Goal: Task Accomplishment & Management: Use online tool/utility

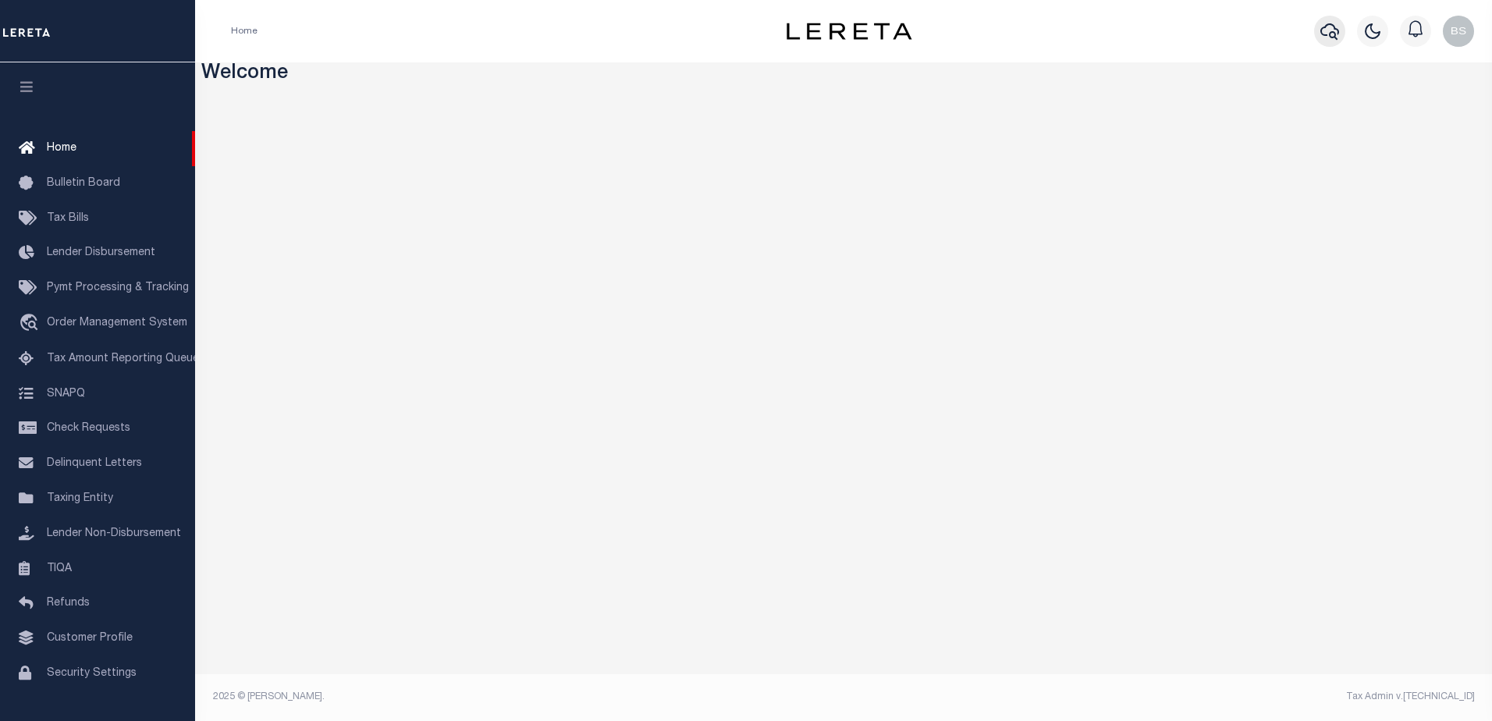
click at [1335, 36] on icon "button" at bounding box center [1330, 31] width 19 height 16
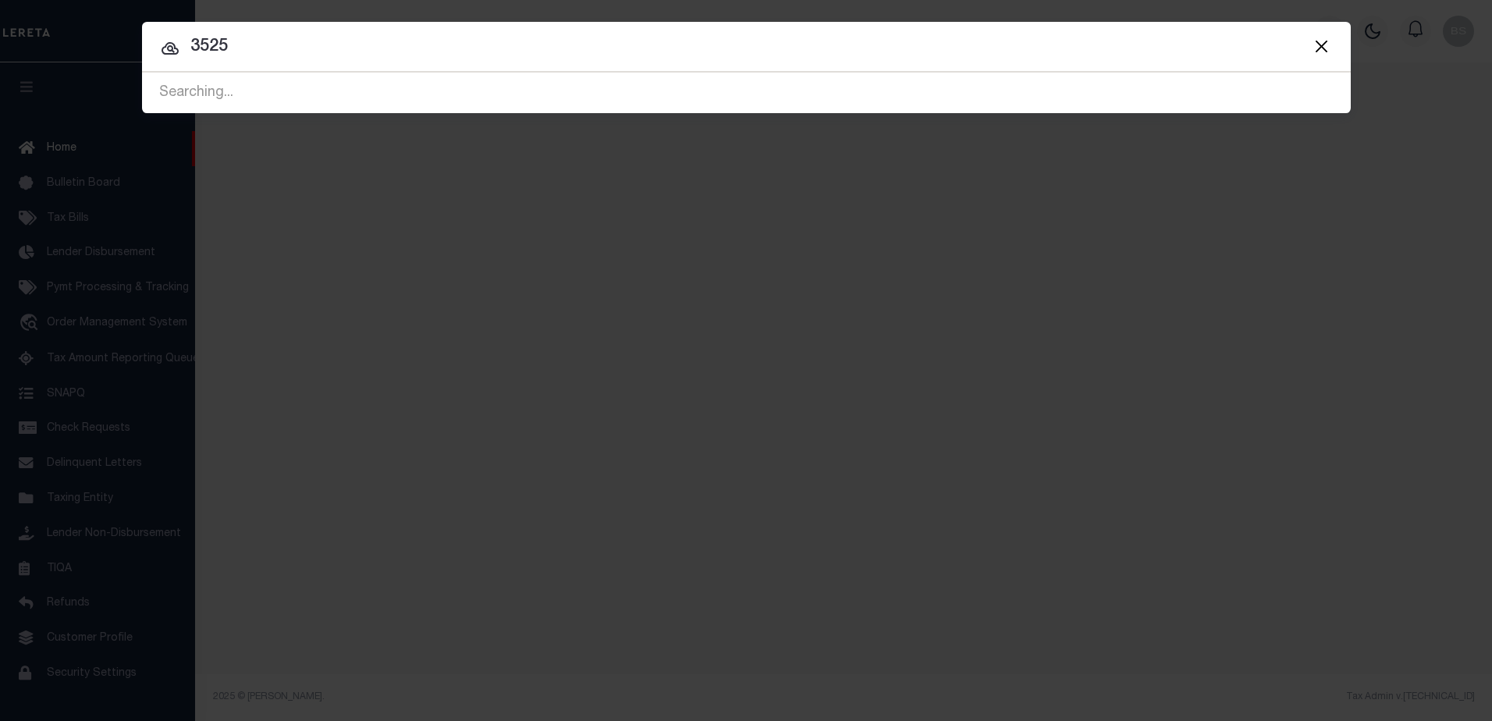
type input "3525"
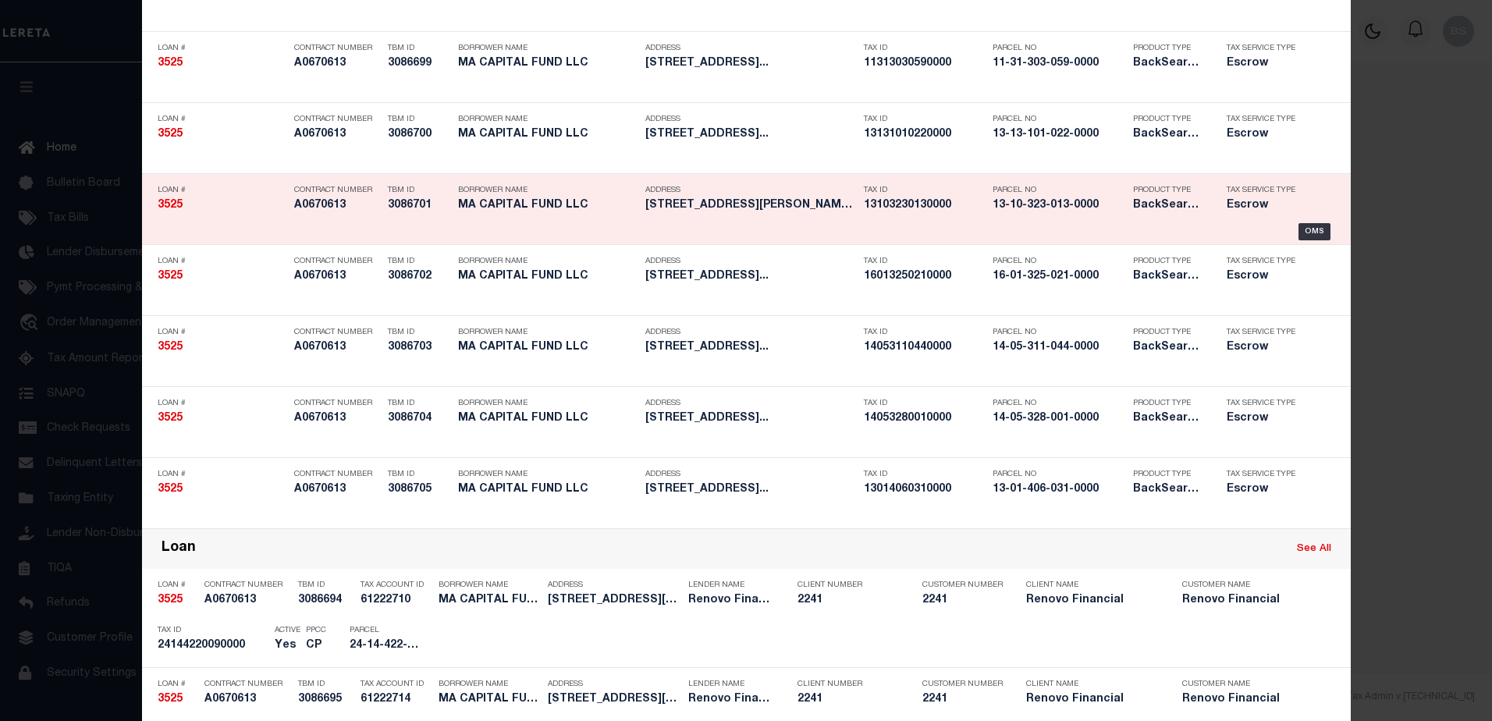
scroll to position [468, 0]
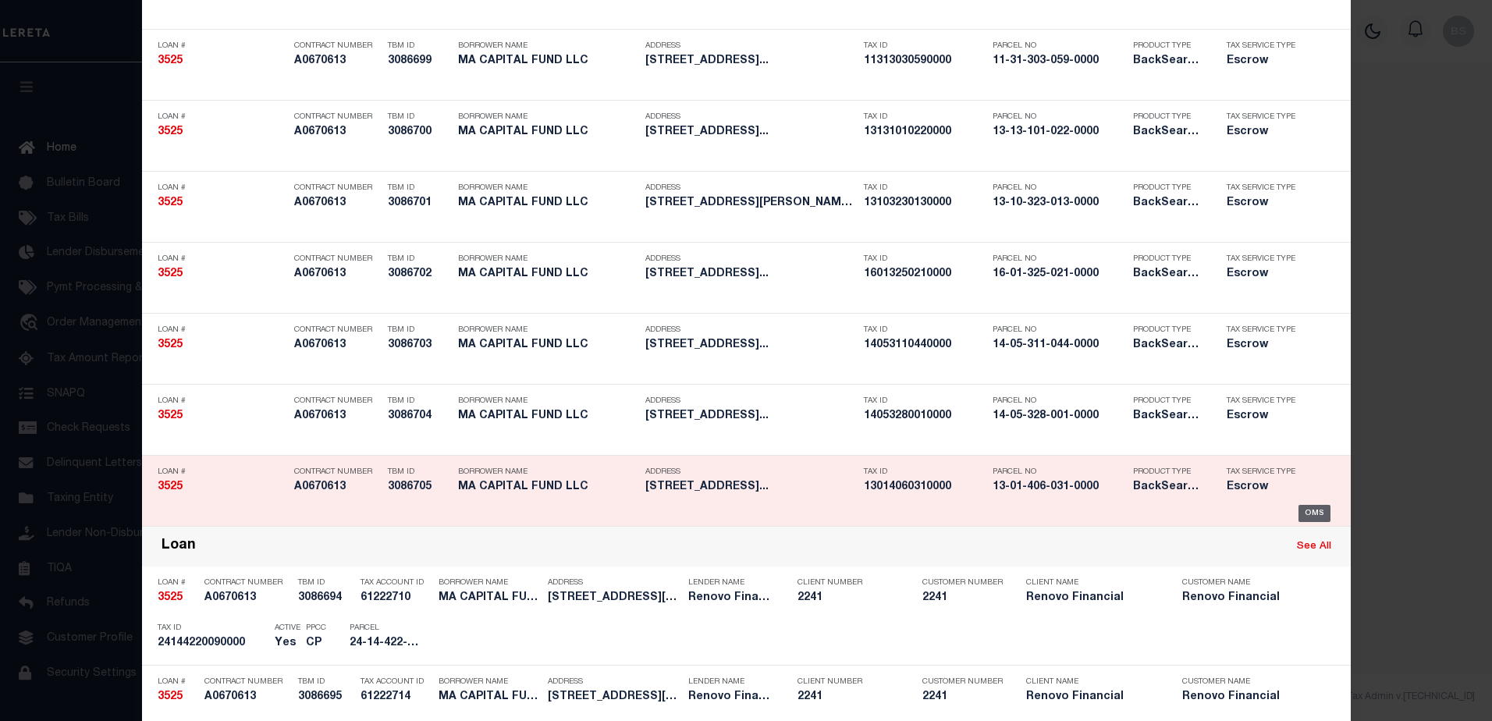
click at [1320, 510] on div "OMS" at bounding box center [1315, 513] width 32 height 17
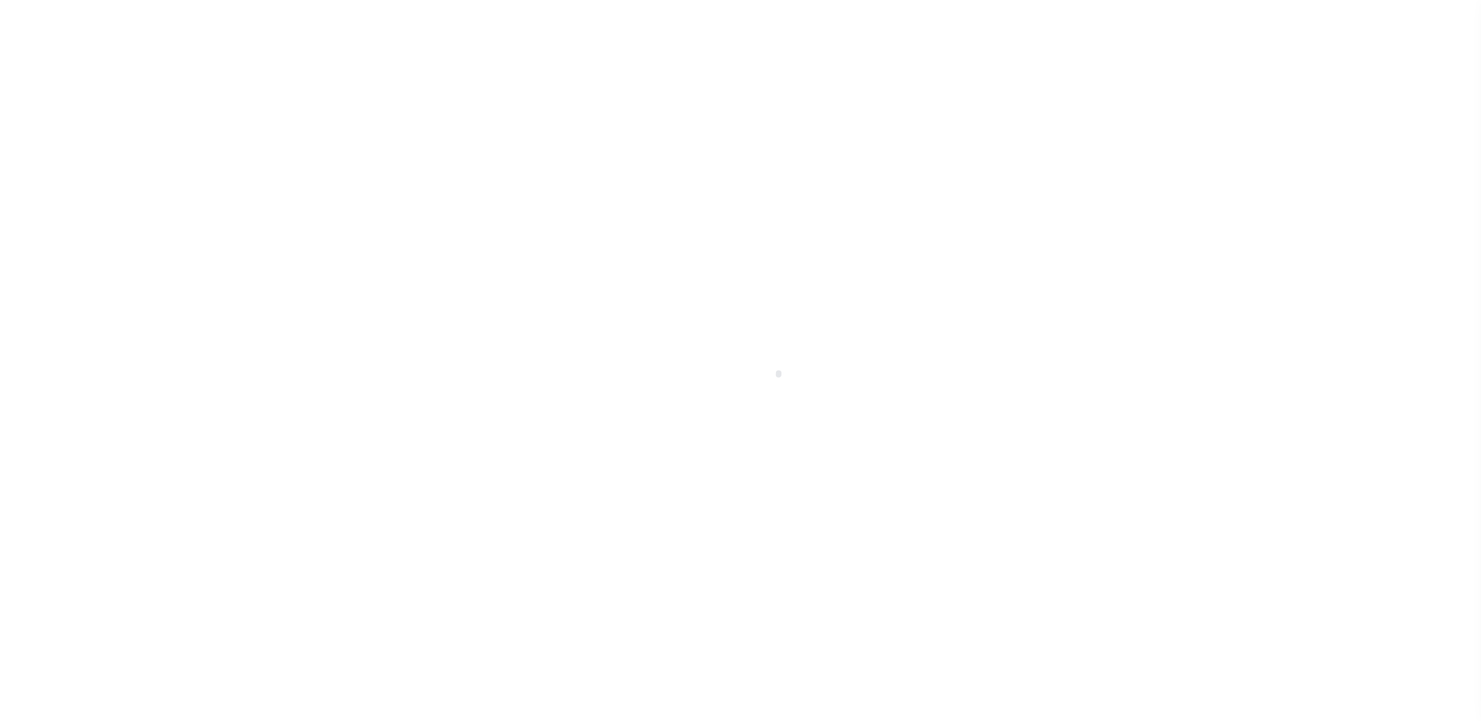
select select "Escrow"
type input "5920 North Artesian Avenue"
type input "13-01-406-031-0000"
select select
type input "Chicago, IL 60618"
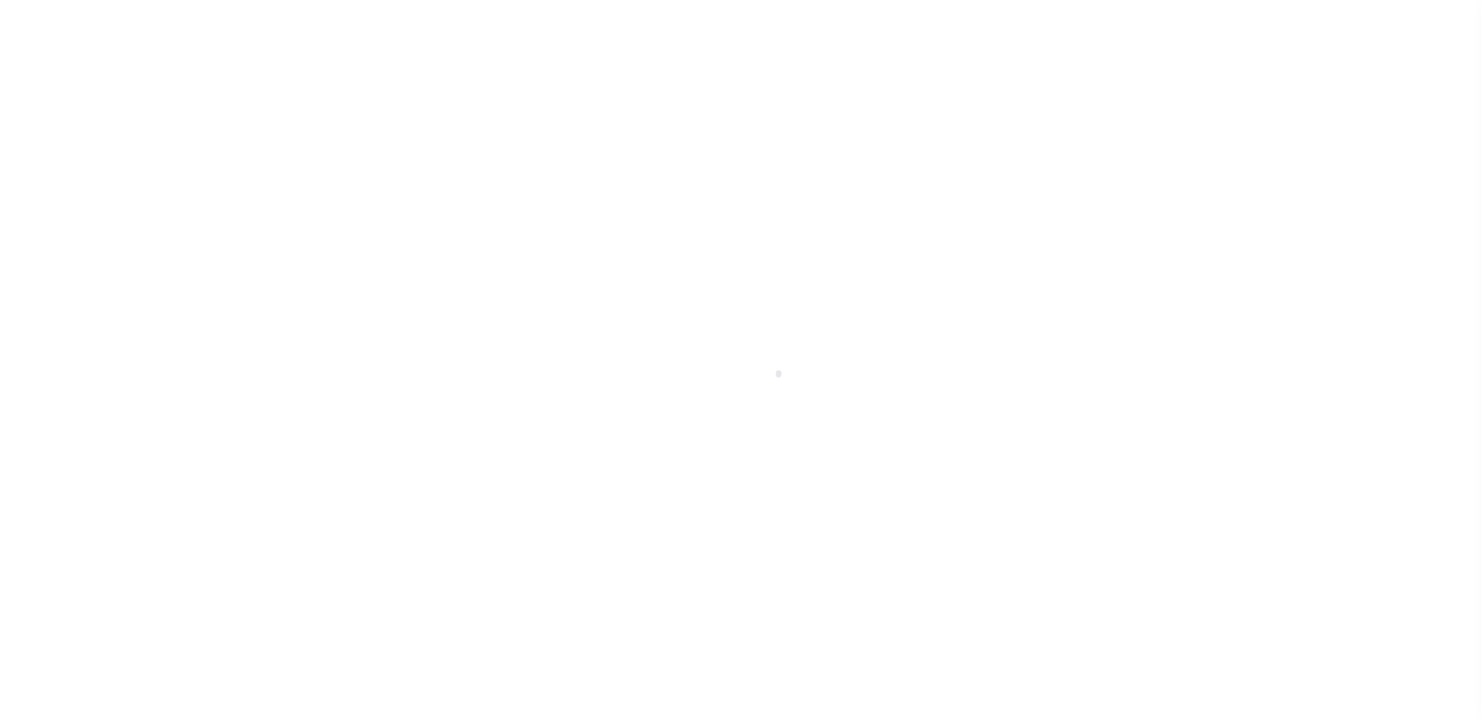
type input "a0k2L00001T3HBD"
type input "IL"
select select
select select "25066"
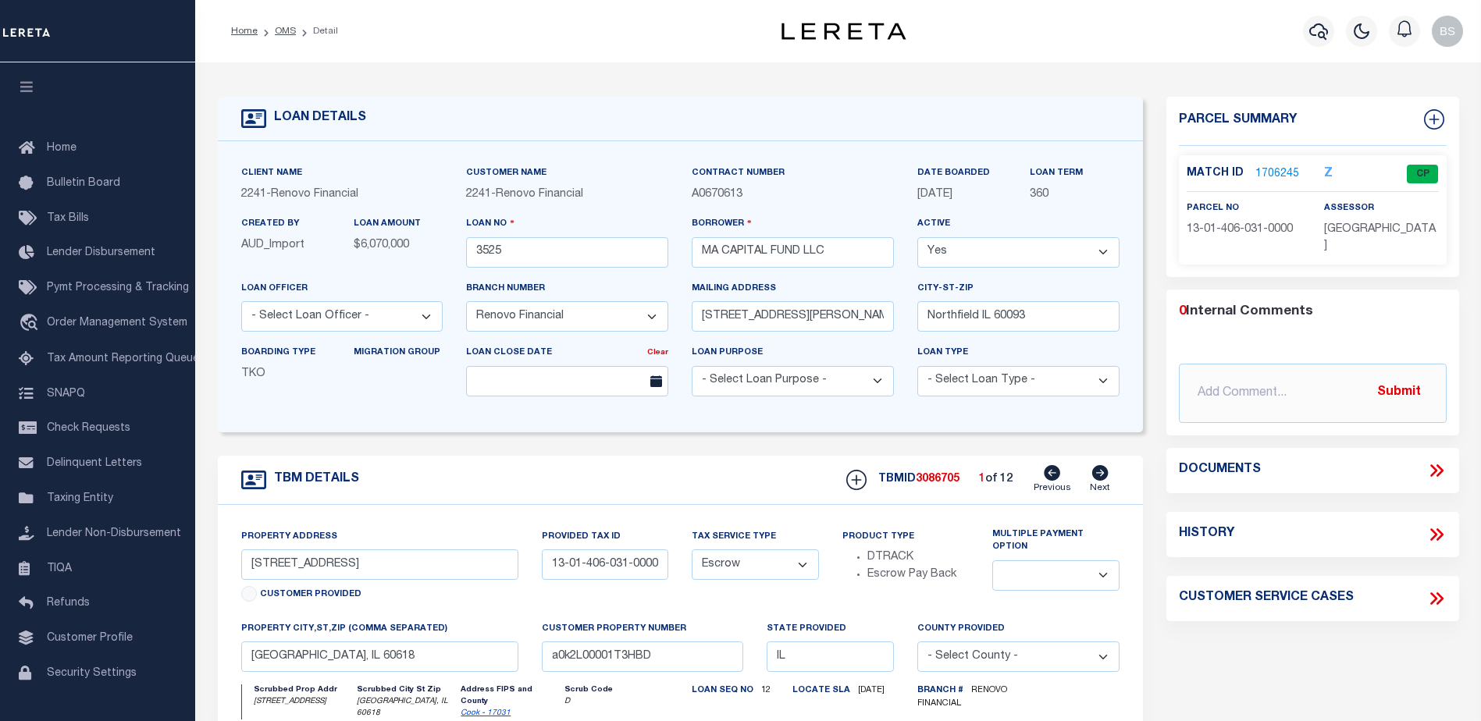
click at [1265, 167] on link "1706245" at bounding box center [1277, 174] width 44 height 16
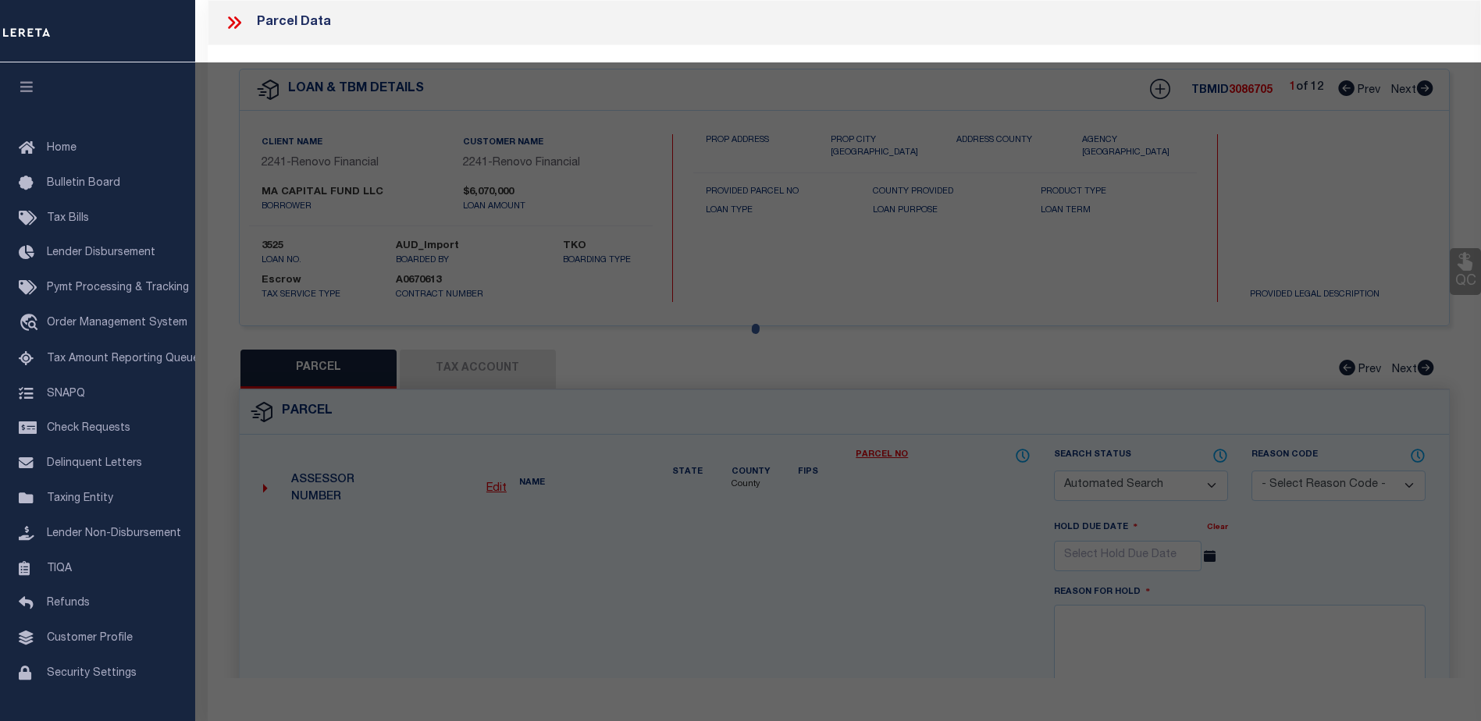
checkbox input "false"
select select "CP"
type input "MA CAPITAL FUND LLC"
select select
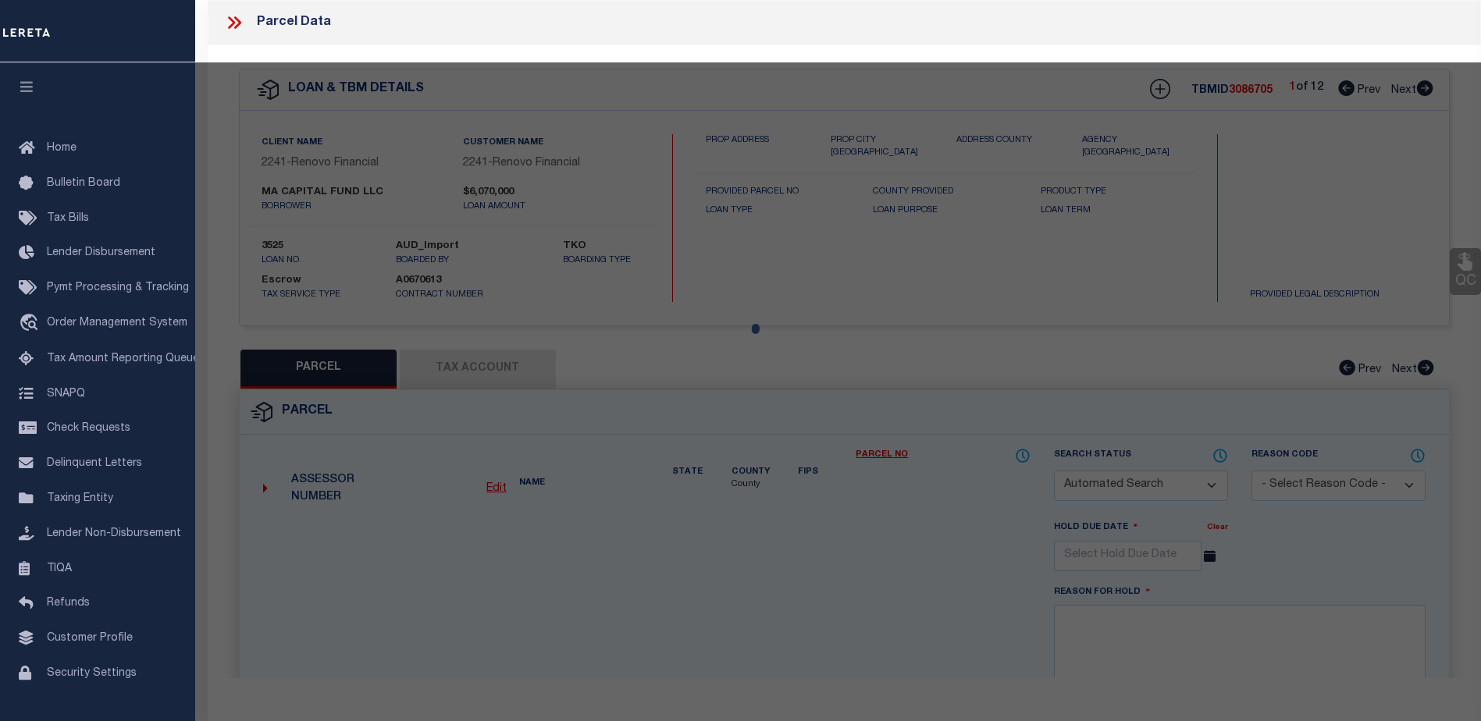
type input "5920 N ARTESIAN AVE,"
checkbox input "false"
type input "CHICAGO, IL 60659"
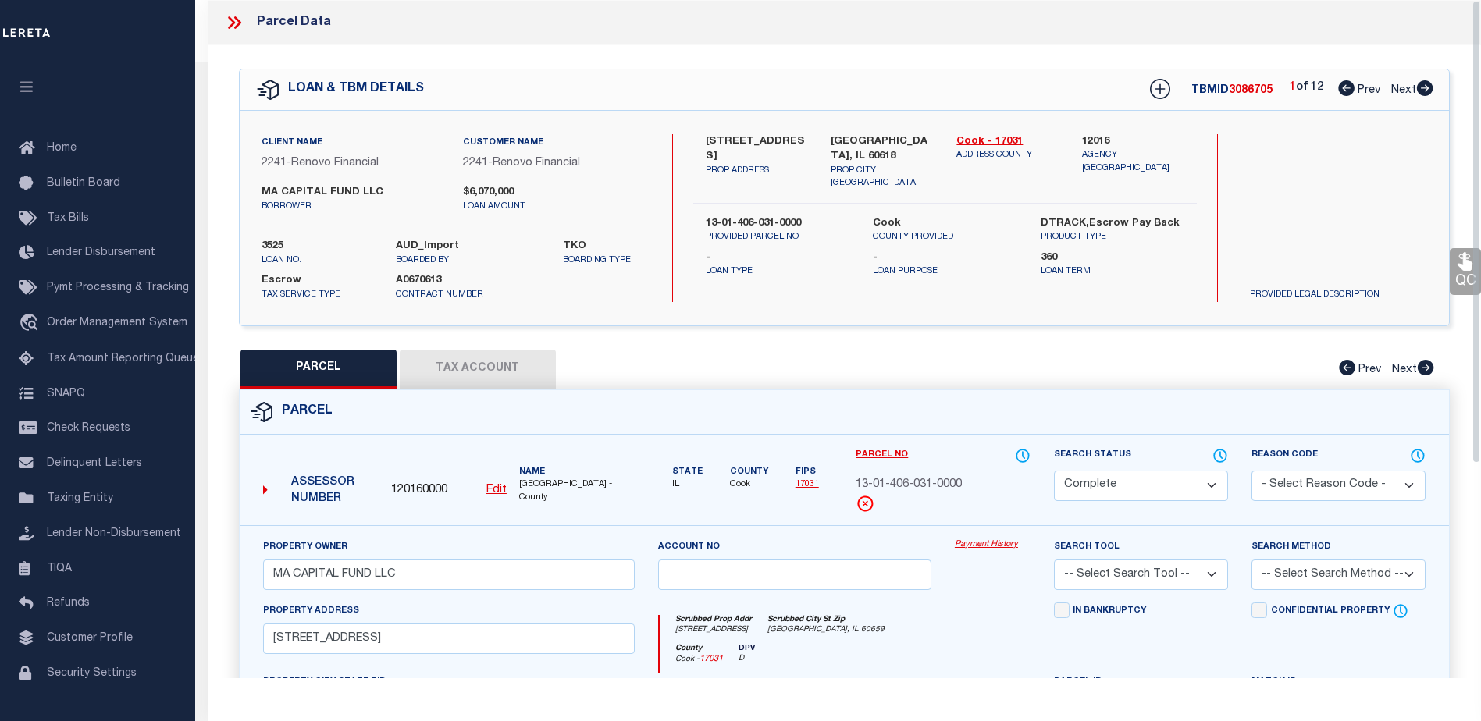
click at [977, 541] on link "Payment History" at bounding box center [993, 545] width 76 height 13
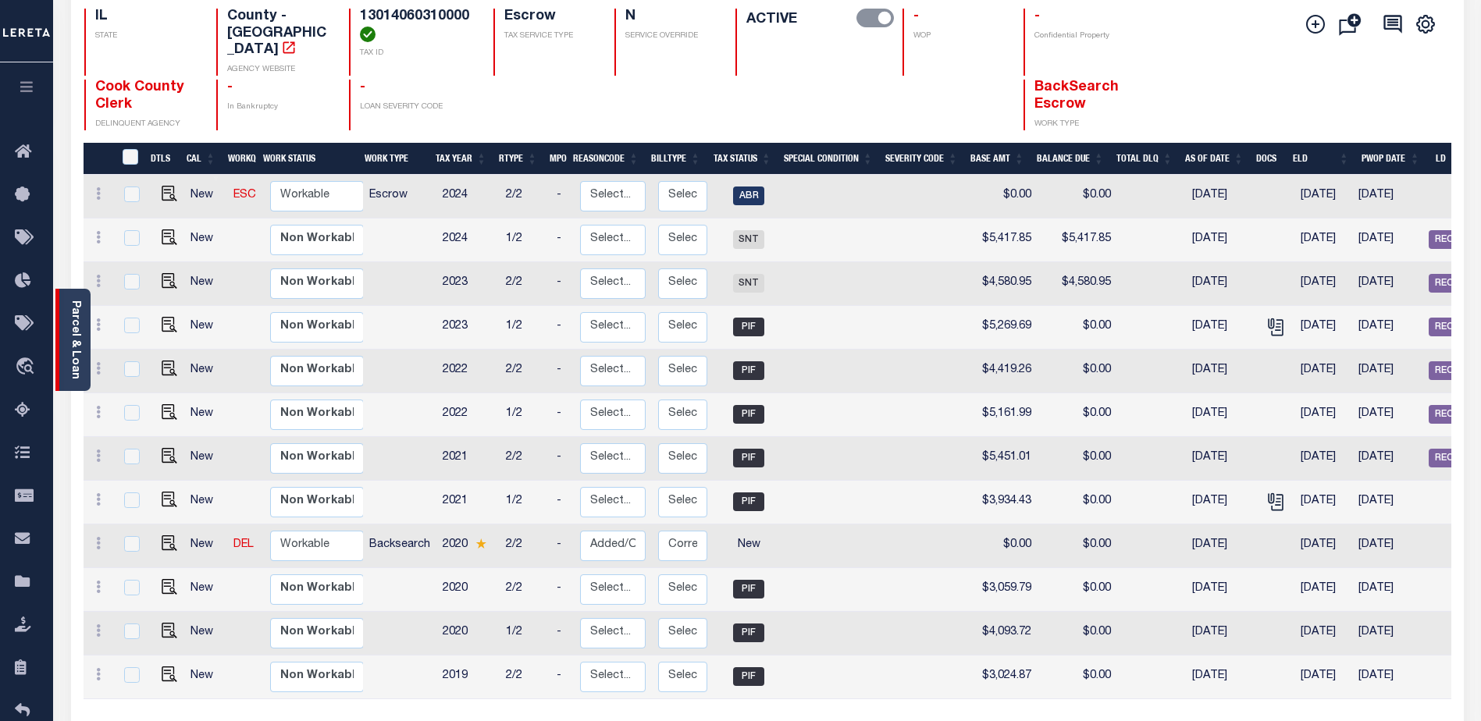
click at [69, 301] on link "Parcel & Loan" at bounding box center [74, 339] width 11 height 79
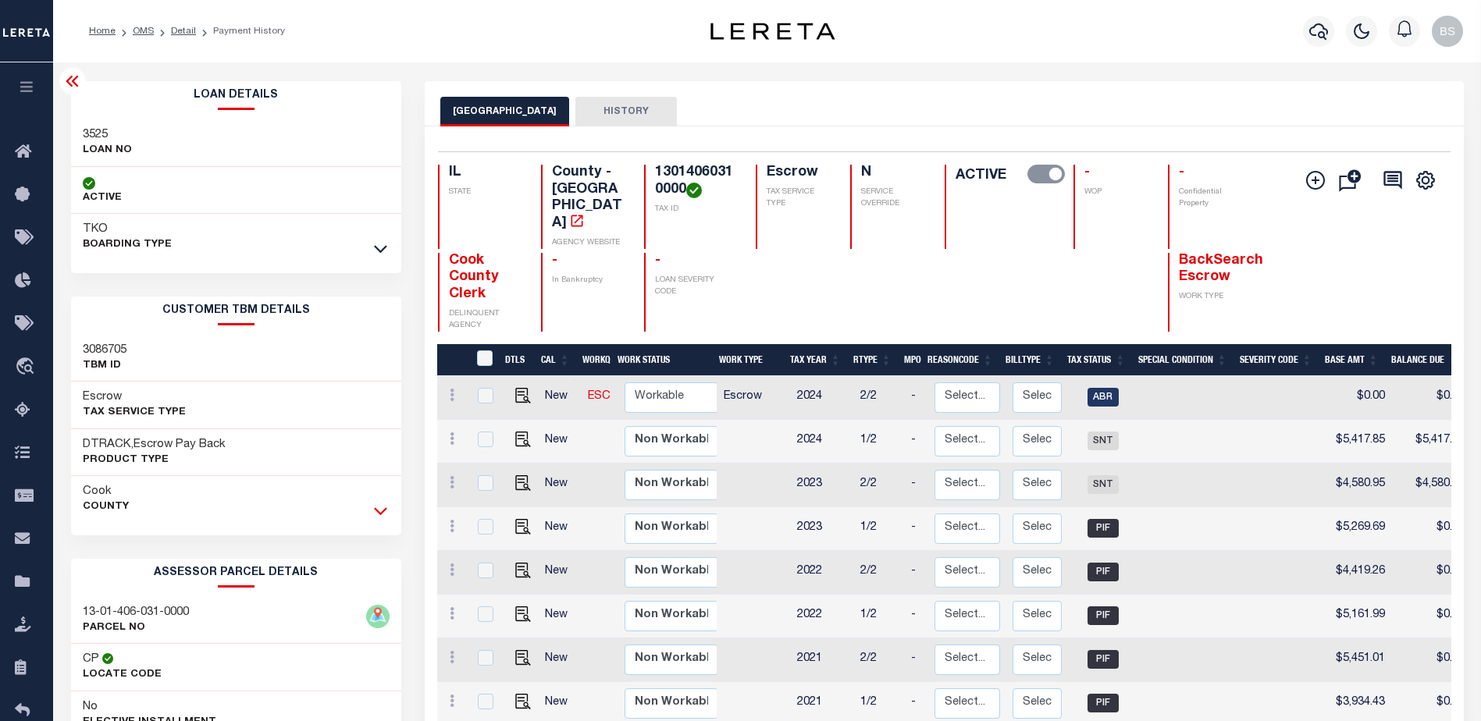
click at [377, 512] on icon at bounding box center [380, 512] width 13 height 8
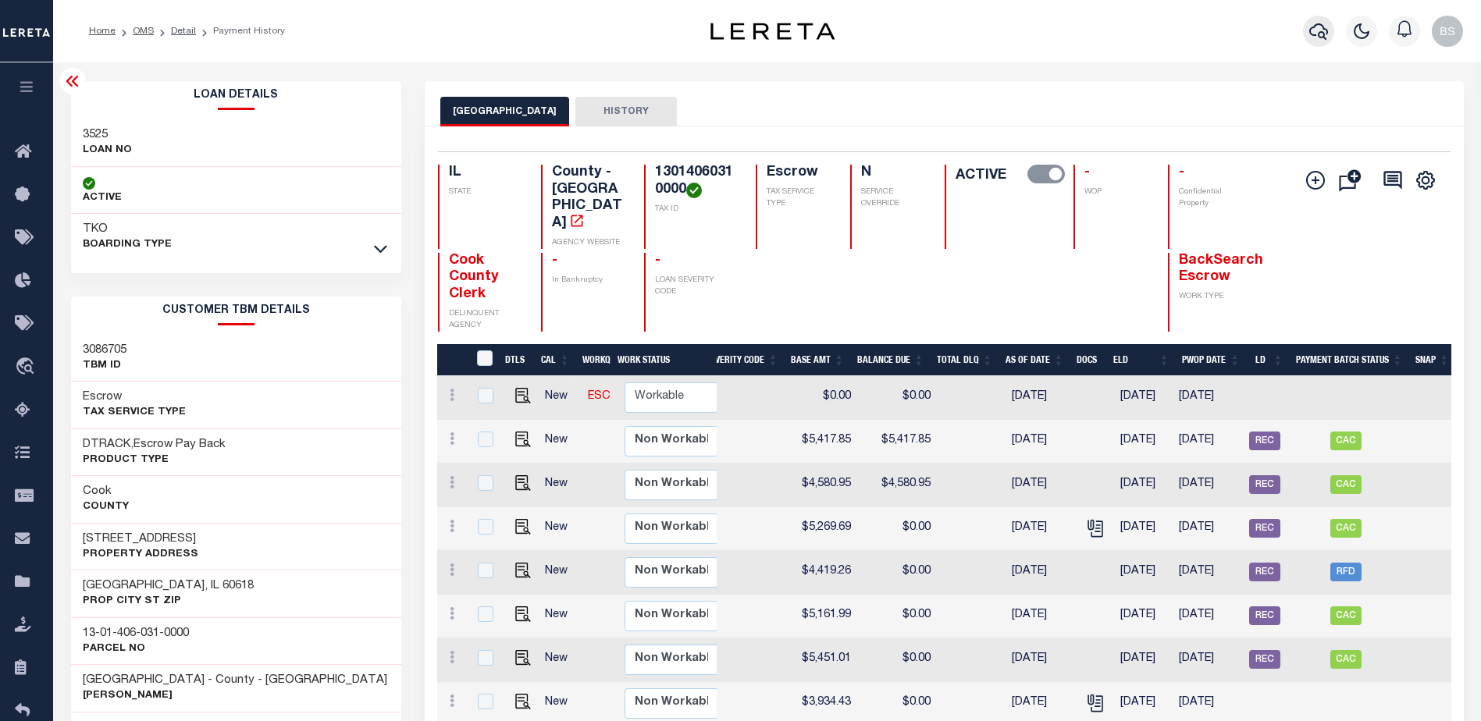
click at [1318, 37] on icon "button" at bounding box center [1318, 31] width 19 height 19
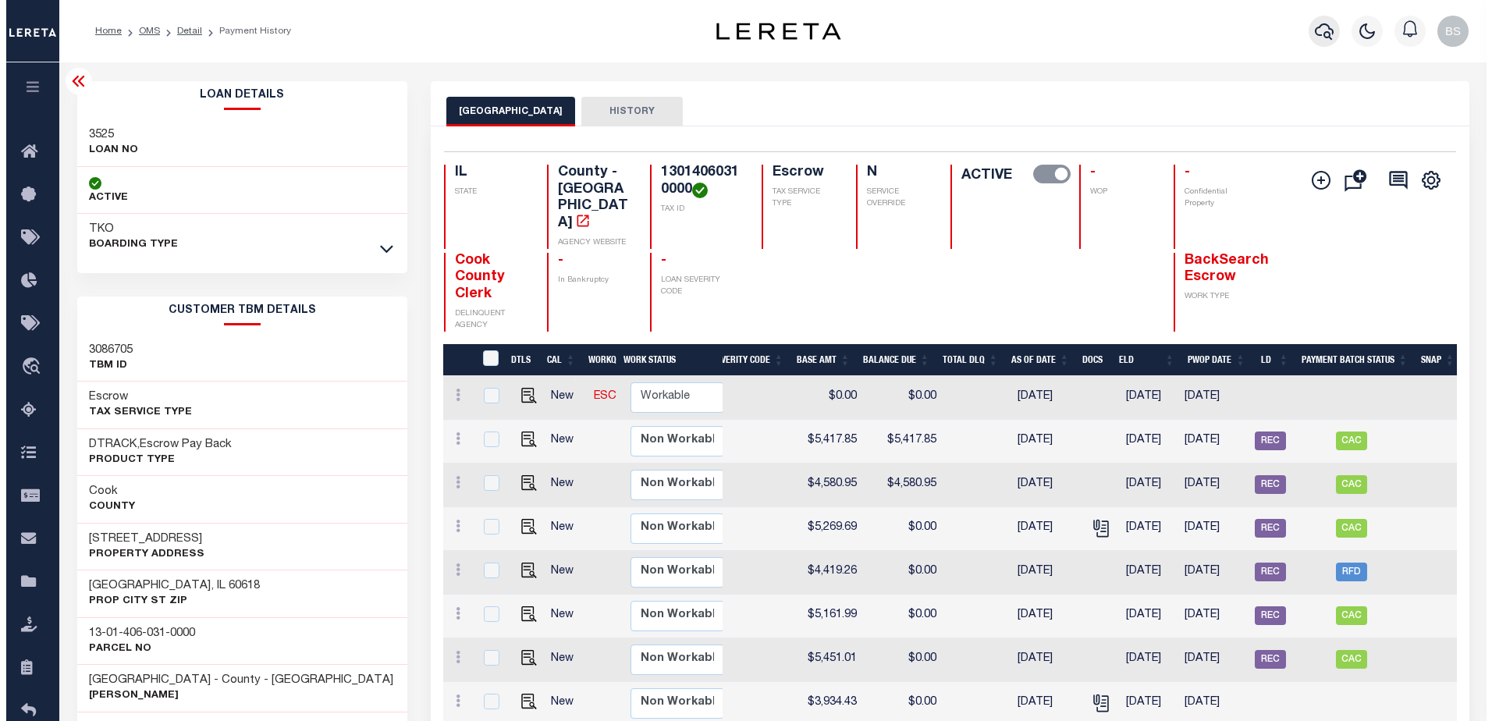
scroll to position [0, 530]
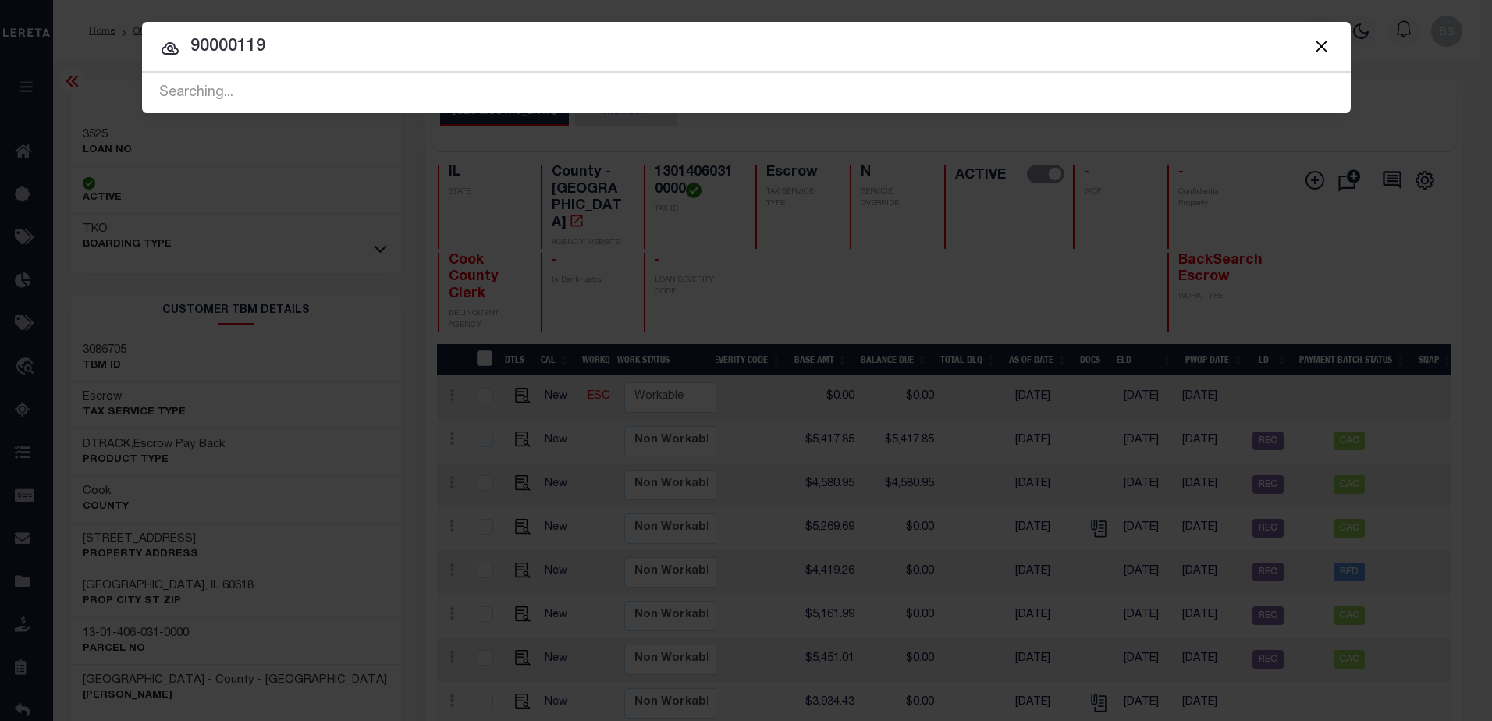
type input "90000119"
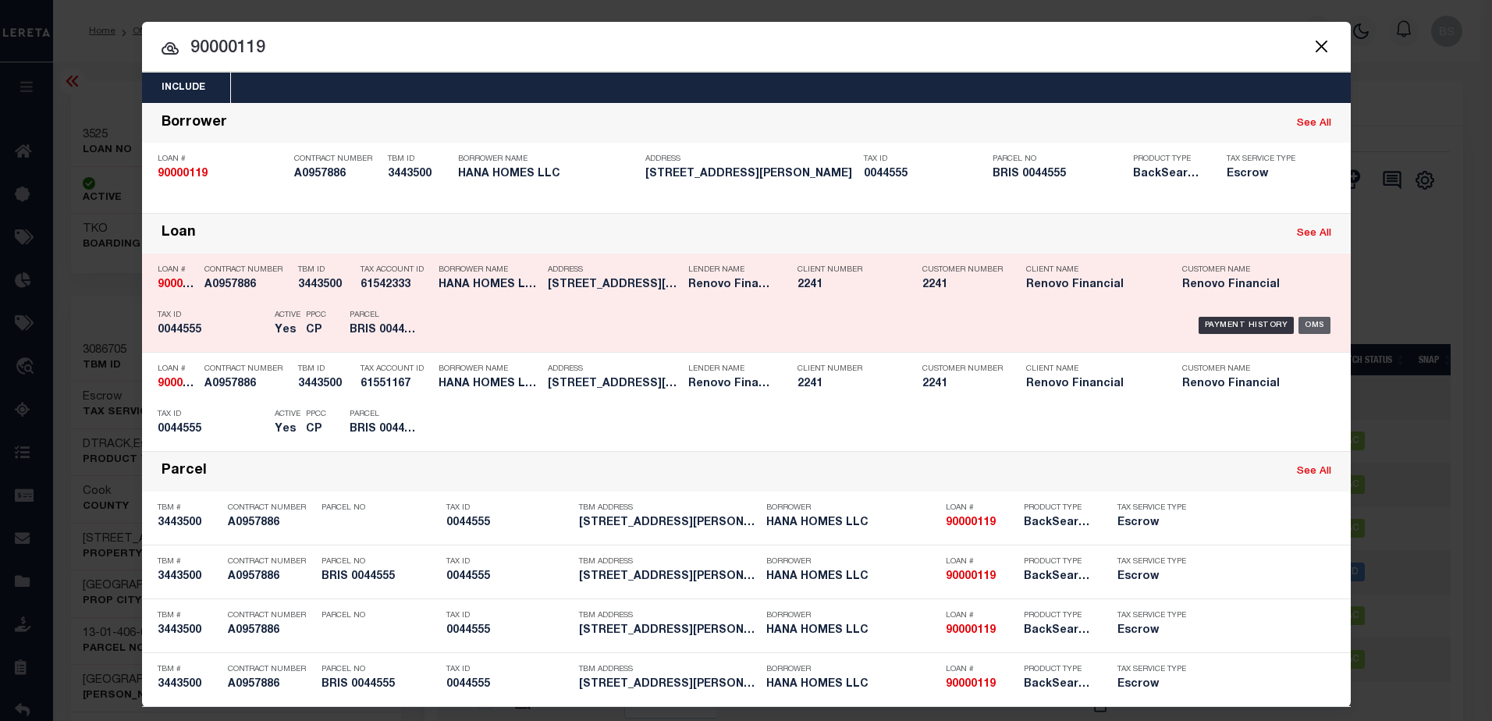
click at [1316, 321] on div "OMS" at bounding box center [1315, 325] width 32 height 17
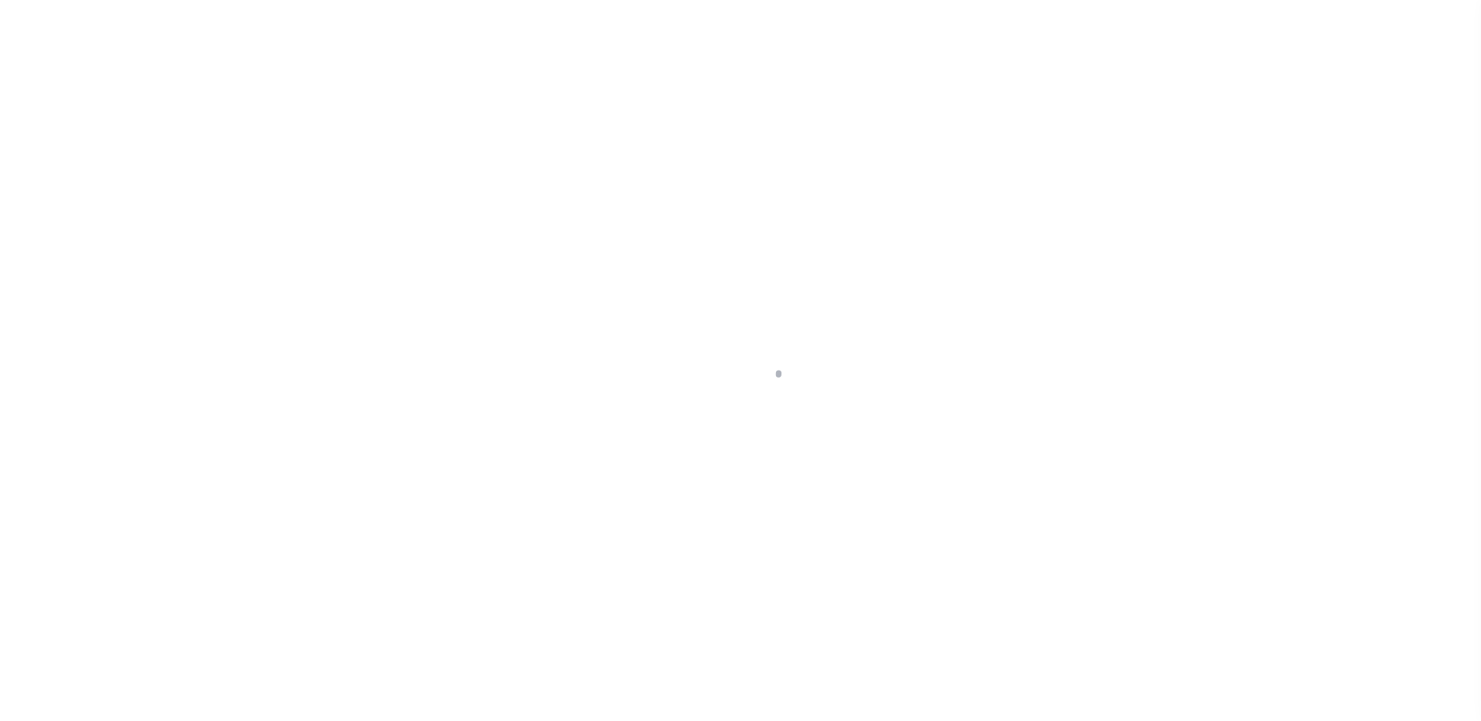
select select "10"
select select "Escrow"
type input "[STREET_ADDRESS][PERSON_NAME]"
type input "[GEOGRAPHIC_DATA], [GEOGRAPHIC_DATA] 06010"
type input "a0kUS00000BIoCv"
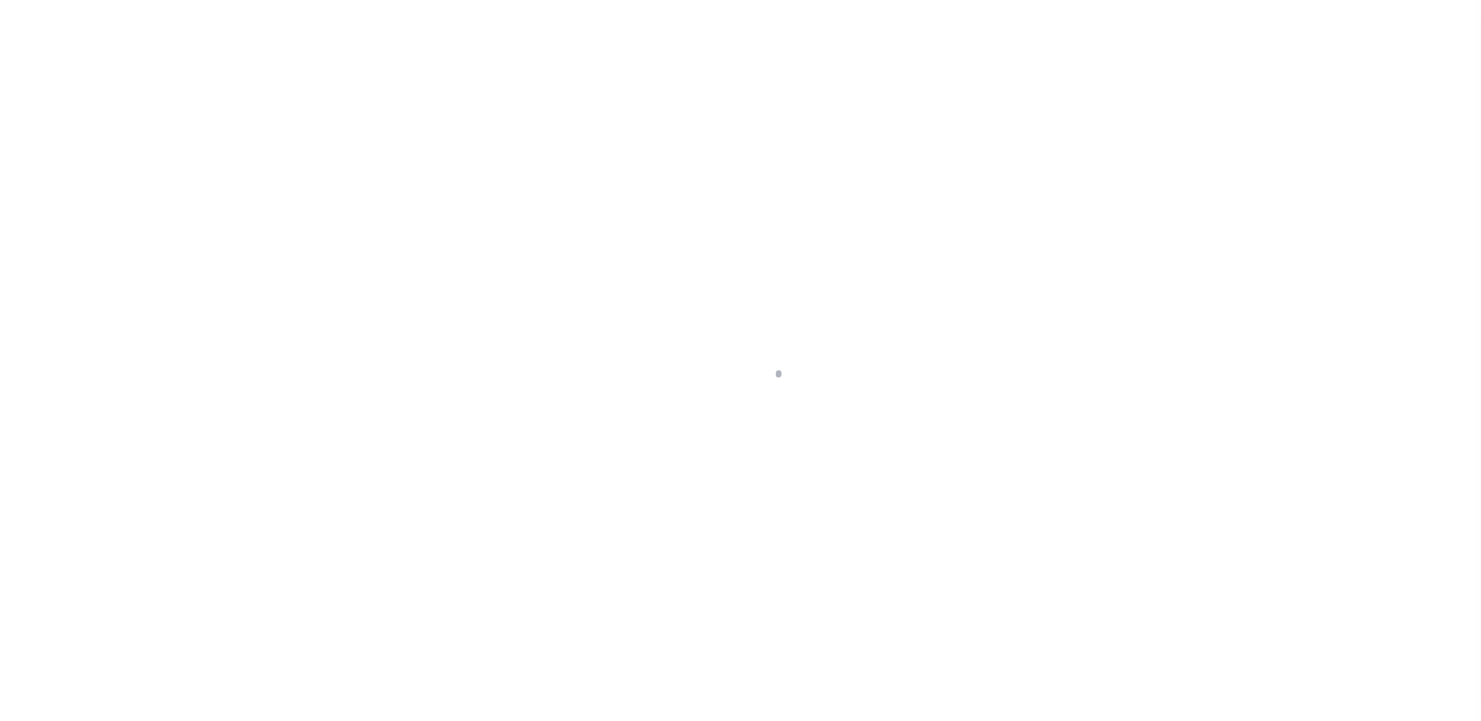
type input "CT"
select select
select select "25067"
select select "2"
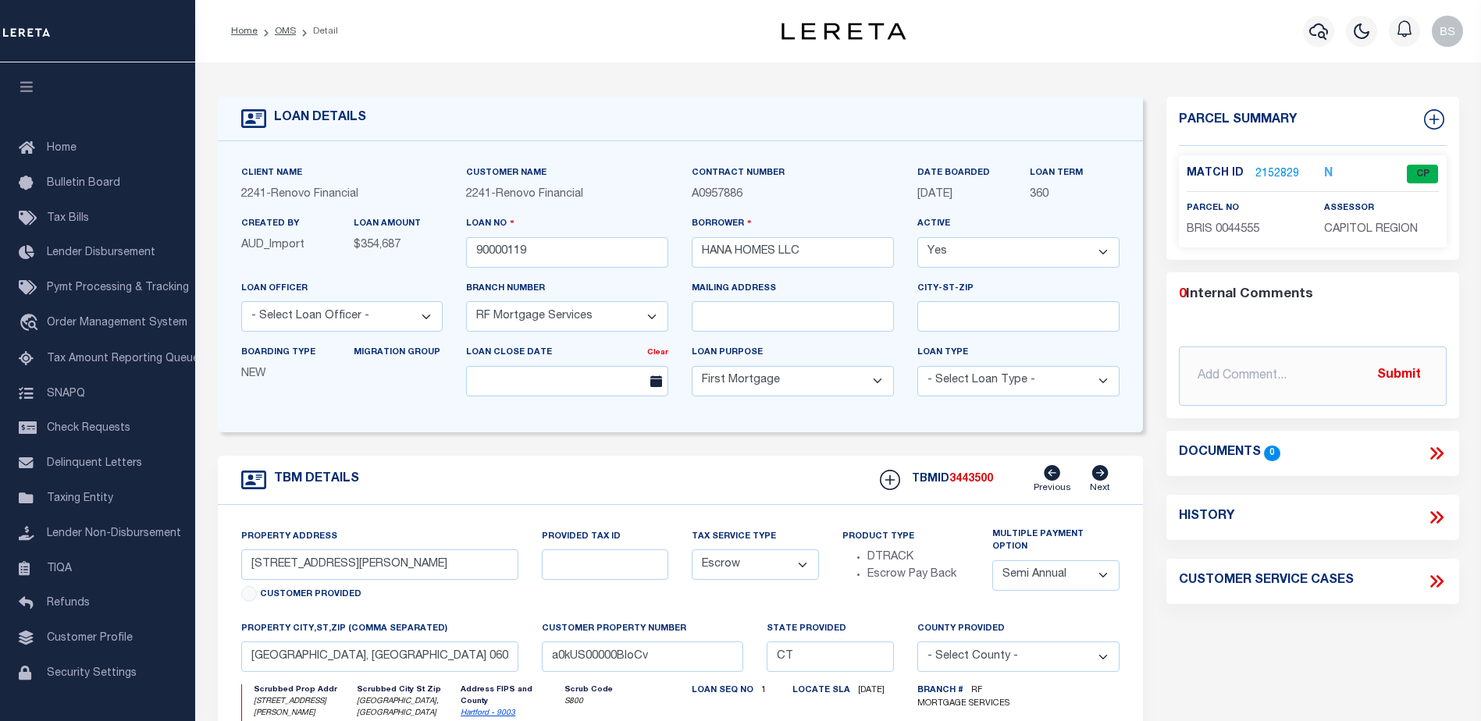
click at [1268, 172] on link "2152829" at bounding box center [1277, 174] width 44 height 16
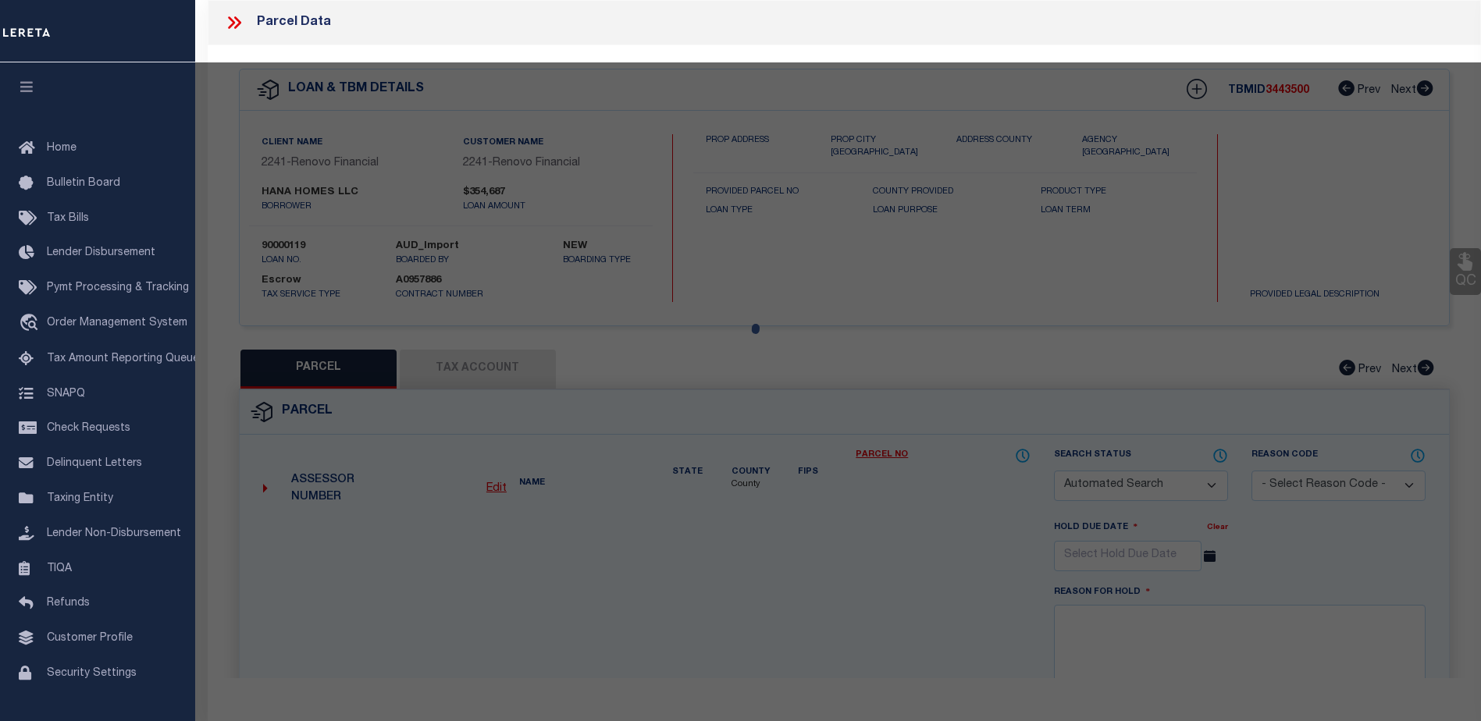
checkbox input "false"
select select "CP"
type input "ZAIN,BARNWELL"
select select "ATL"
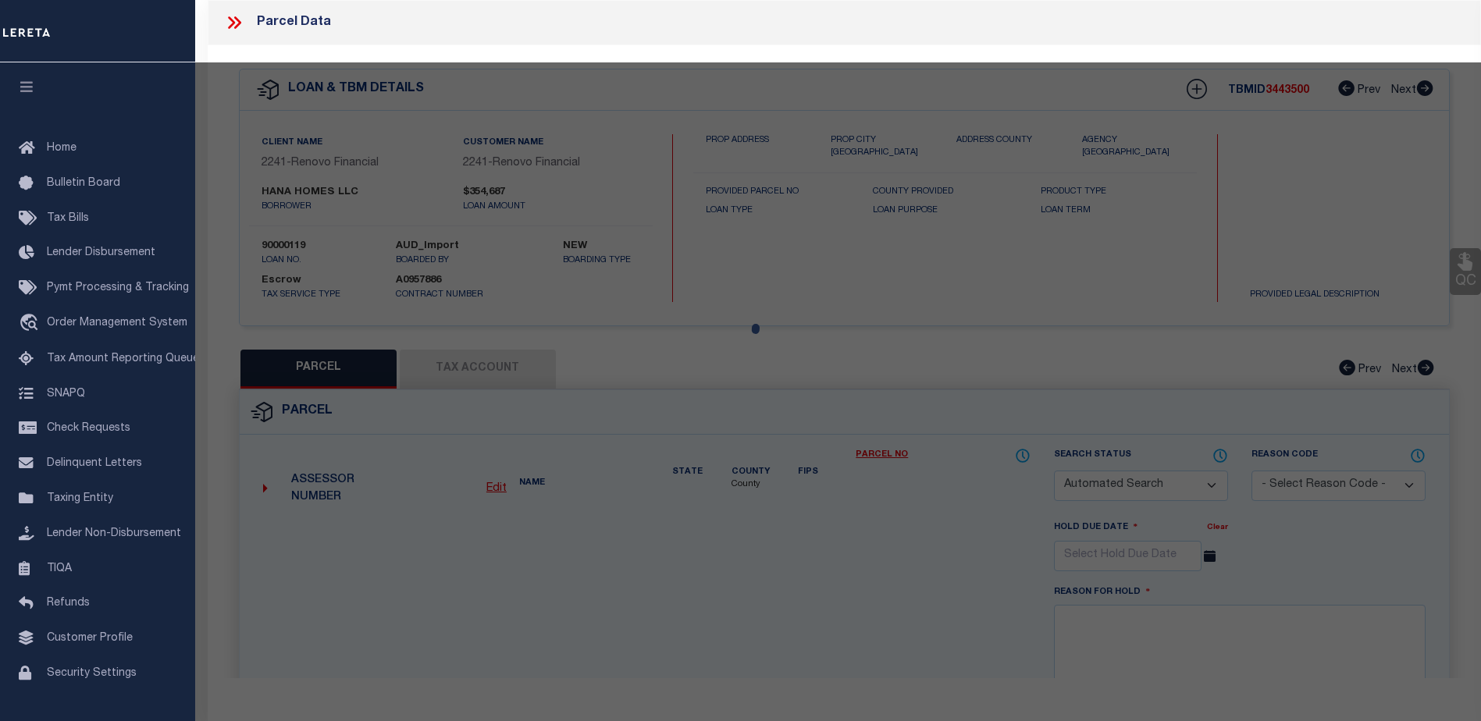
select select "ADD"
type input "318 EMMETT ST"
checkbox input "false"
type input "[GEOGRAPHIC_DATA], [GEOGRAPHIC_DATA] 06010"
type textarea "LOT:3-44555 CITY/[GEOGRAPHIC_DATA]/TWP:[GEOGRAPHIC_DATA]"
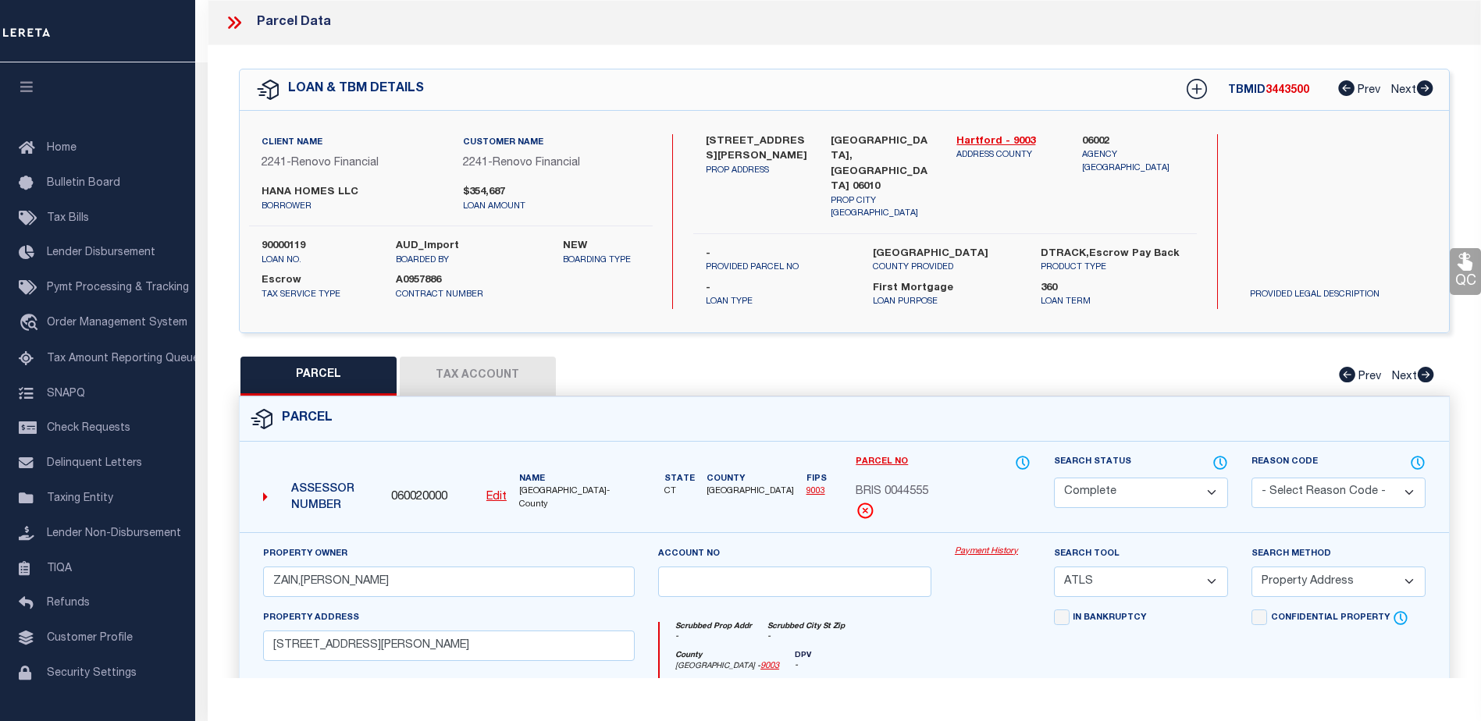
click at [988, 546] on link "Payment History" at bounding box center [993, 552] width 76 height 13
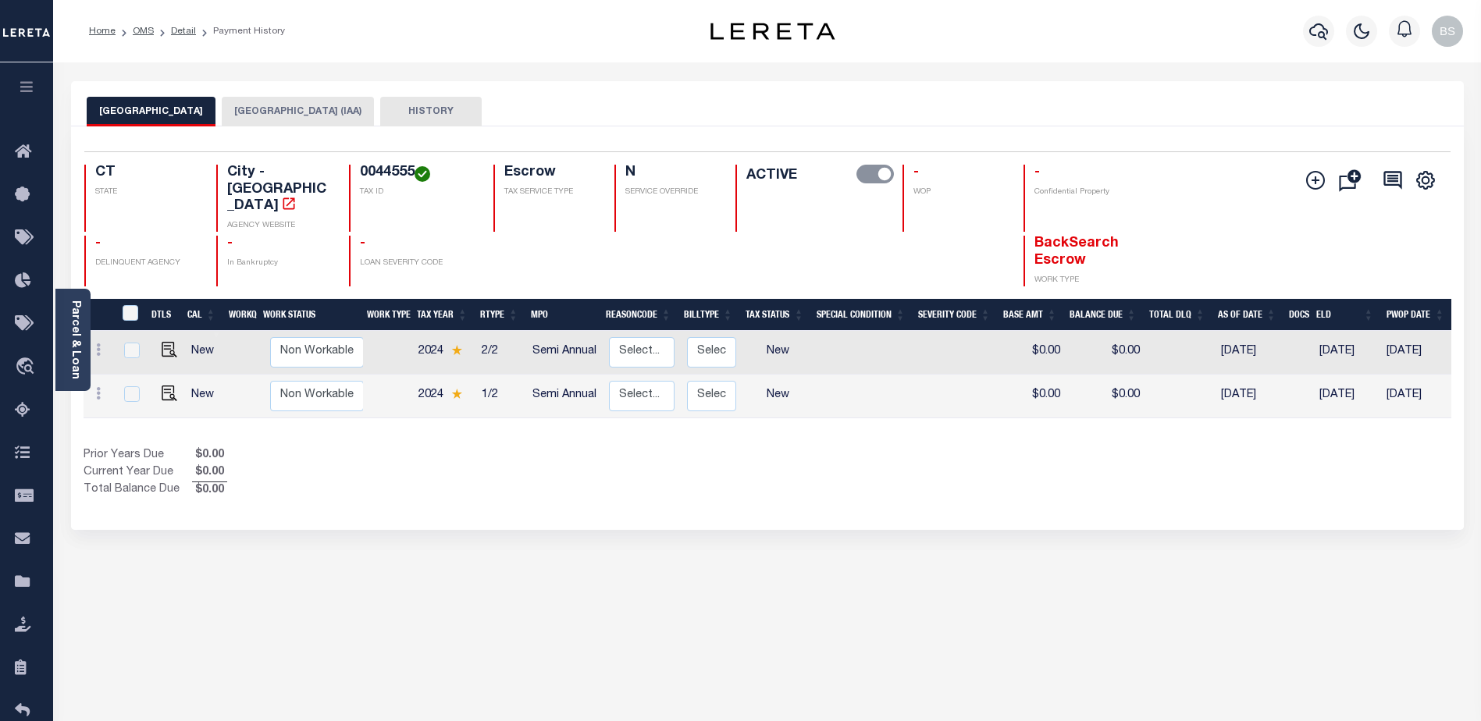
click at [224, 104] on button "[GEOGRAPHIC_DATA] (IAA)" at bounding box center [298, 112] width 152 height 30
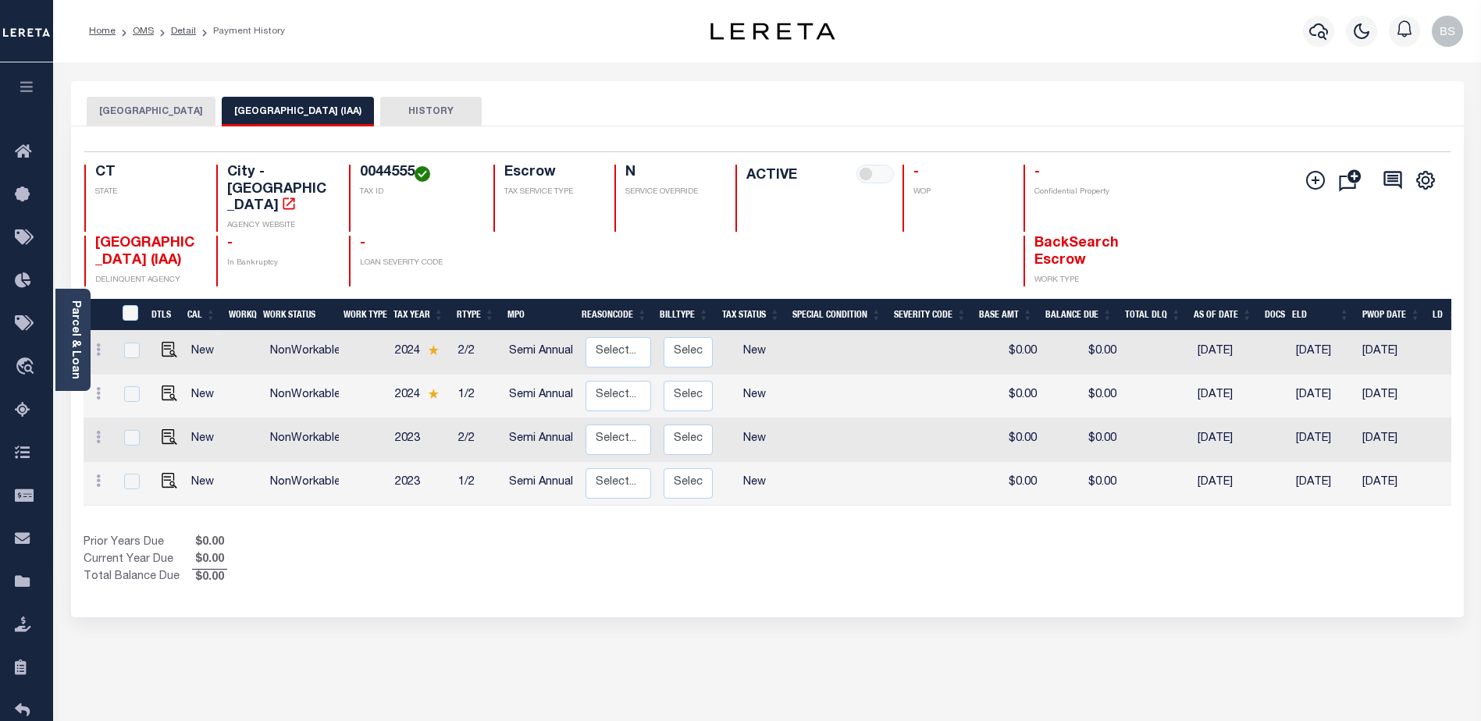
click at [148, 113] on button "[GEOGRAPHIC_DATA]" at bounding box center [151, 112] width 129 height 30
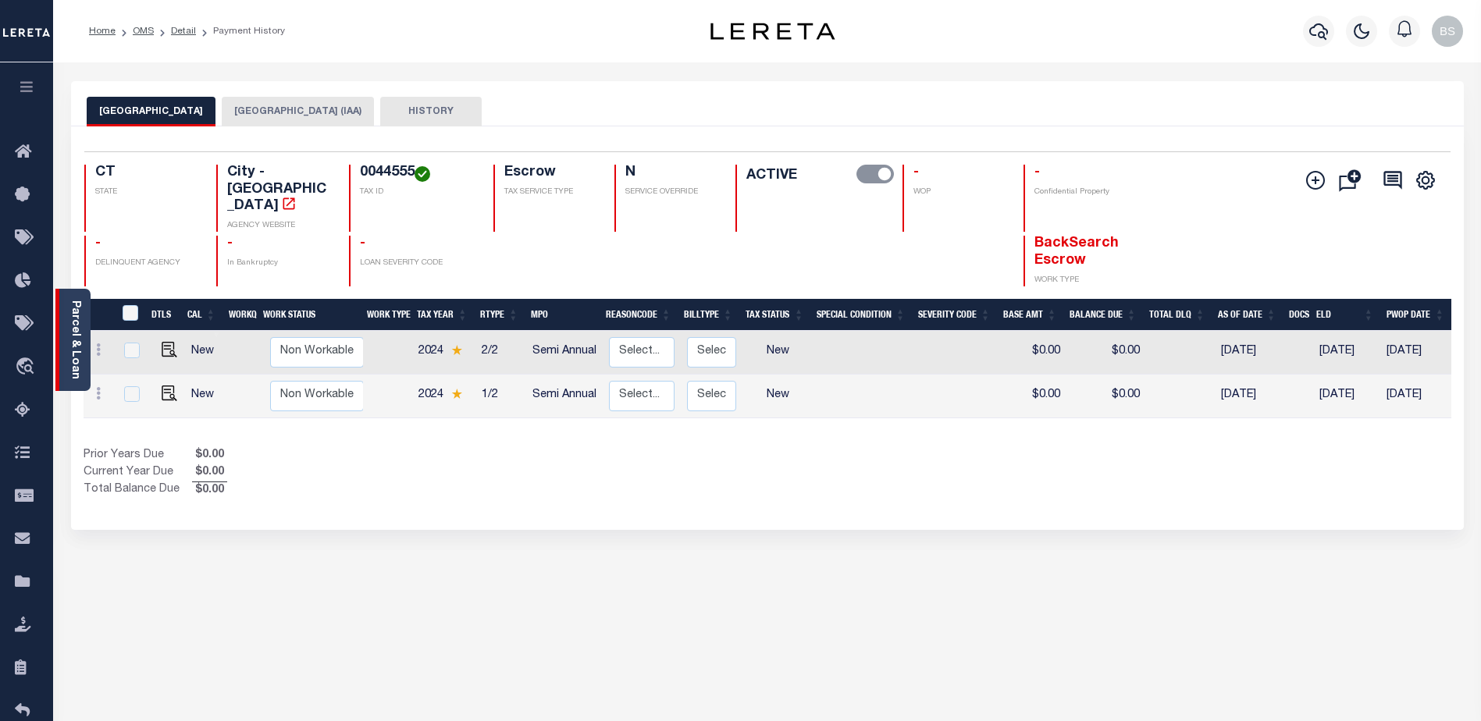
click at [76, 332] on link "Parcel & Loan" at bounding box center [74, 339] width 11 height 79
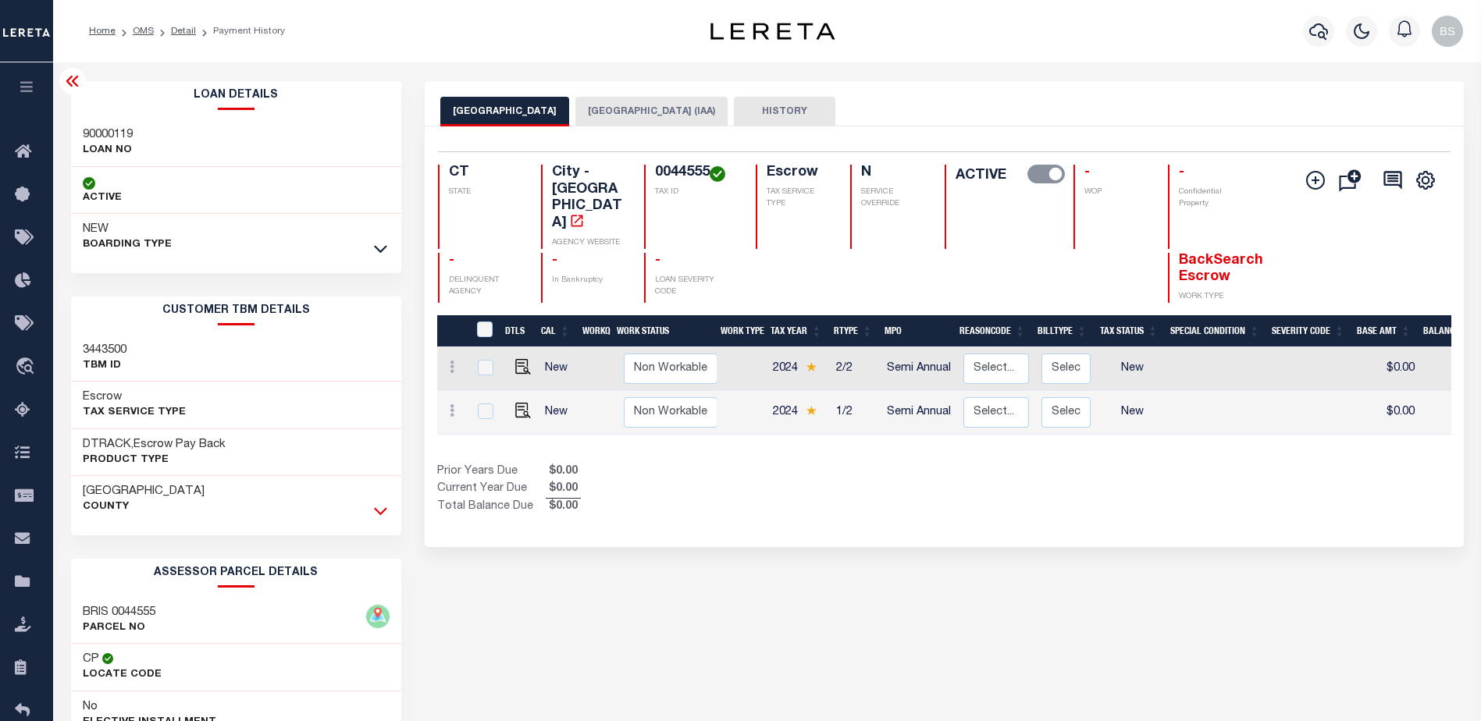
click at [386, 510] on icon at bounding box center [380, 512] width 13 height 8
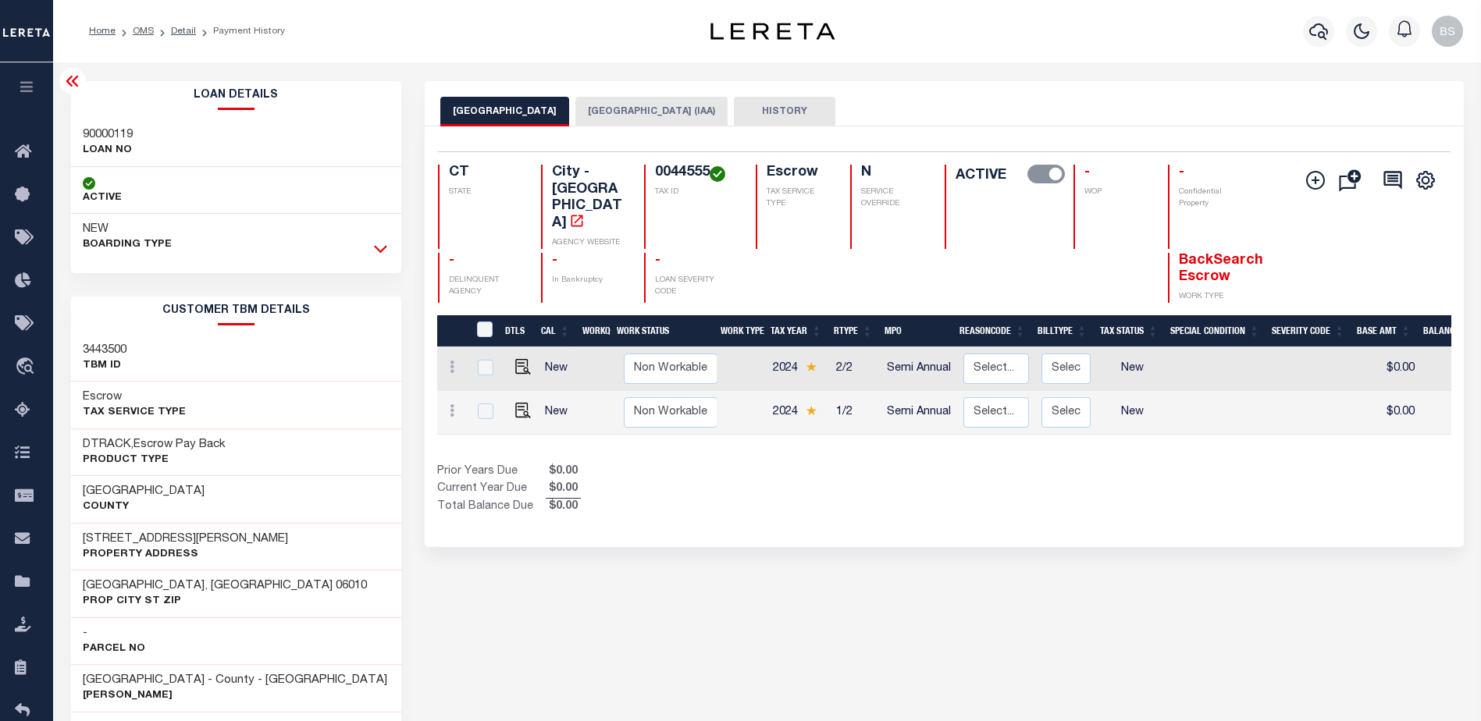
click at [379, 254] on icon at bounding box center [380, 248] width 13 height 16
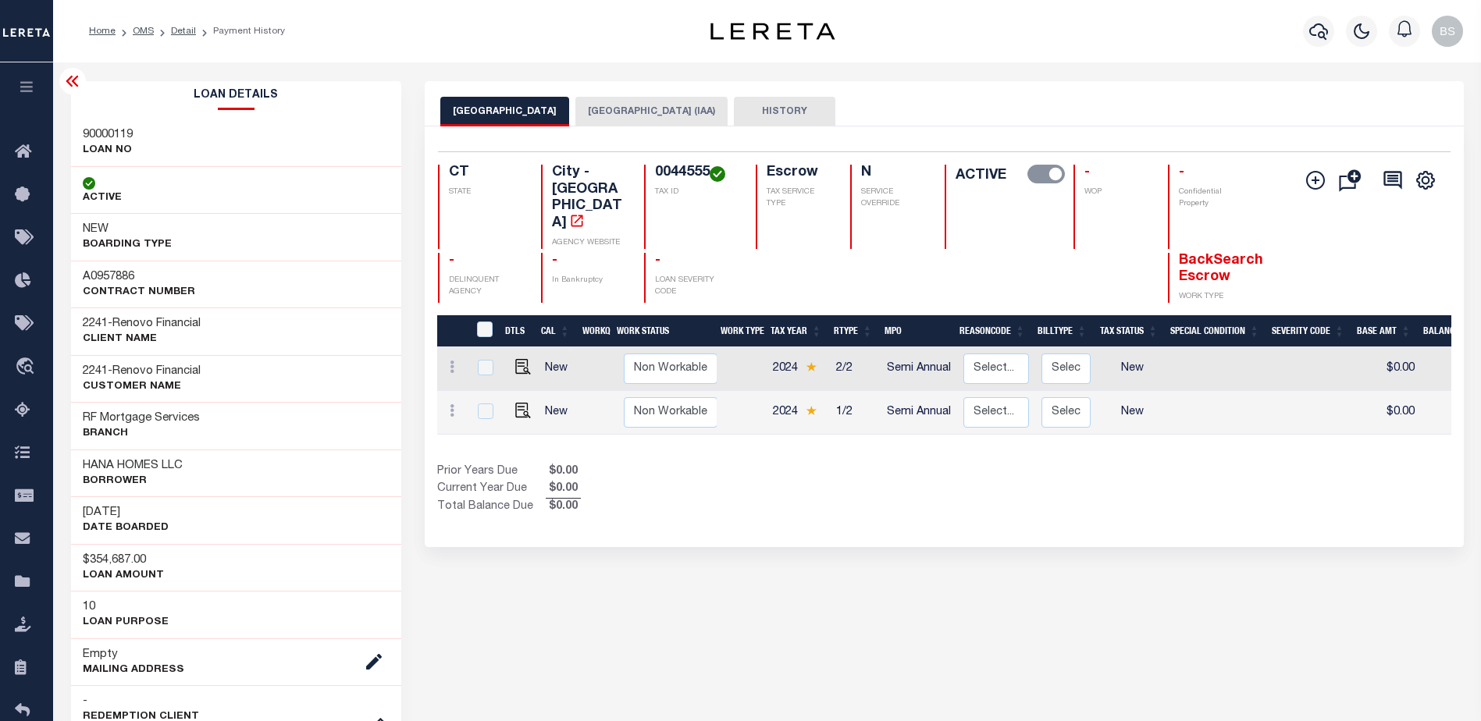
click at [340, 239] on div "NEW BOARDING TYPE" at bounding box center [236, 237] width 331 height 47
drag, startPoint x: 78, startPoint y: 464, endPoint x: 187, endPoint y: 461, distance: 109.3
click at [187, 461] on div "HANA HOMES LLC Borrower" at bounding box center [236, 474] width 331 height 48
copy h3 "HANA HOMES LLC"
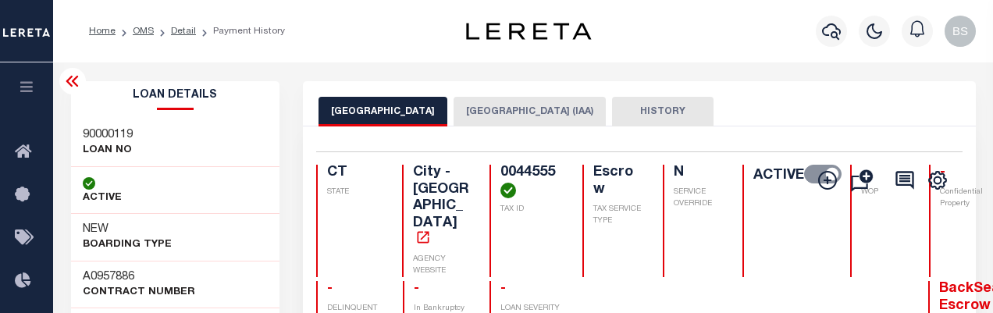
click at [20, 108] on button "button" at bounding box center [26, 88] width 53 height 53
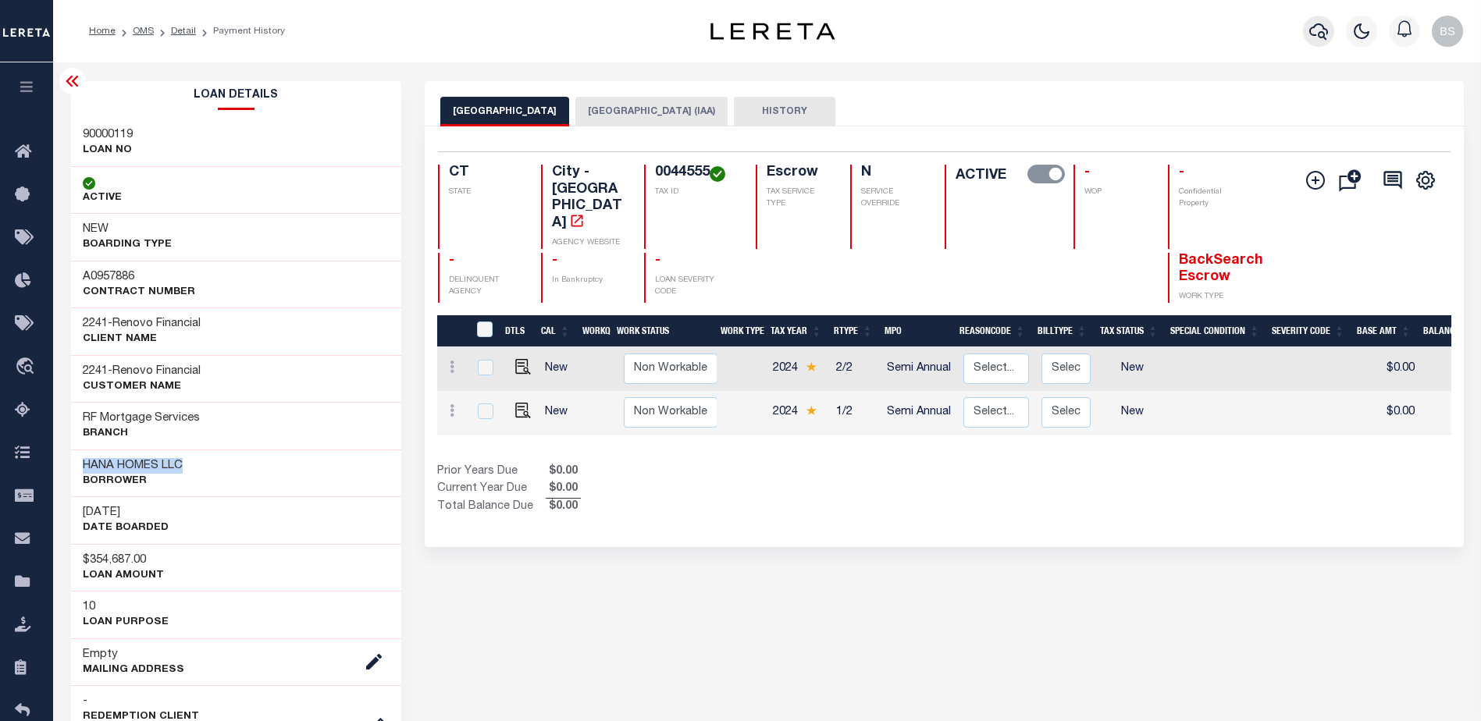
click at [1317, 34] on icon "button" at bounding box center [1318, 31] width 19 height 19
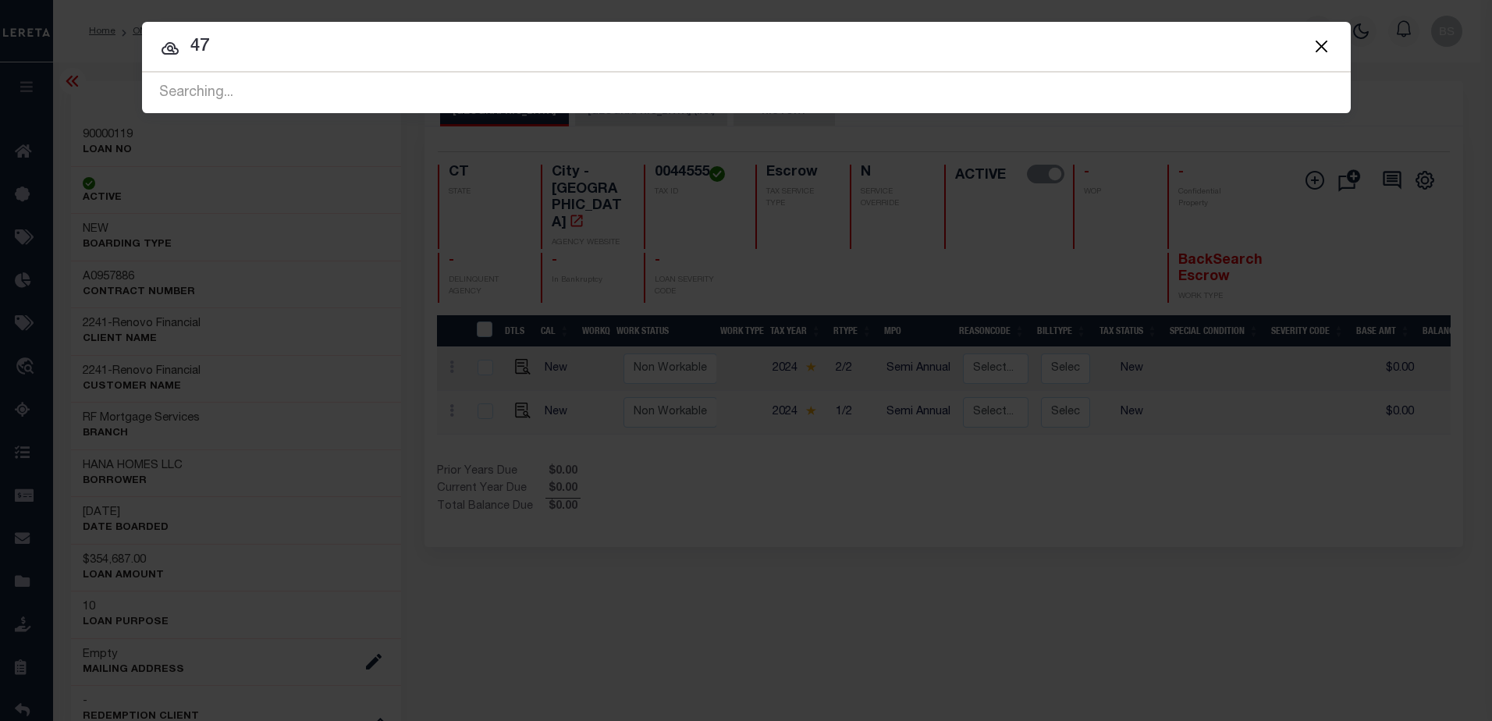
type input "4"
type input "10023035"
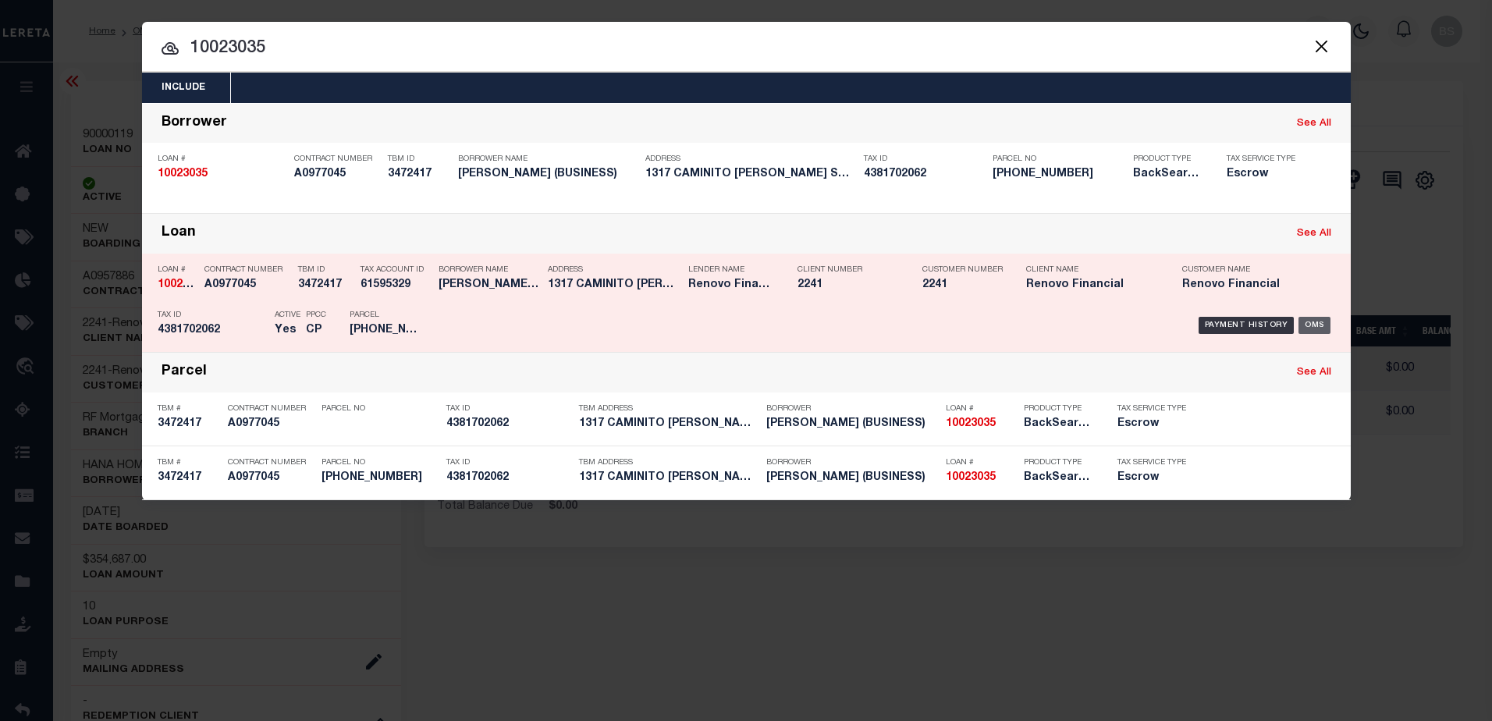
click at [1308, 324] on div "OMS" at bounding box center [1315, 325] width 32 height 17
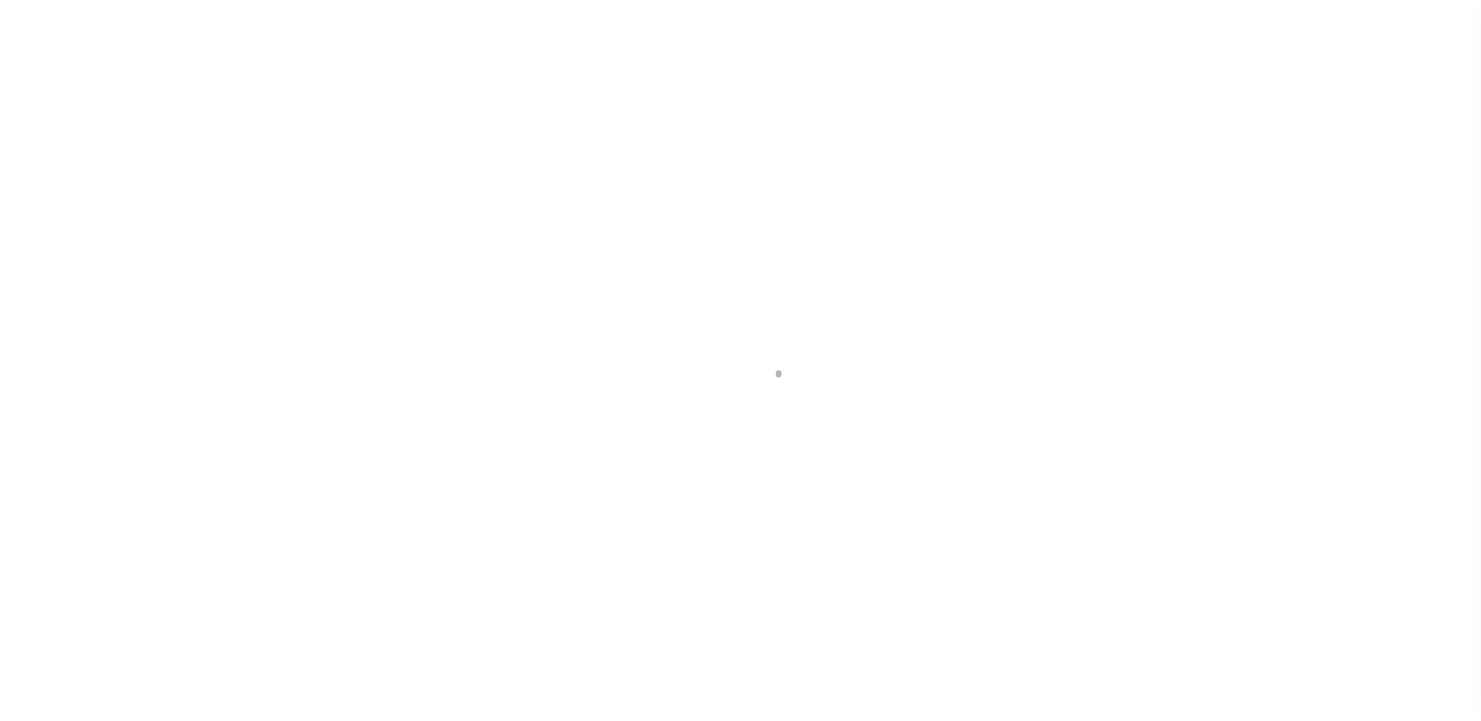
select select "400"
select select "Escrow"
type input "1317 [PERSON_NAME]"
select select
type input "[GEOGRAPHIC_DATA]"
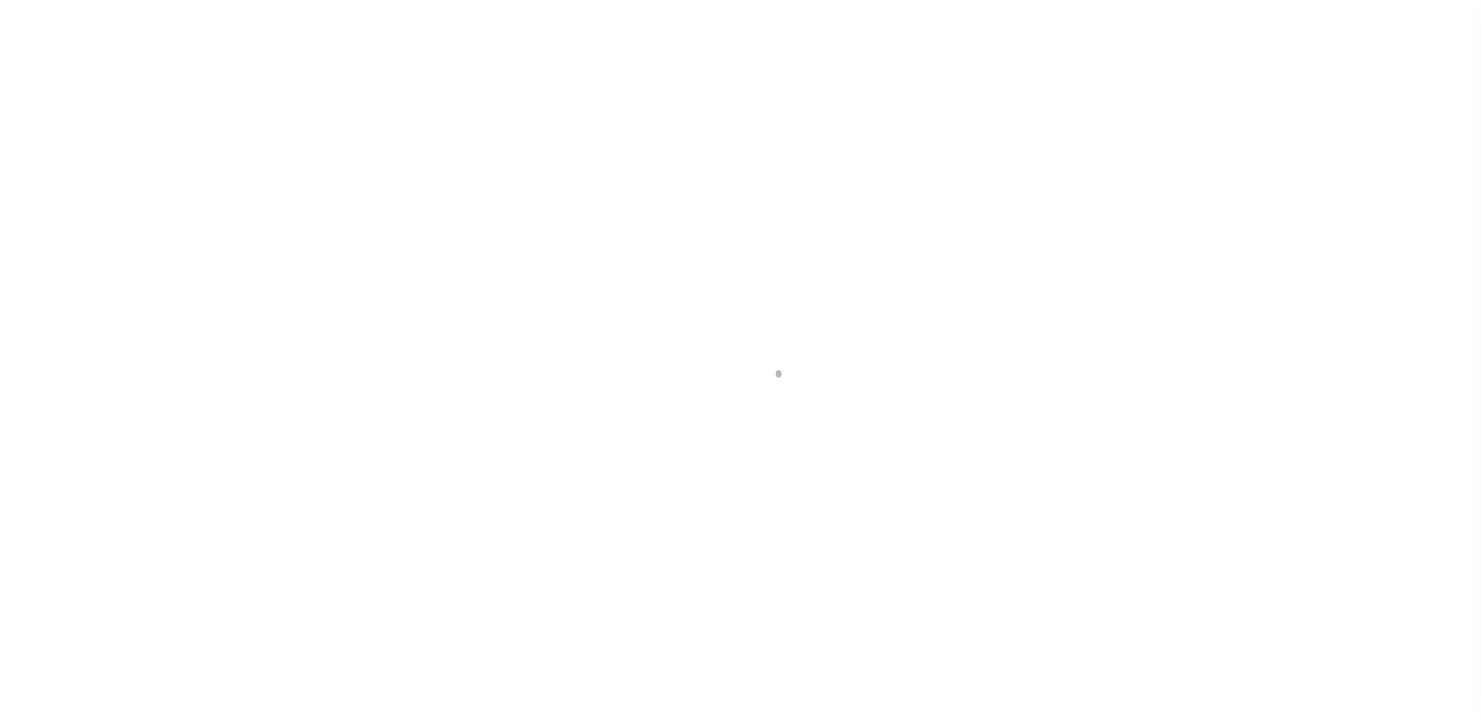
type input "a0kUS00000CO397"
type input "CA"
select select
select select "25067"
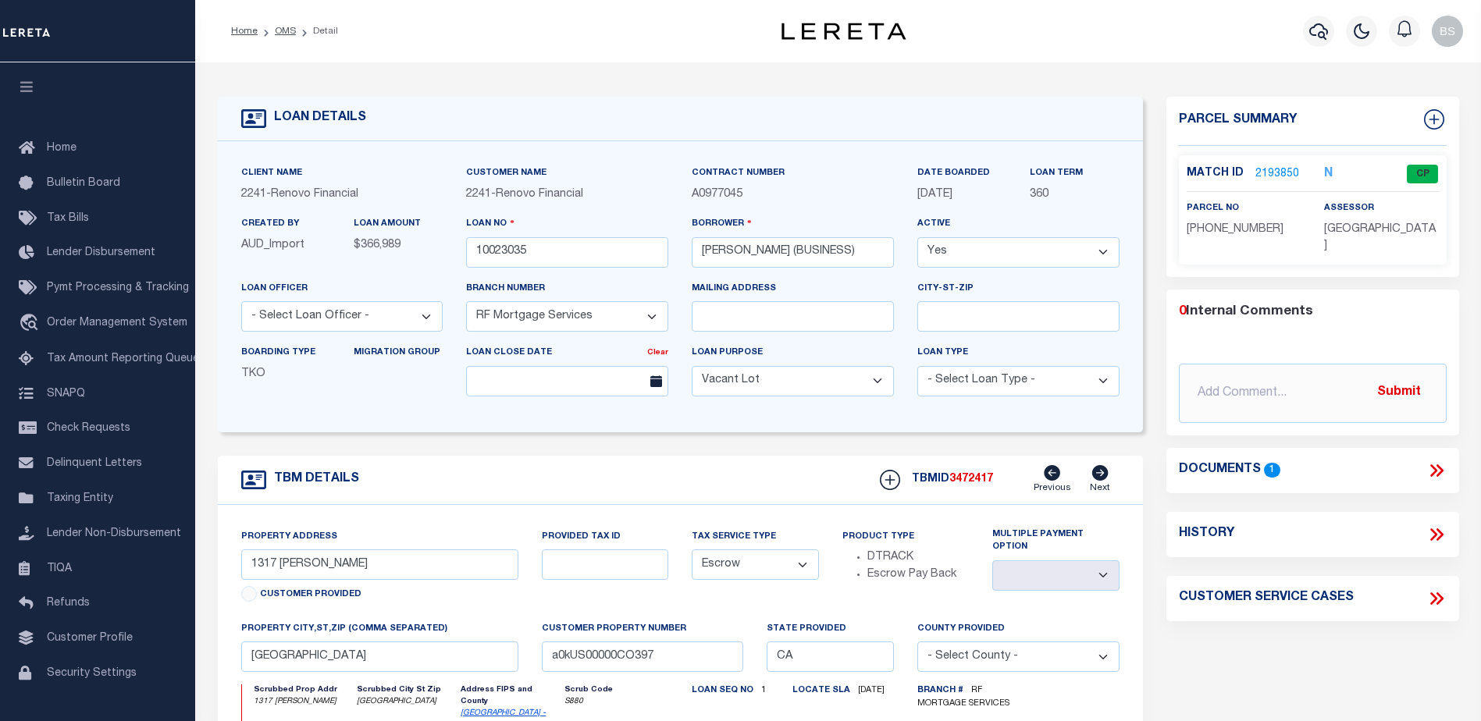
click at [1278, 172] on link "2193850" at bounding box center [1277, 174] width 44 height 16
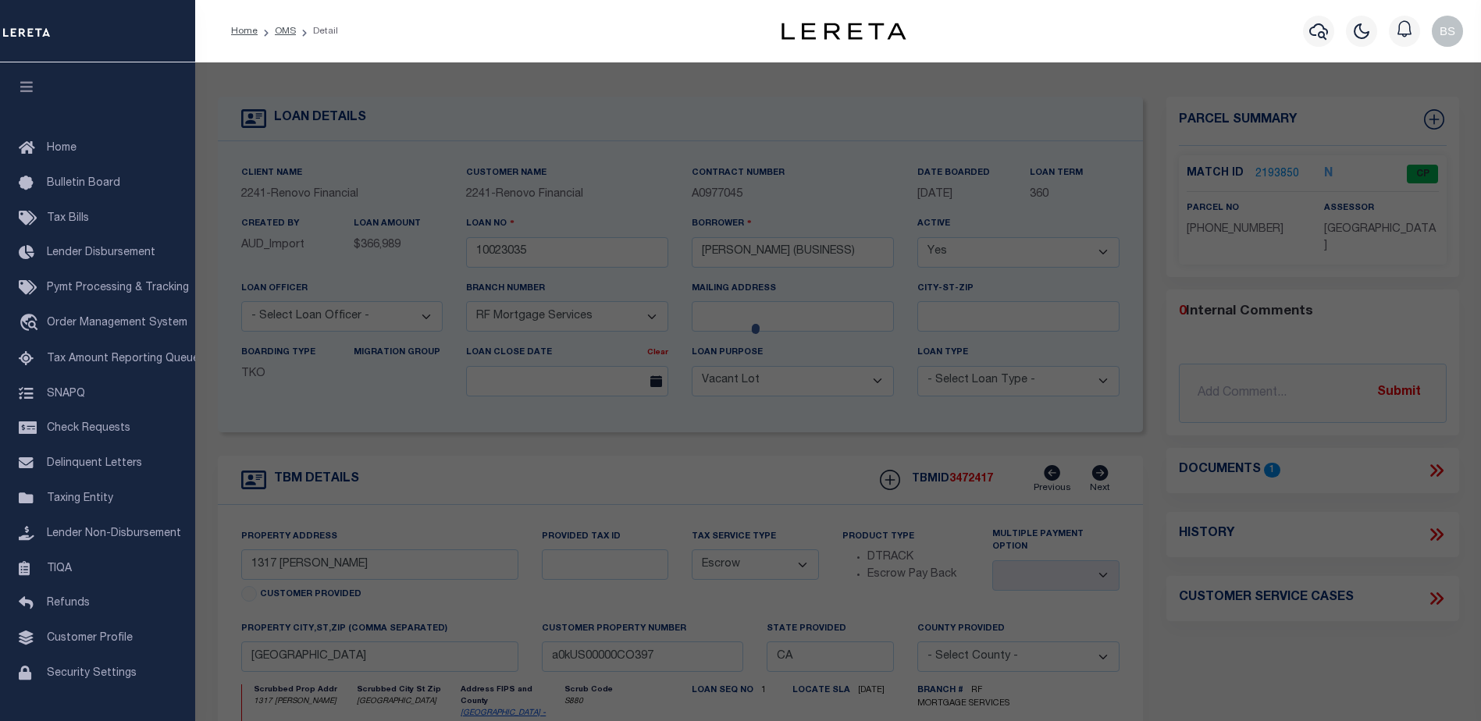
checkbox input "false"
select select "CP"
select select "AGW"
select select
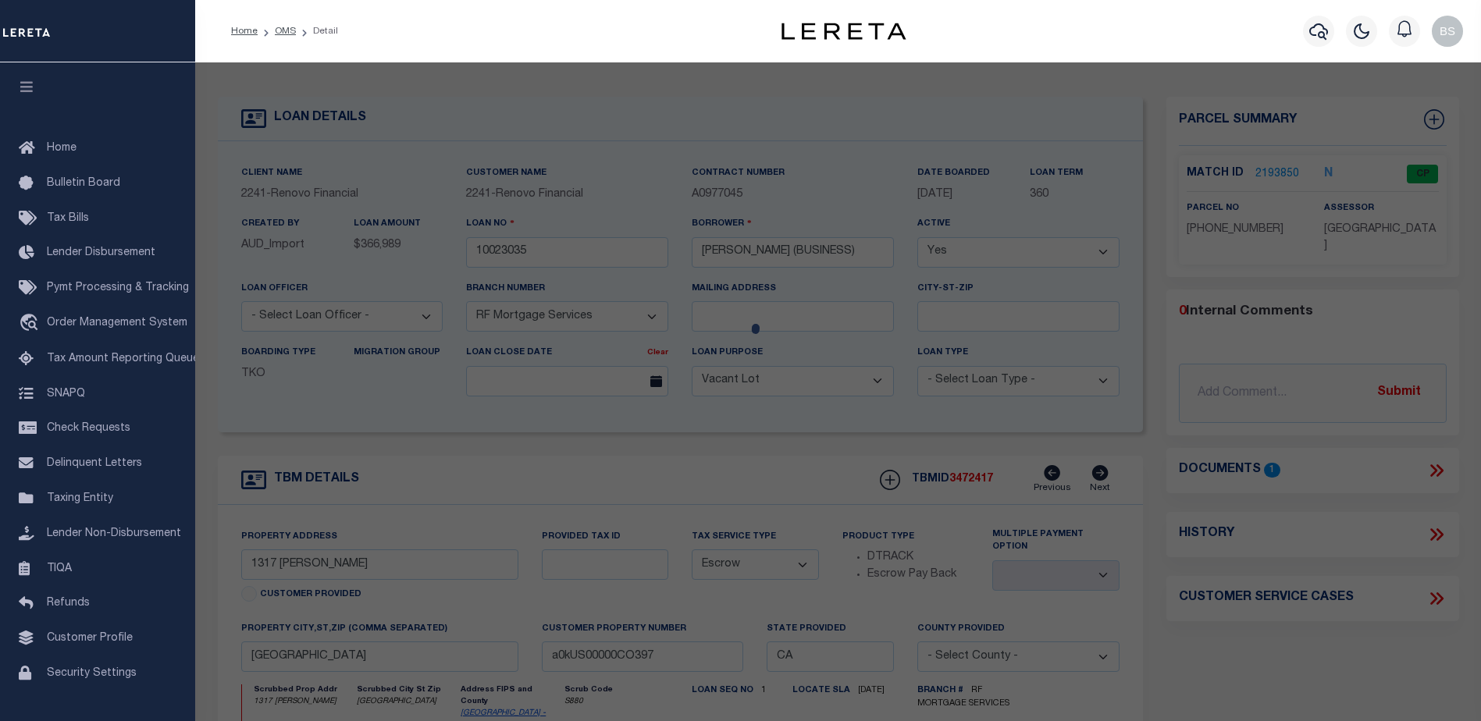
type input "1317 CAMINITO GABALDON #J"
checkbox input "false"
type input "SAN DIEGO CA 92108-1476"
type textarea "TR 9605 LOT 1*US212PER DOC80-119371&UND INT IN"
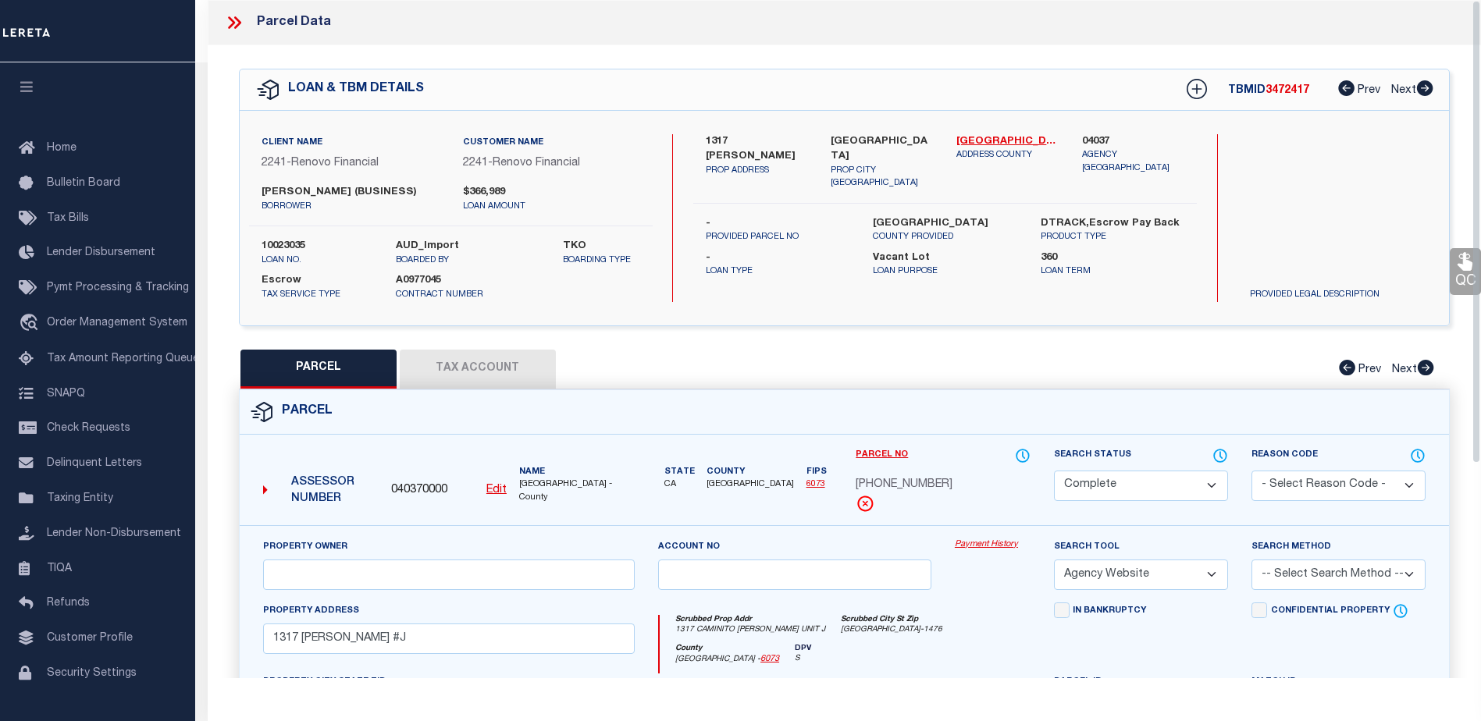
click at [984, 549] on link "Payment History" at bounding box center [993, 545] width 76 height 13
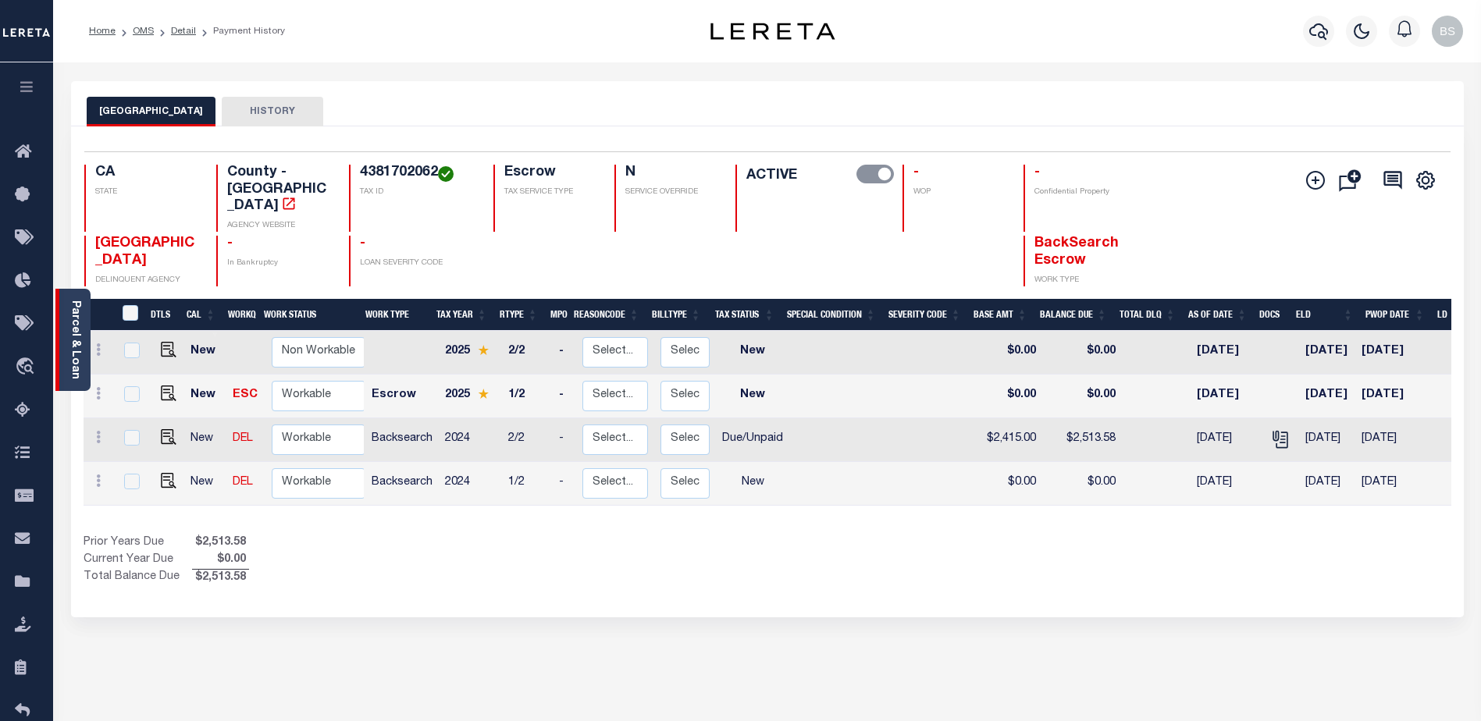
click at [73, 305] on link "Parcel & Loan" at bounding box center [74, 339] width 11 height 79
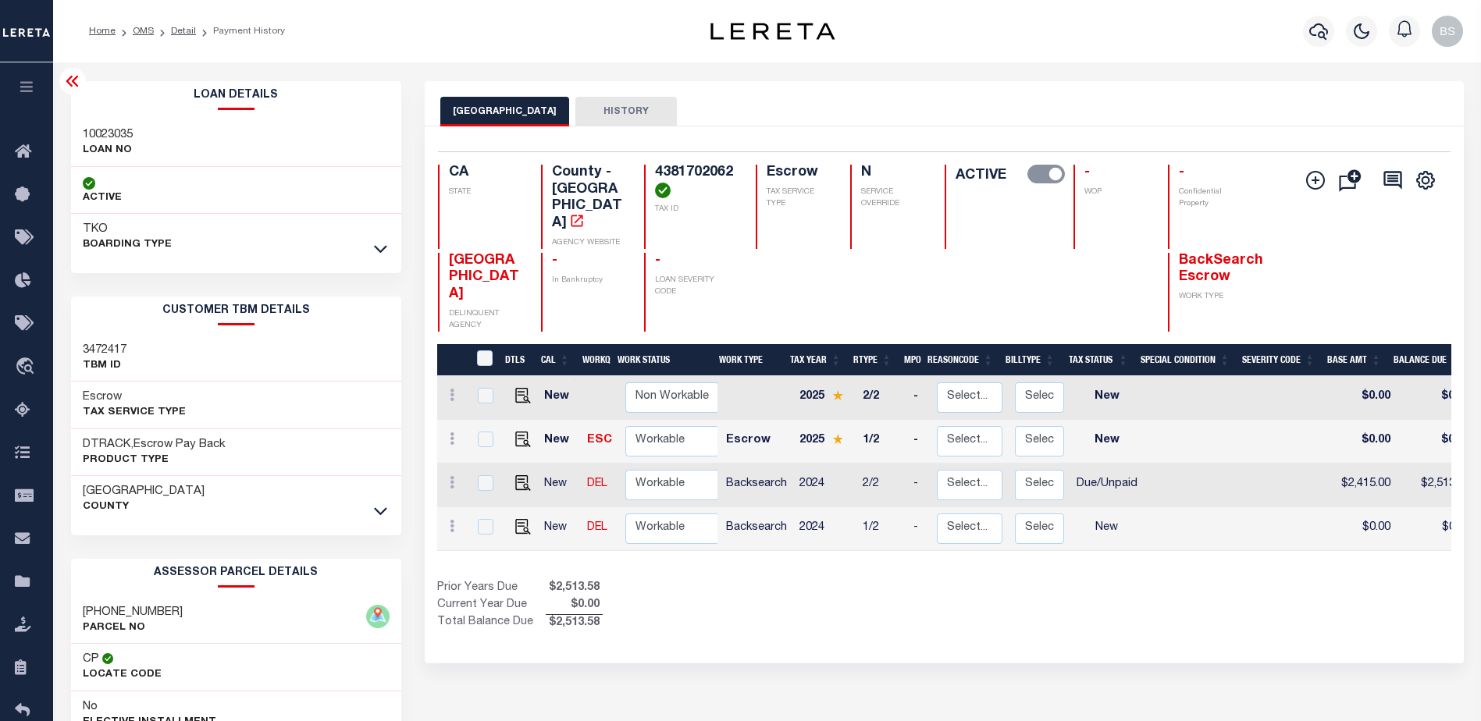
click at [69, 80] on icon at bounding box center [72, 81] width 12 height 11
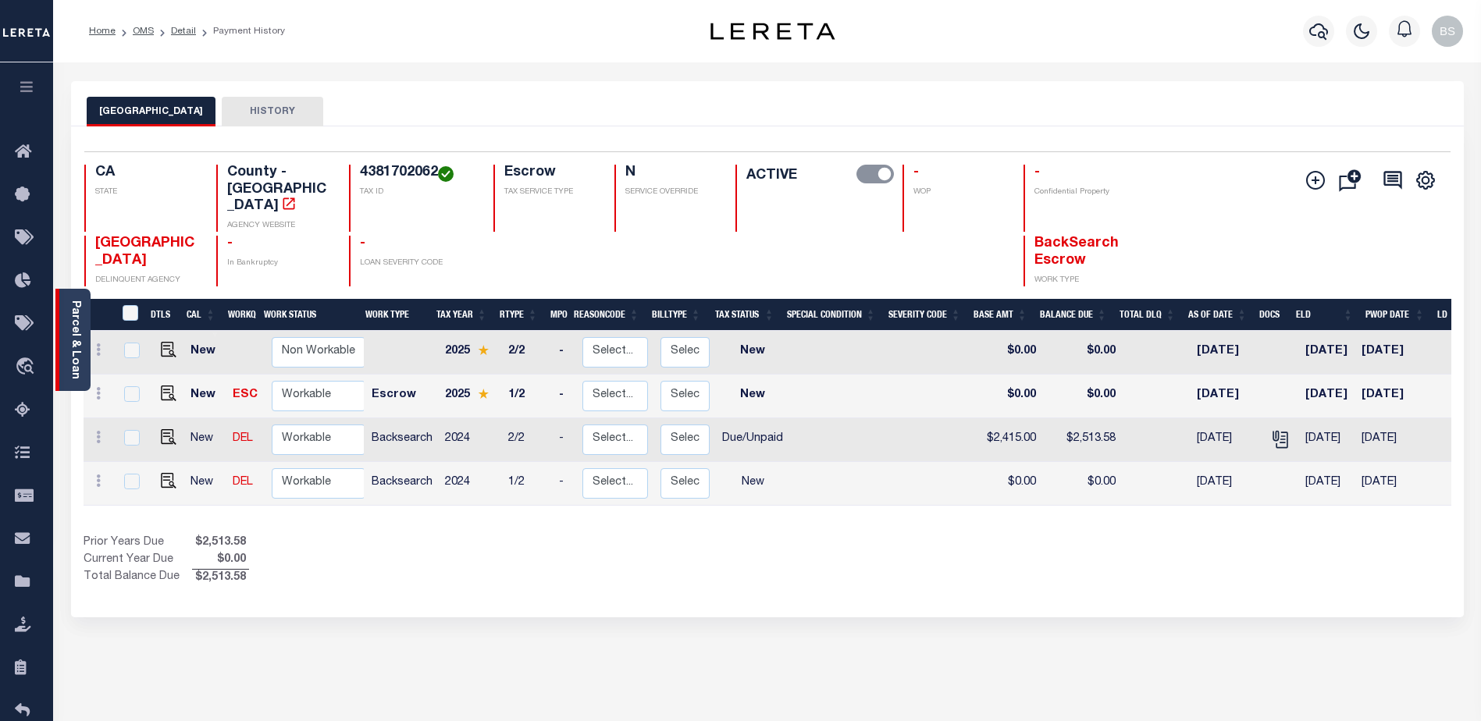
click at [72, 297] on div "Parcel & Loan" at bounding box center [72, 340] width 35 height 102
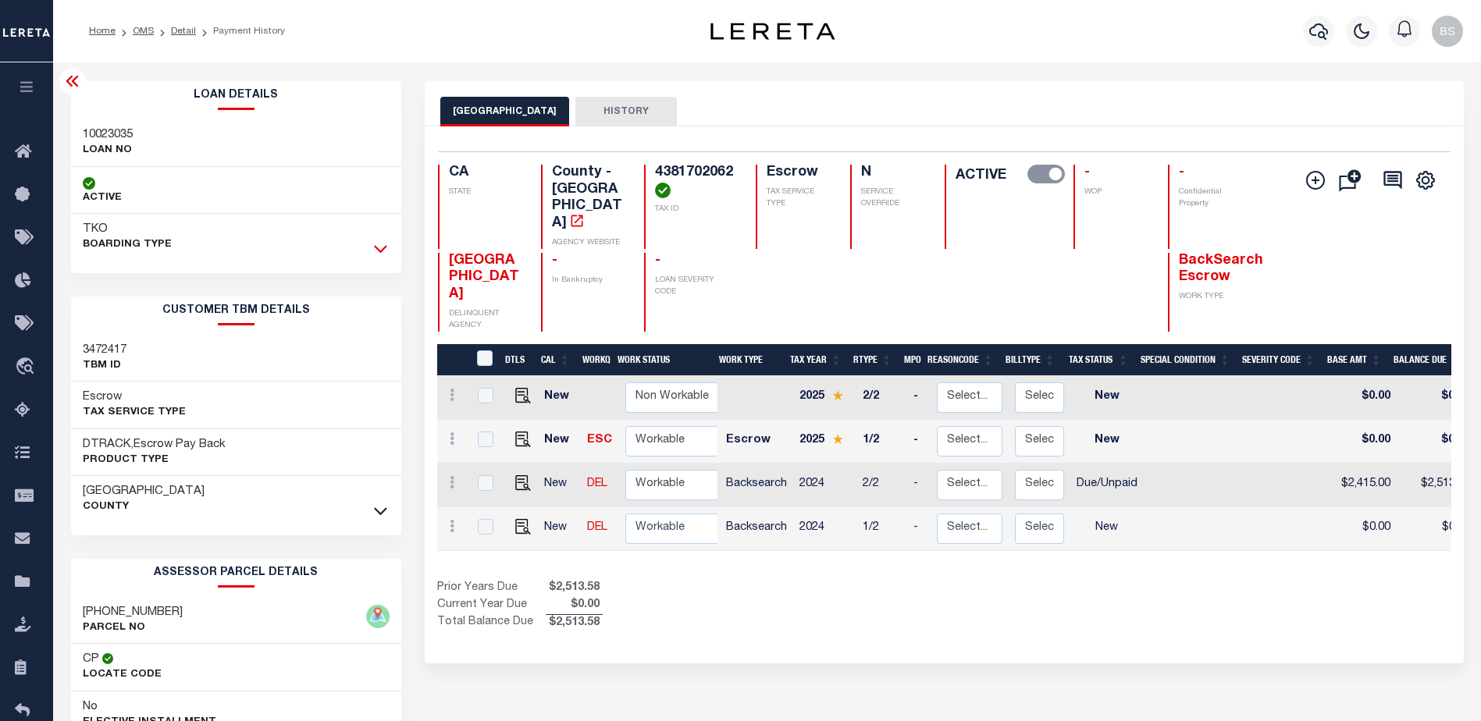
click at [379, 242] on icon at bounding box center [380, 248] width 13 height 16
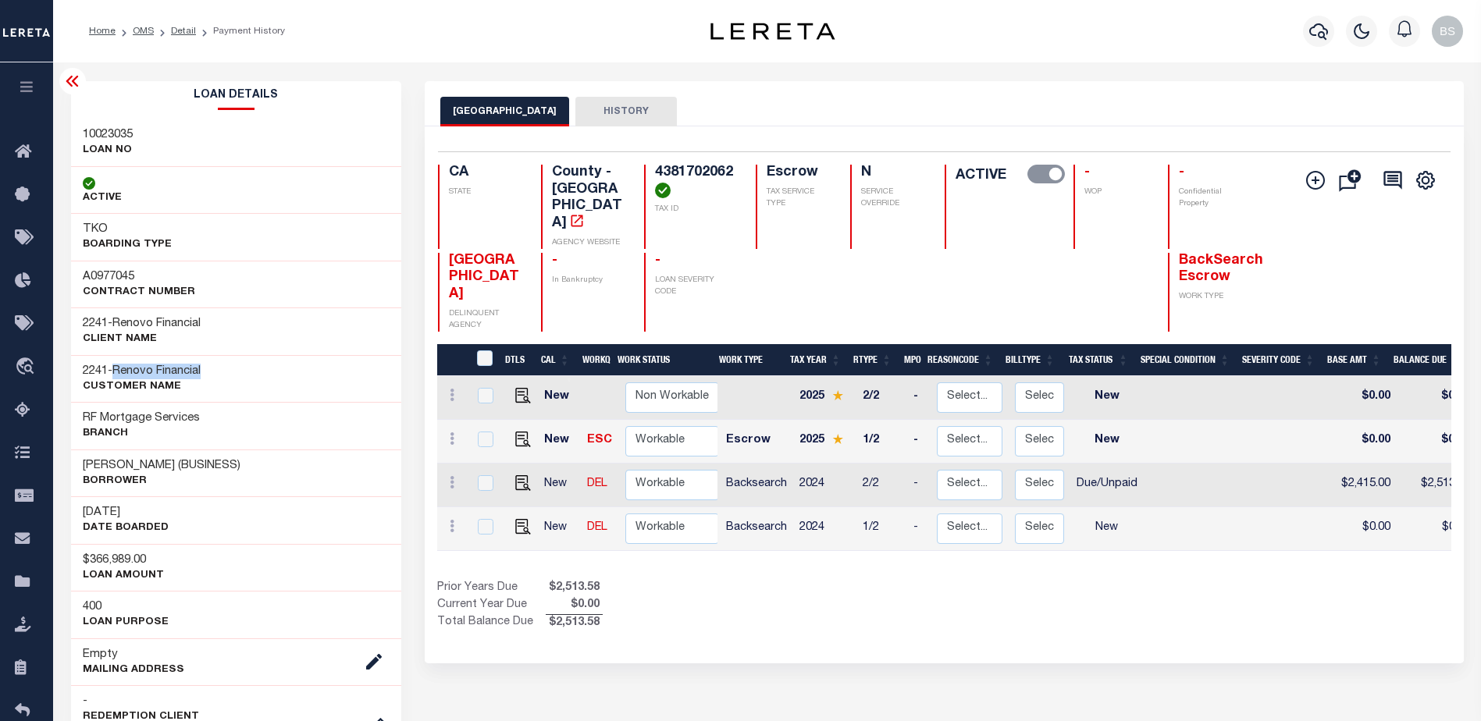
drag, startPoint x: 121, startPoint y: 366, endPoint x: 217, endPoint y: 368, distance: 96.0
click at [217, 368] on div "2241 - Renovo Financial CUSTOMER Name" at bounding box center [236, 379] width 331 height 48
copy span "Renovo Financial"
click at [67, 79] on icon at bounding box center [72, 81] width 19 height 19
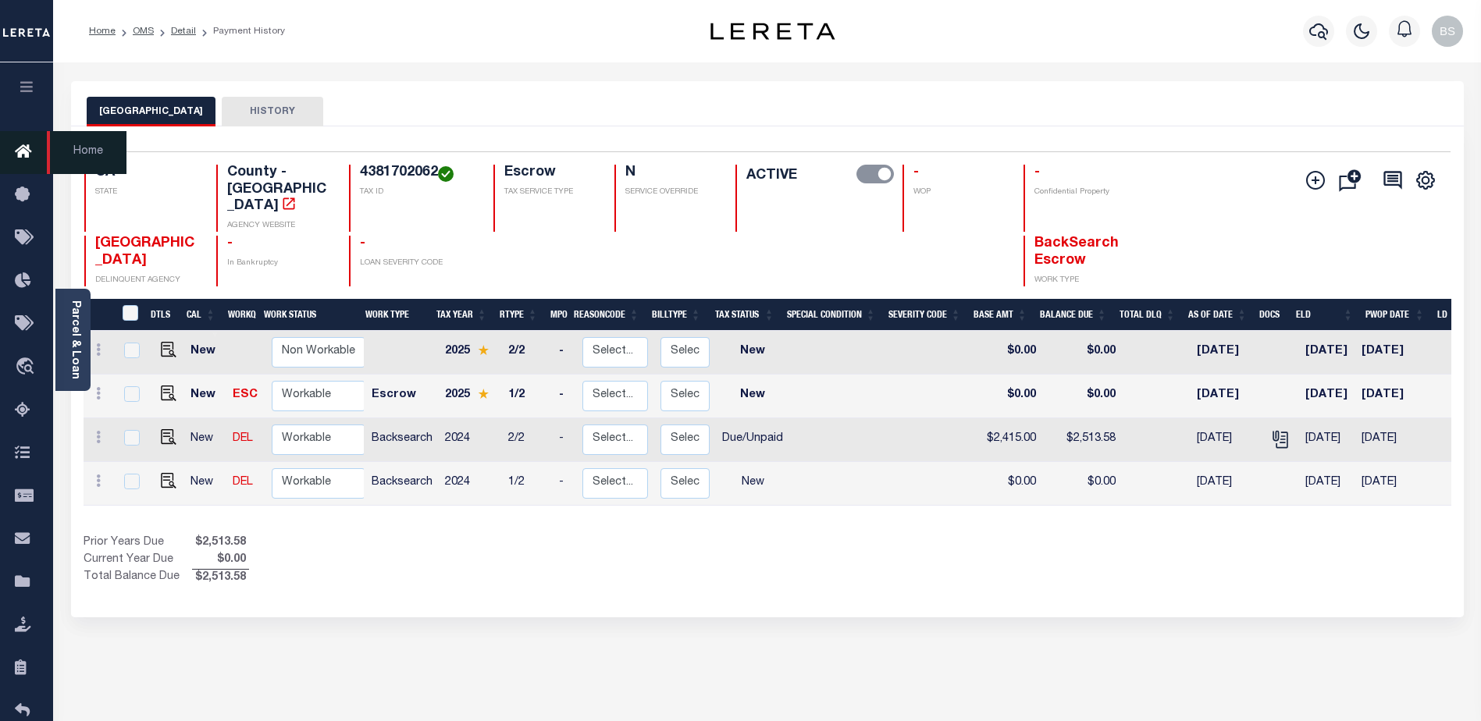
click at [25, 160] on icon at bounding box center [27, 153] width 25 height 20
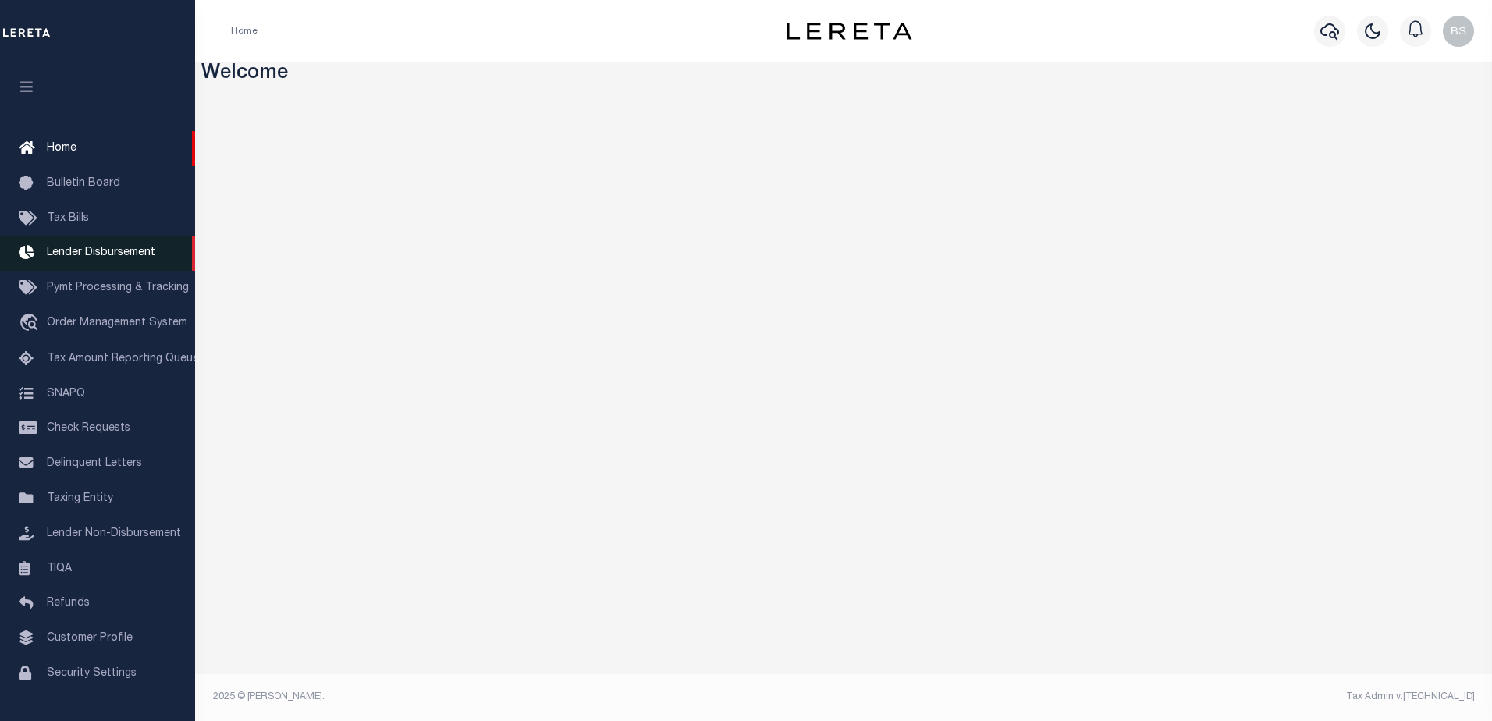
click at [84, 256] on span "Lender Disbursement" at bounding box center [101, 252] width 108 height 11
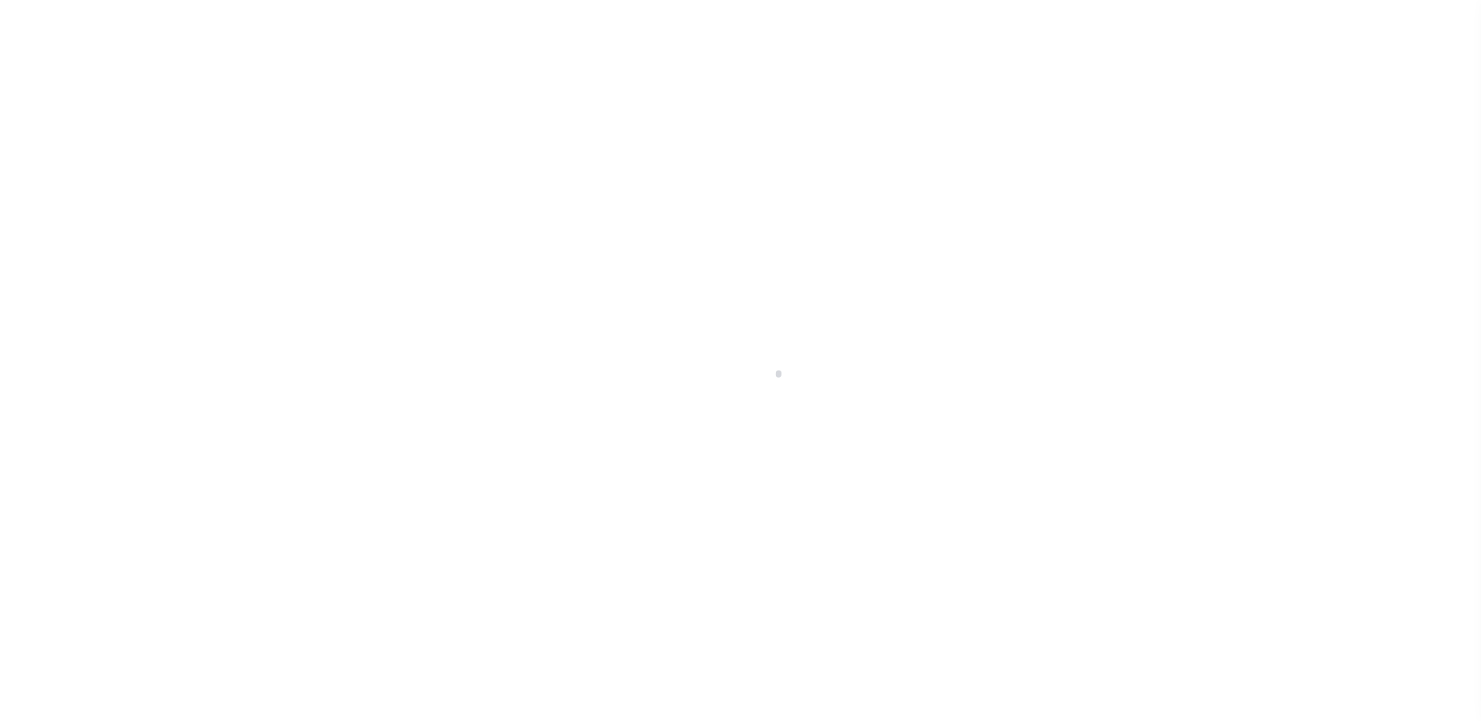
scroll to position [27, 0]
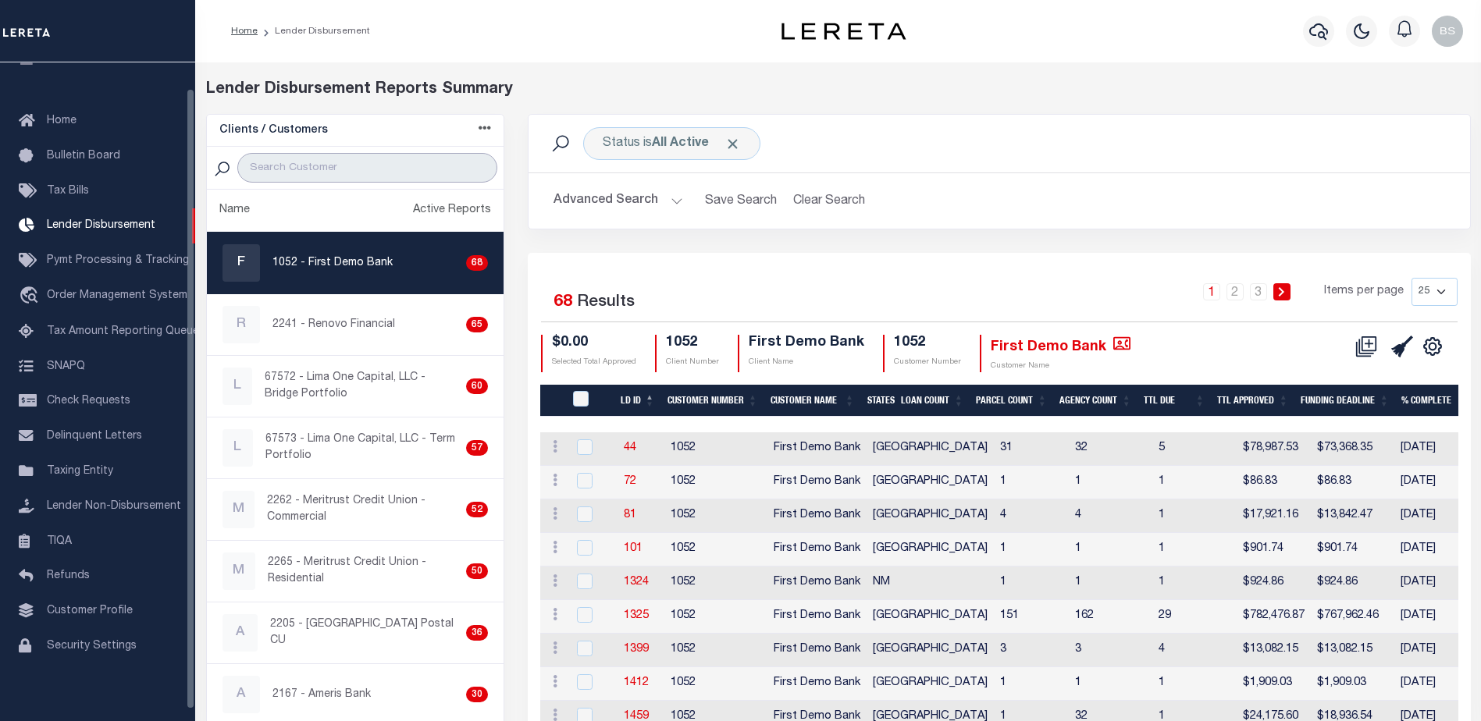
click at [291, 157] on input "search" at bounding box center [367, 168] width 260 height 30
paste input "Renovo Financial"
type input "Renovo Financial"
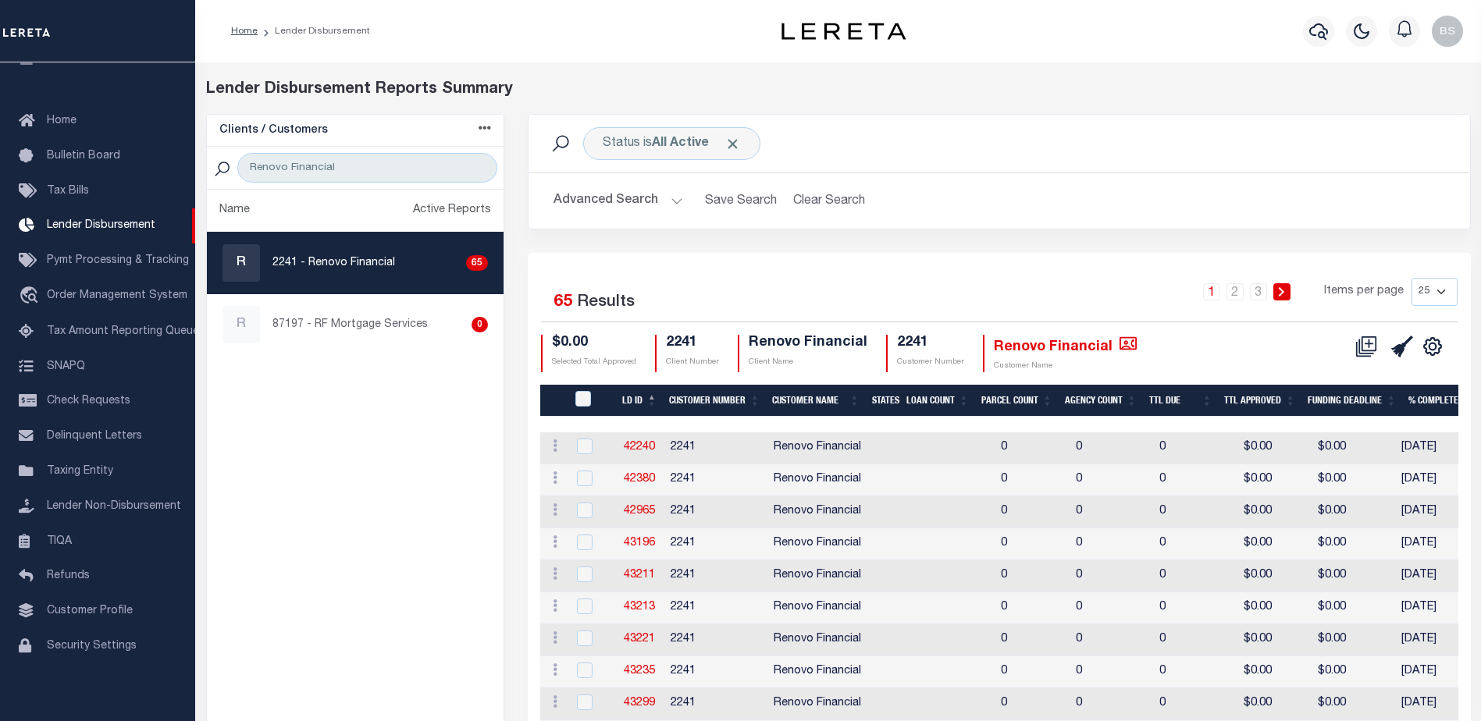
click at [338, 281] on div "R 2241 - Renovo Financial 65" at bounding box center [355, 262] width 266 height 37
checkbox input "true"
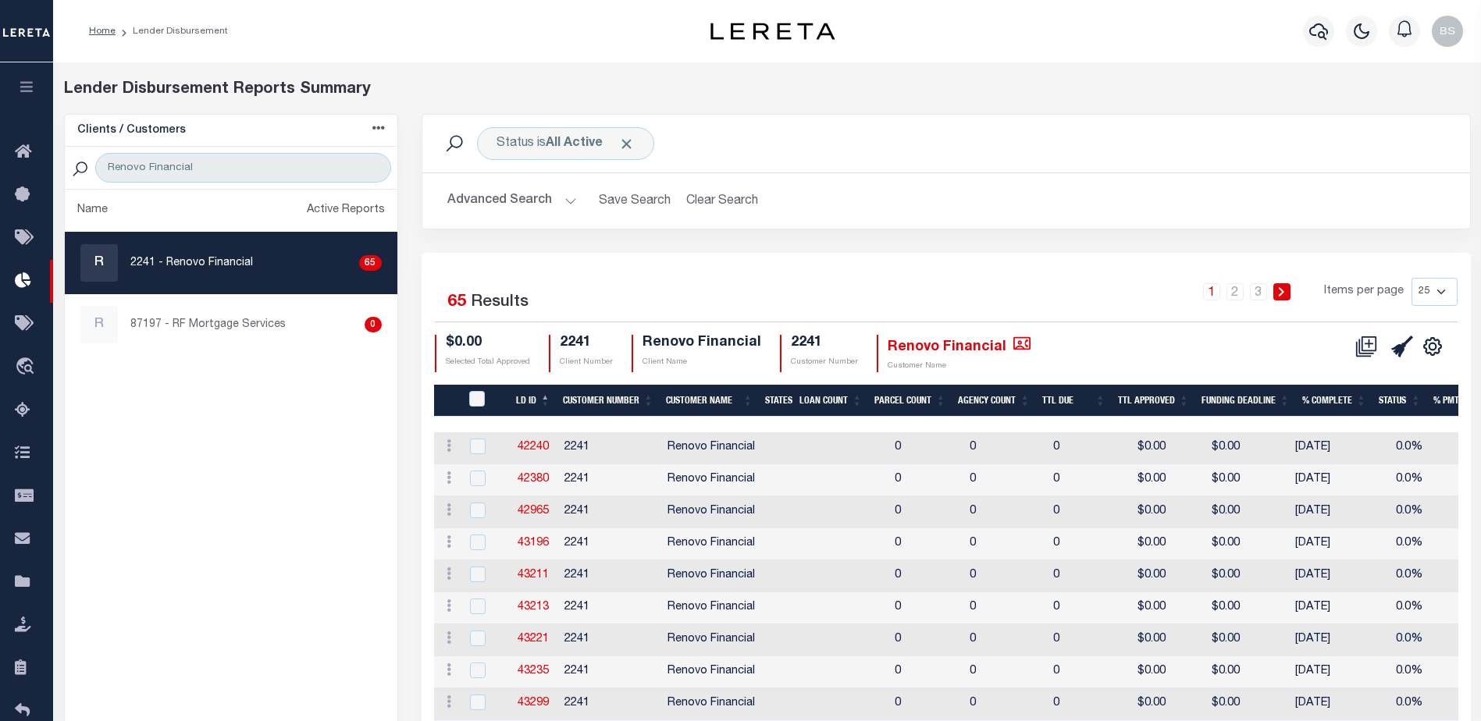
click at [1448, 292] on select "25 50 100 200" at bounding box center [1434, 292] width 46 height 28
select select "200"
click at [1411, 278] on select "25 50 100 200" at bounding box center [1434, 292] width 46 height 28
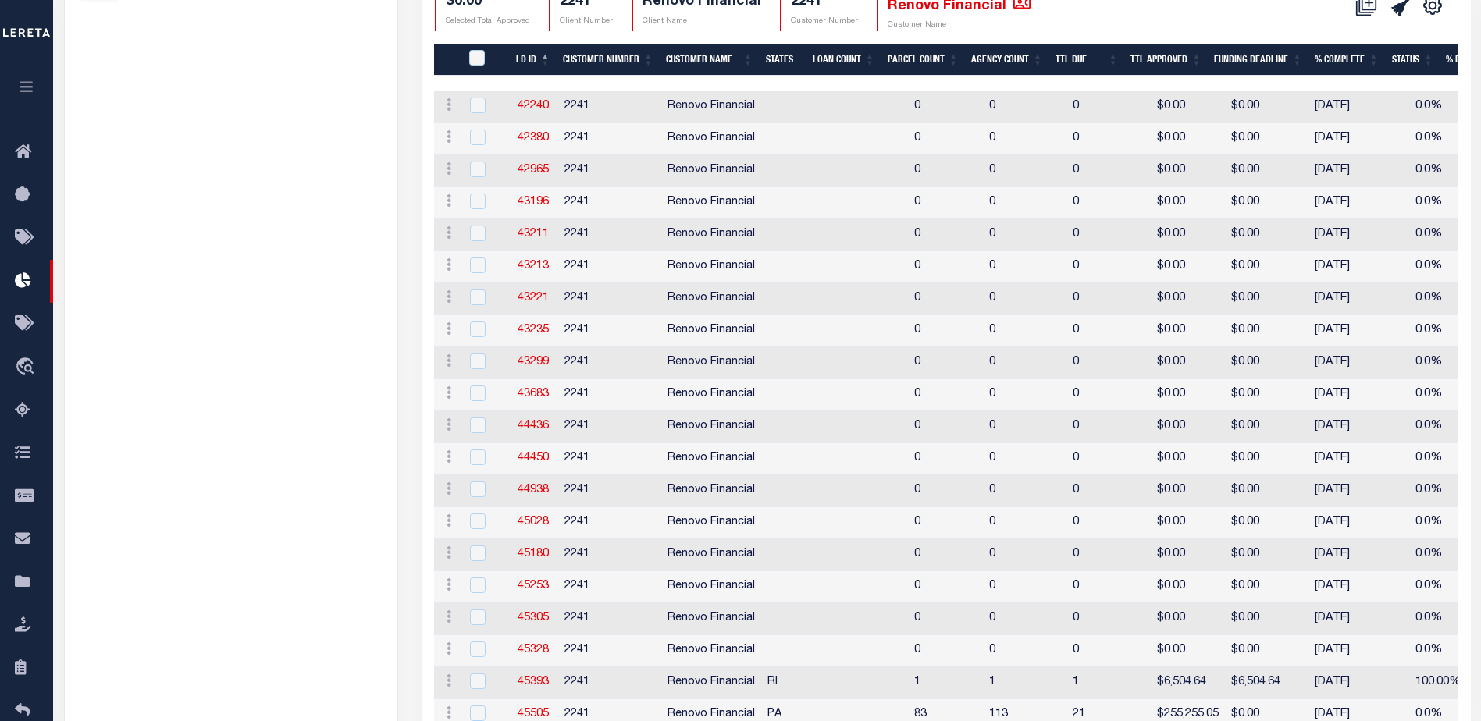
scroll to position [156, 0]
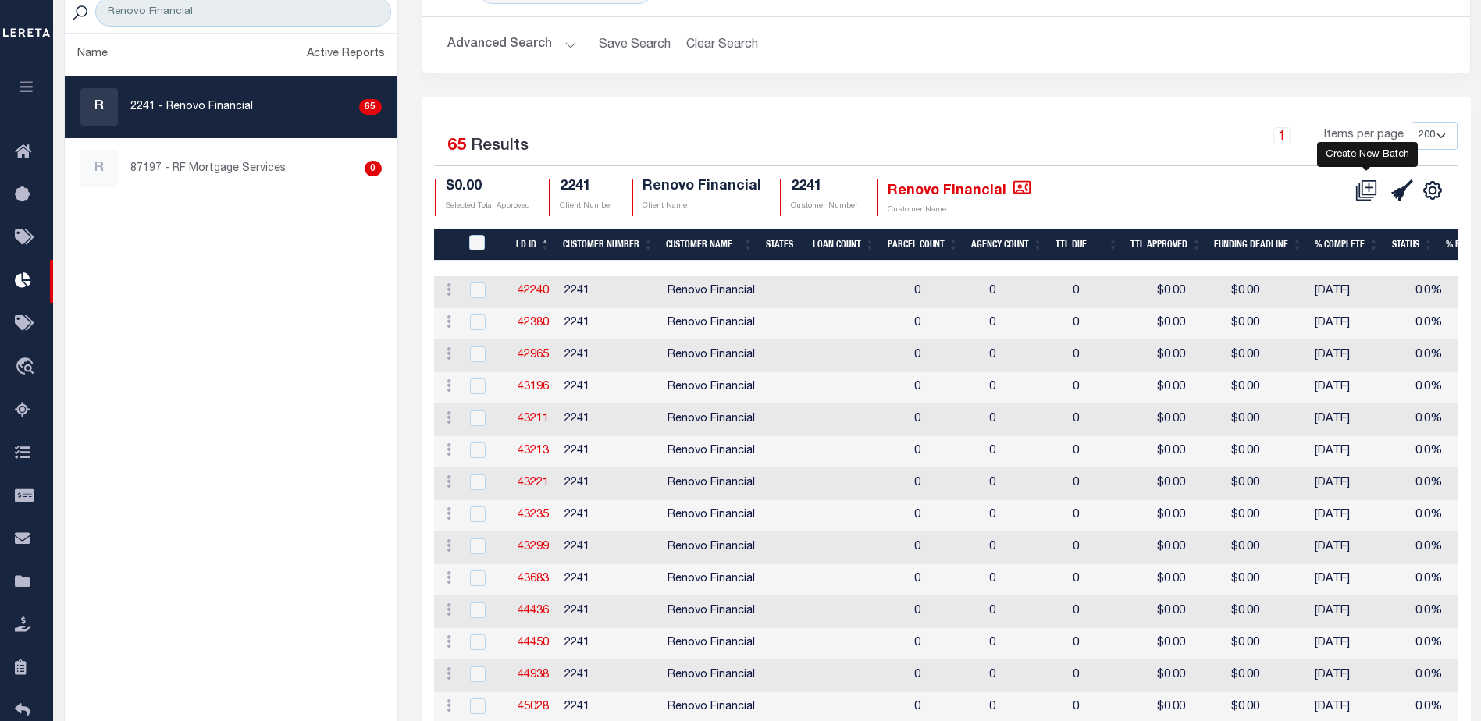
click at [1369, 189] on icon at bounding box center [1369, 187] width 9 height 9
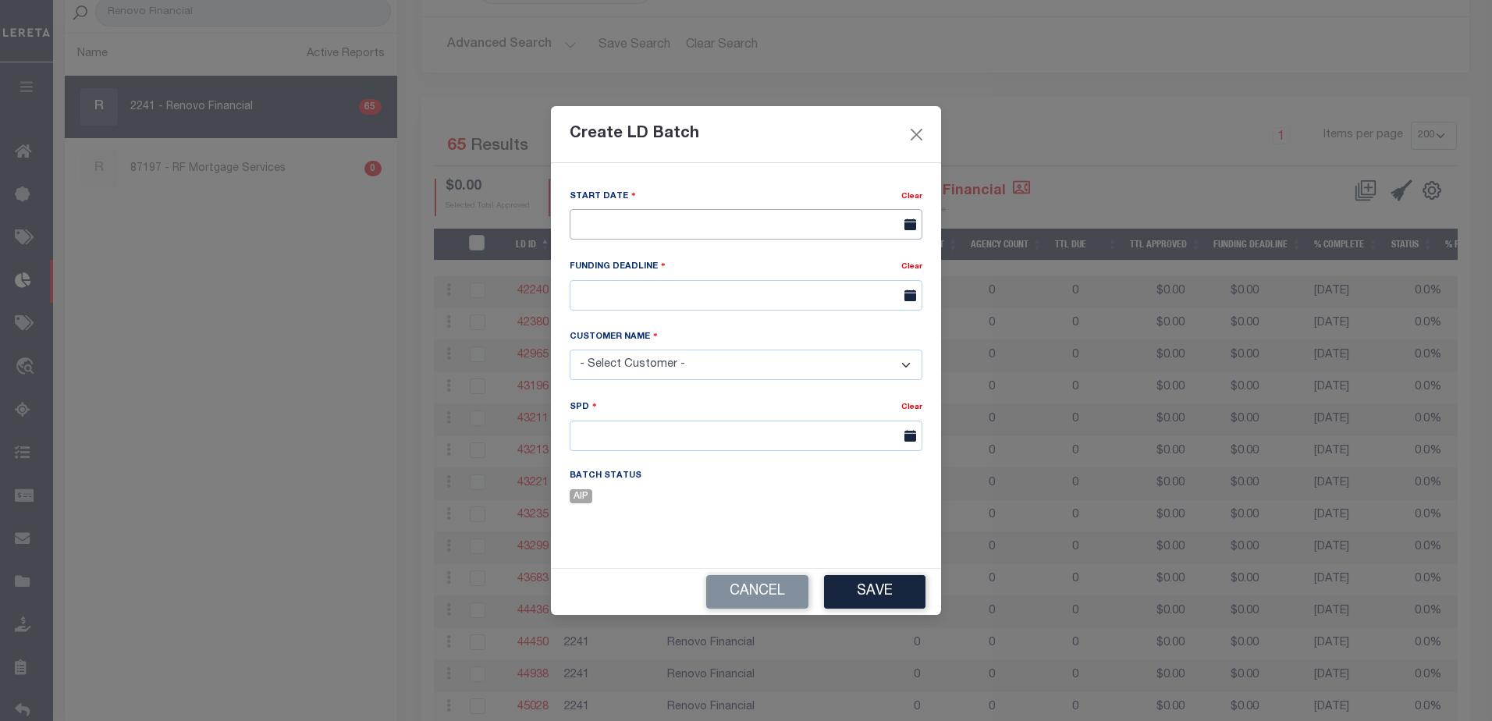
click at [644, 214] on input "text" at bounding box center [746, 224] width 353 height 30
click at [770, 406] on span "22" at bounding box center [758, 403] width 30 height 30
type input "[DATE]"
click at [916, 130] on button "Close" at bounding box center [917, 134] width 20 height 20
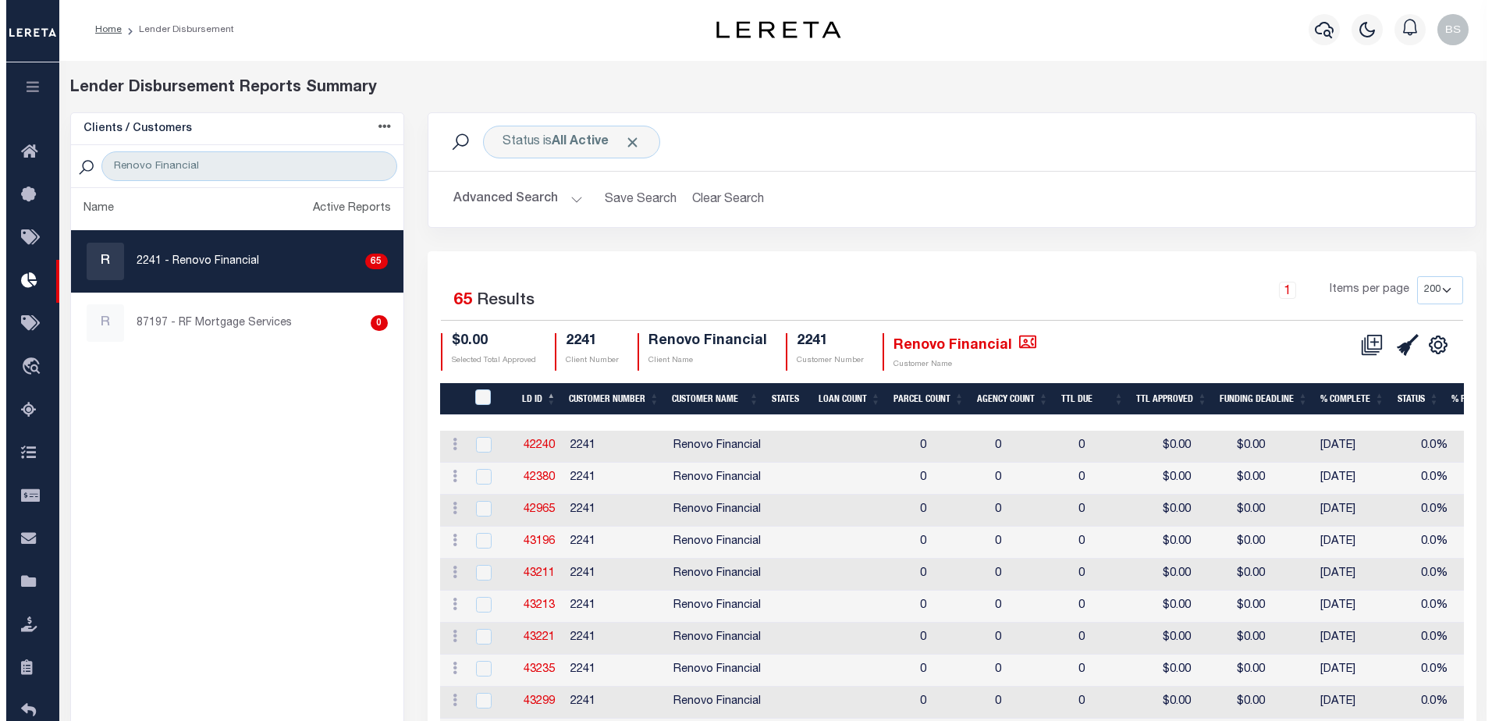
scroll to position [0, 0]
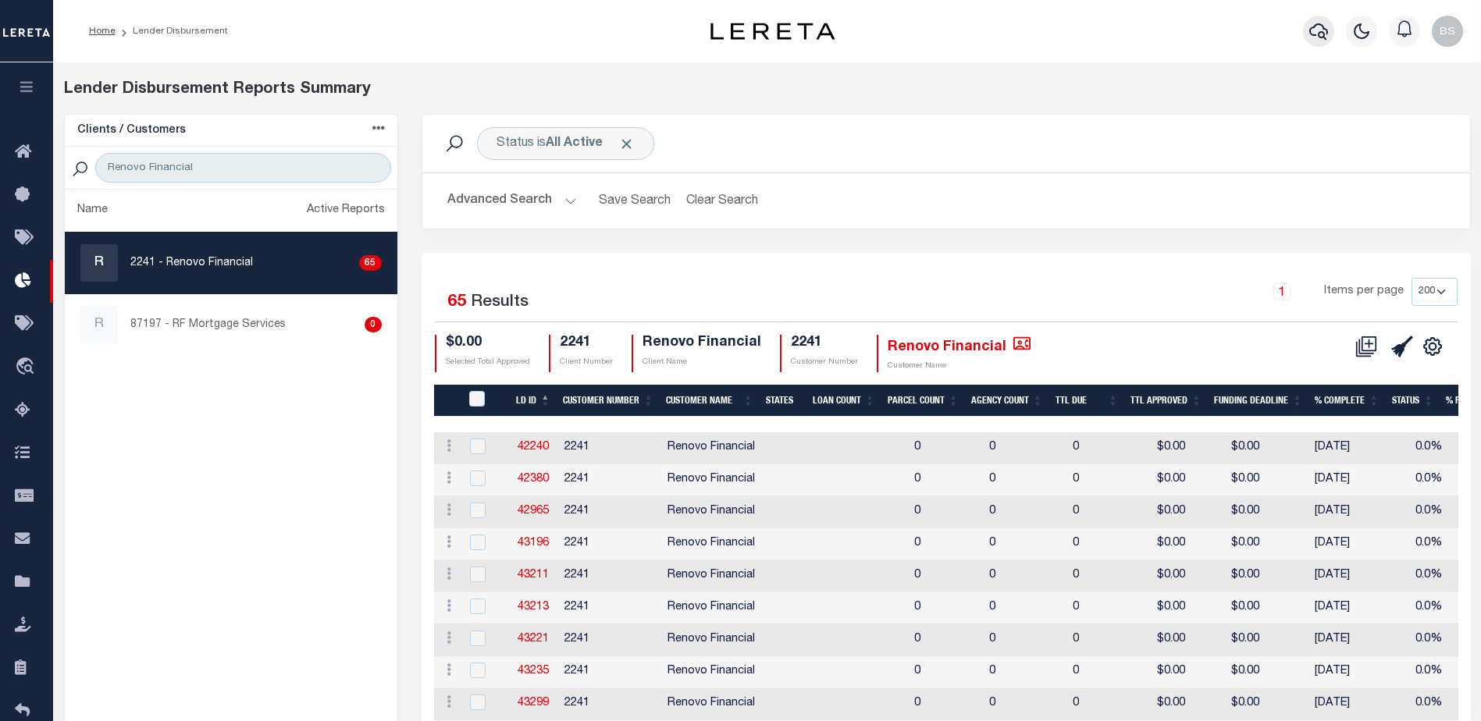
click at [1312, 34] on icon "button" at bounding box center [1318, 31] width 19 height 19
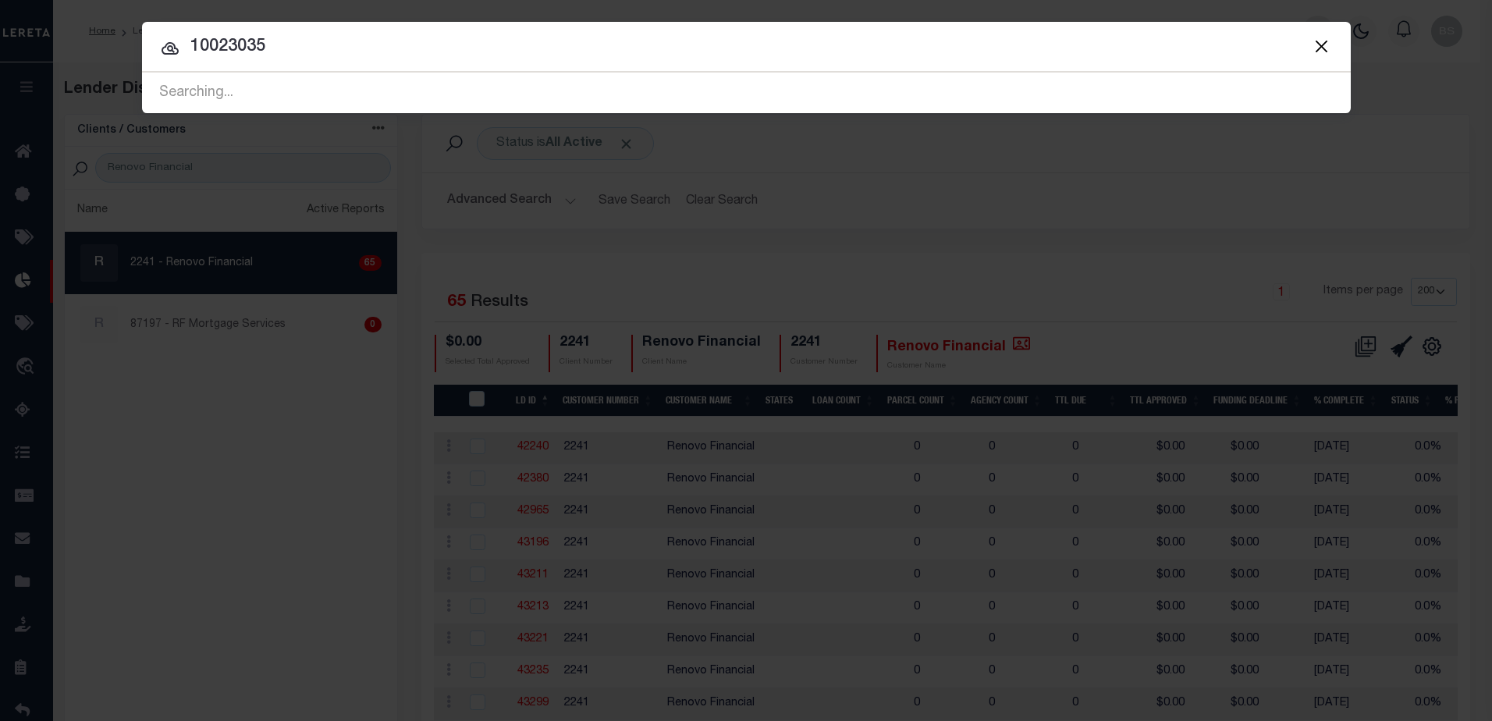
type input "10023035"
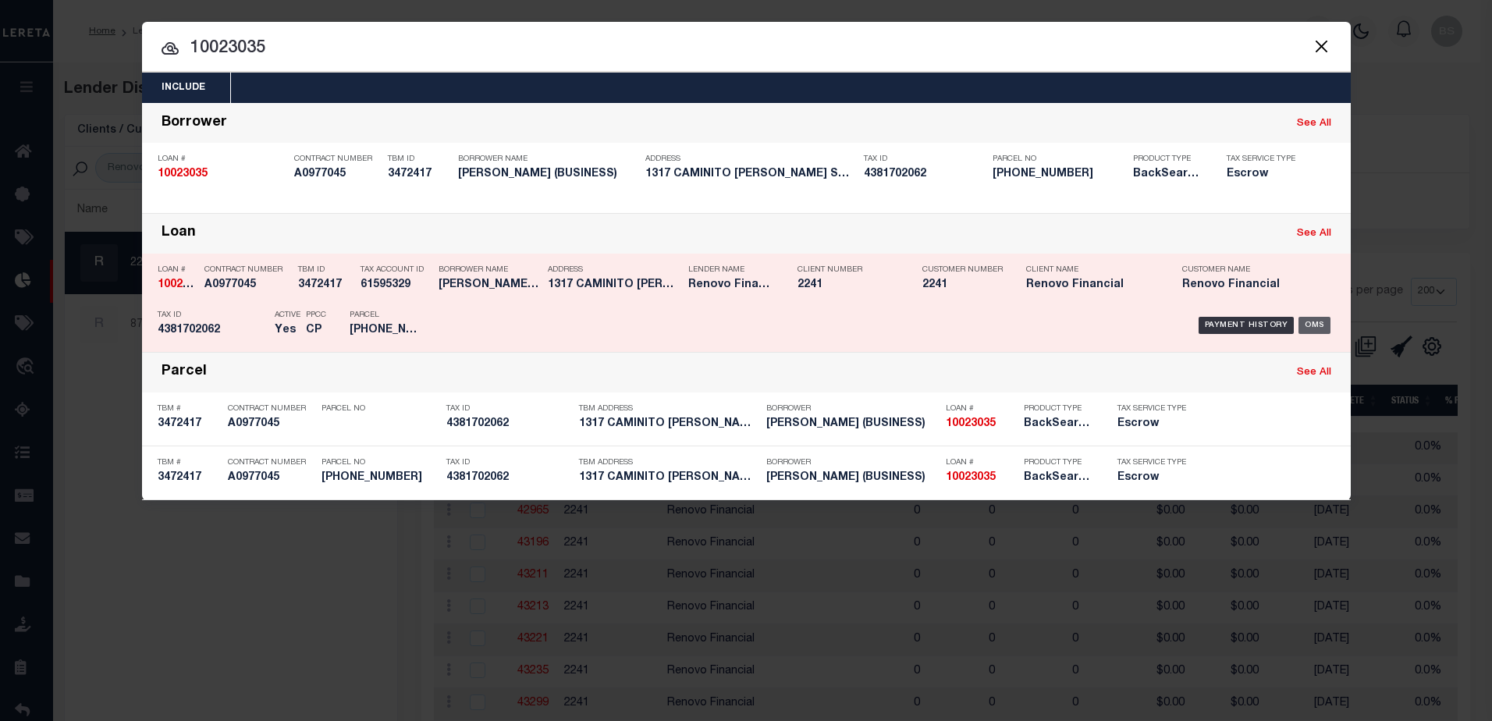
click at [1307, 323] on div "OMS" at bounding box center [1315, 325] width 32 height 17
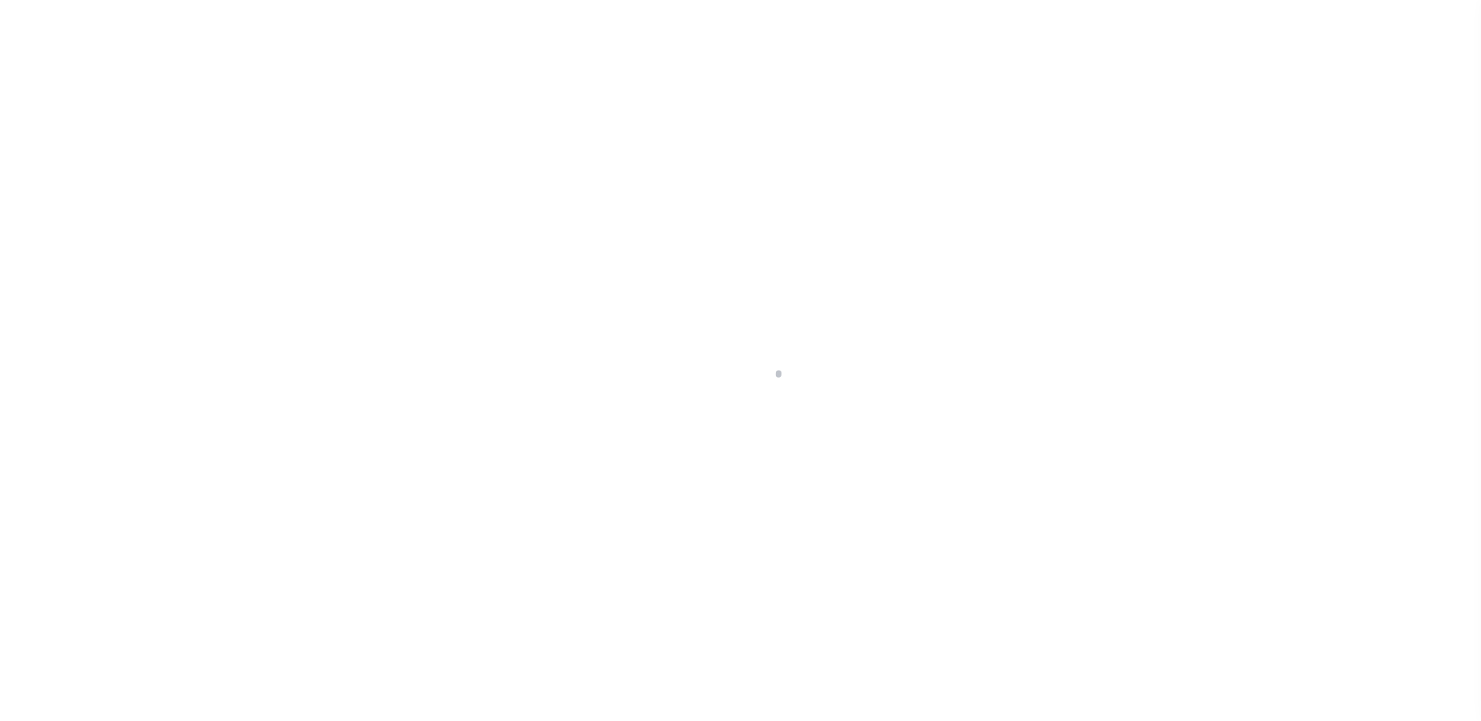
select select "400"
select select "Escrow"
type input "1317 [PERSON_NAME]"
select select
type input "SAN DIEGO, CA 92108"
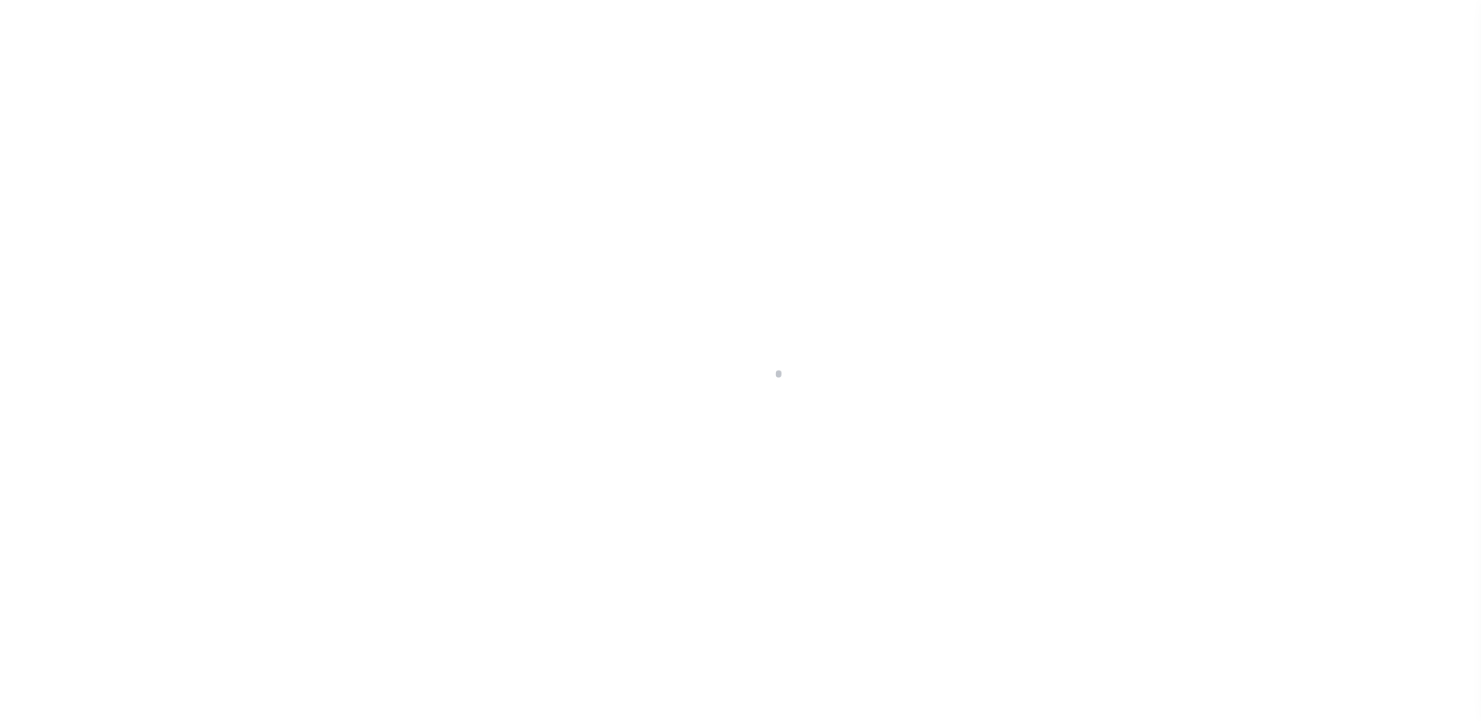
type input "a0kUS00000CO397"
type input "CA"
select select
select select "25067"
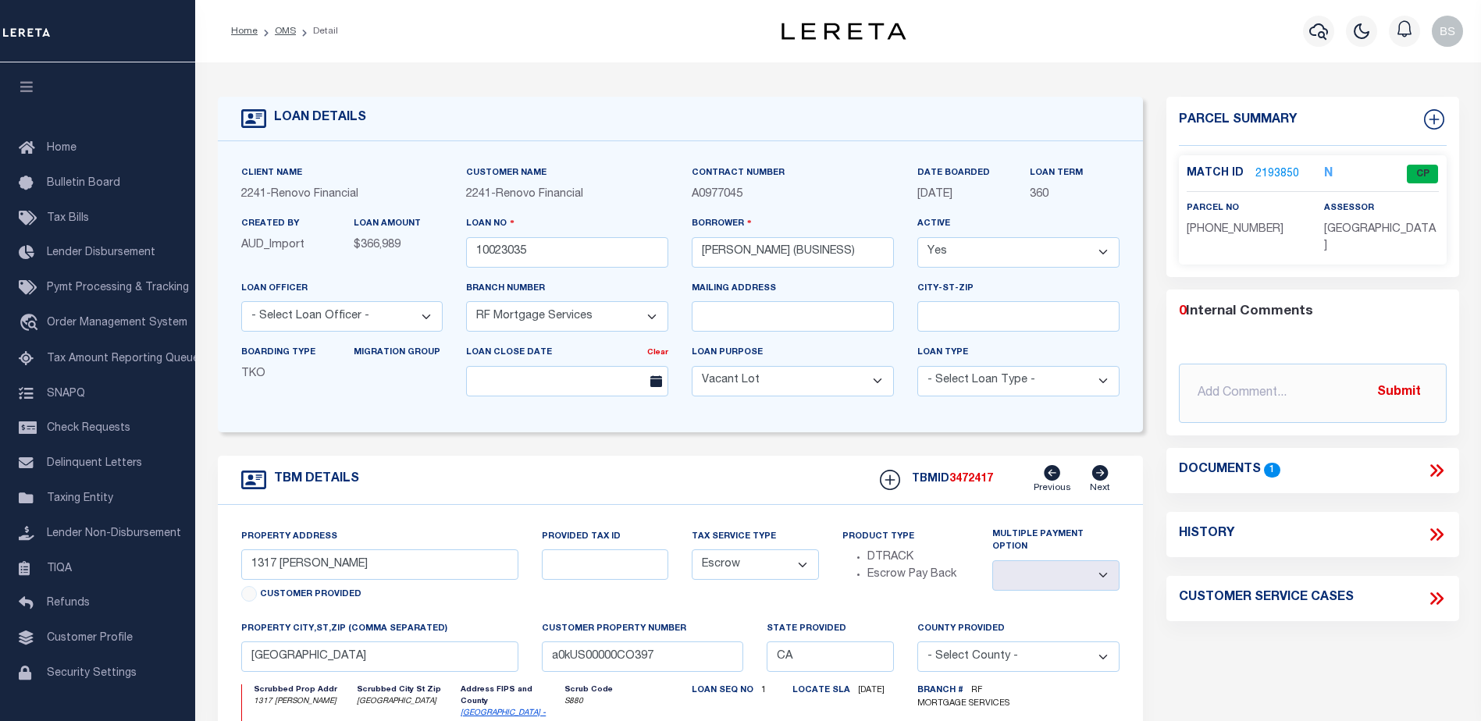
click at [1288, 171] on link "2193850" at bounding box center [1277, 174] width 44 height 16
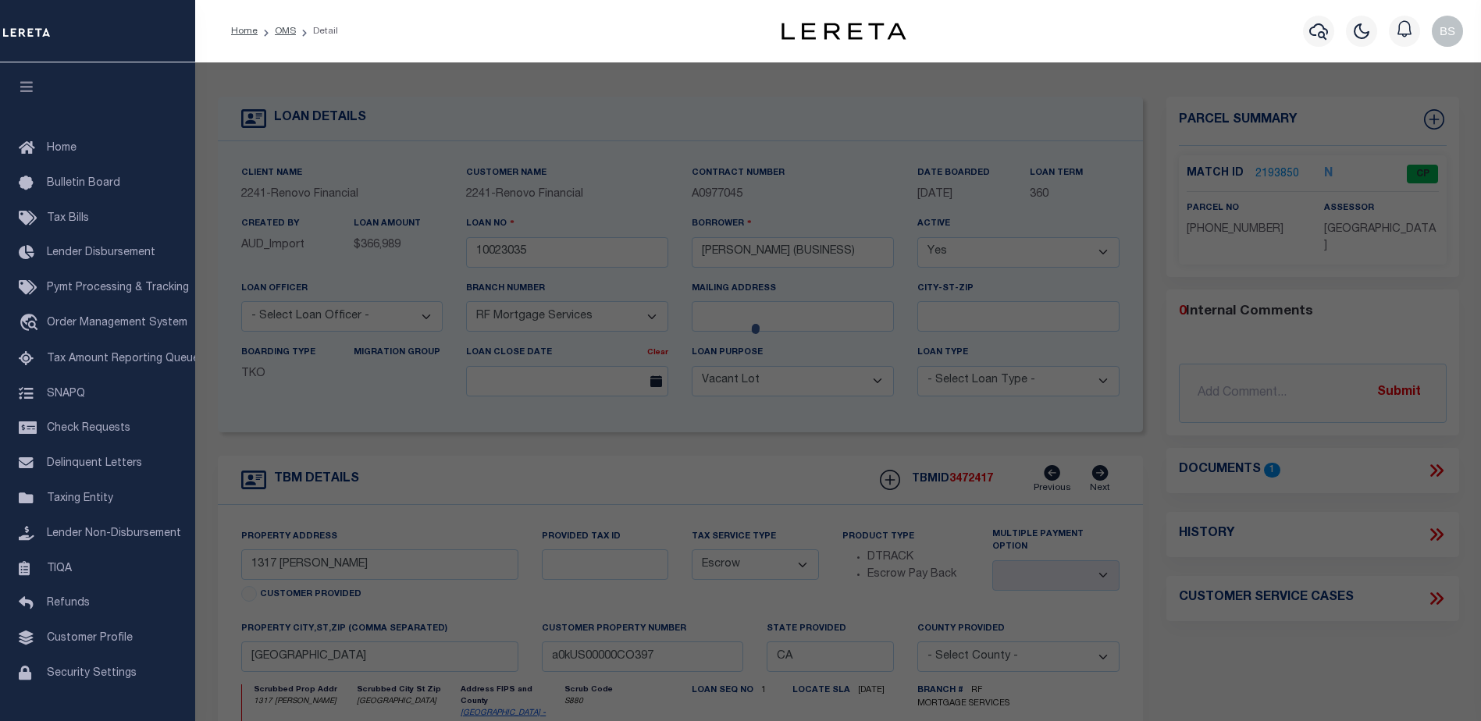
checkbox input "false"
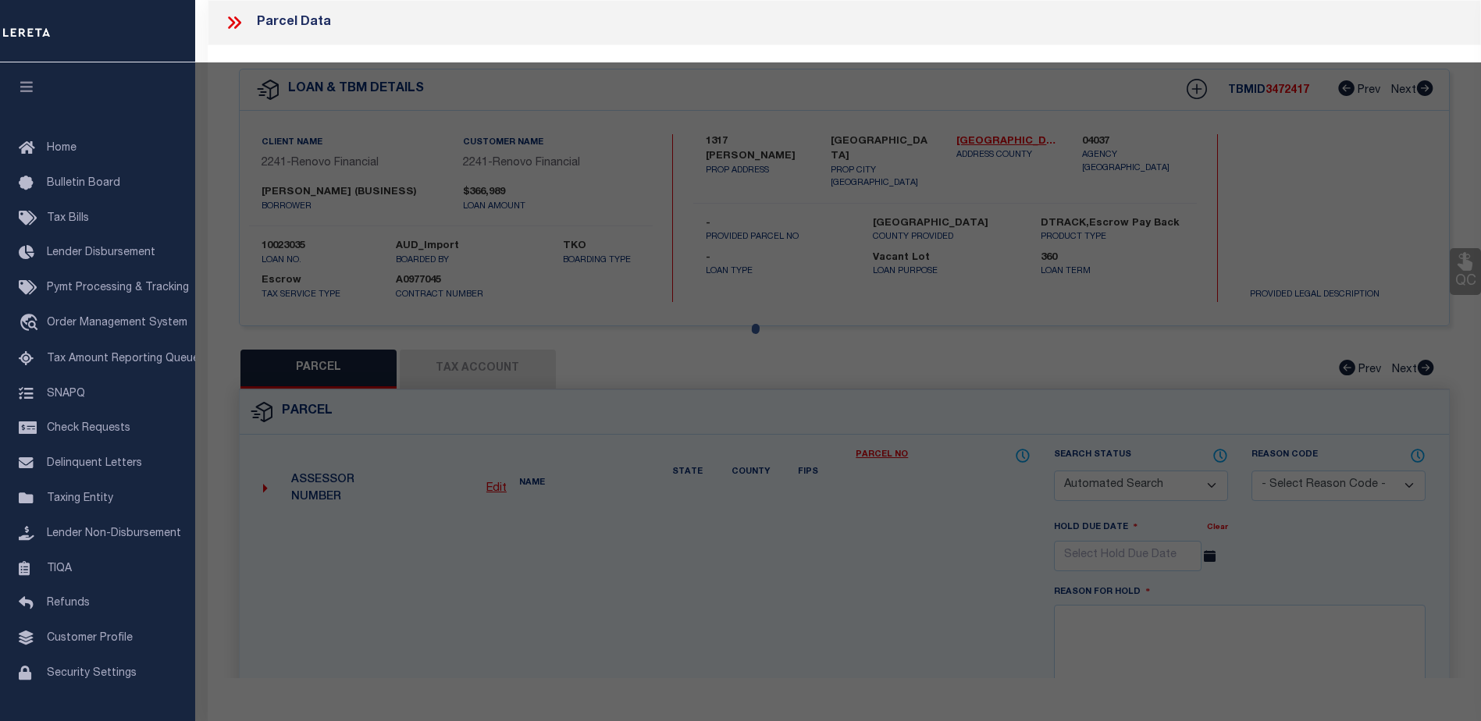
select select "CP"
select select "AGW"
select select
type input "1317 CAMINITO GABALDON #J"
checkbox input "false"
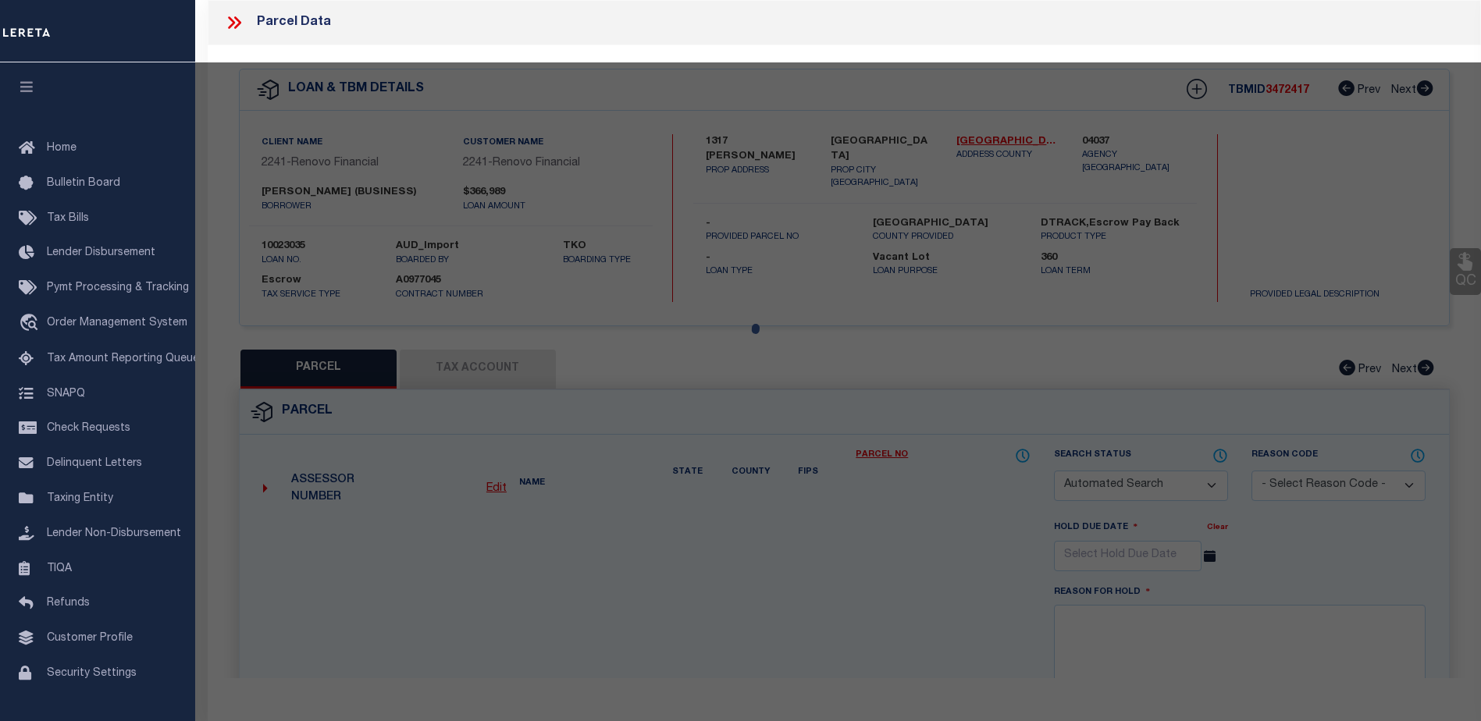
type input "SAN DIEGO CA 92108-1476"
type textarea "TR 9605 LOT 1*US212PER DOC80-119371&UND INT IN"
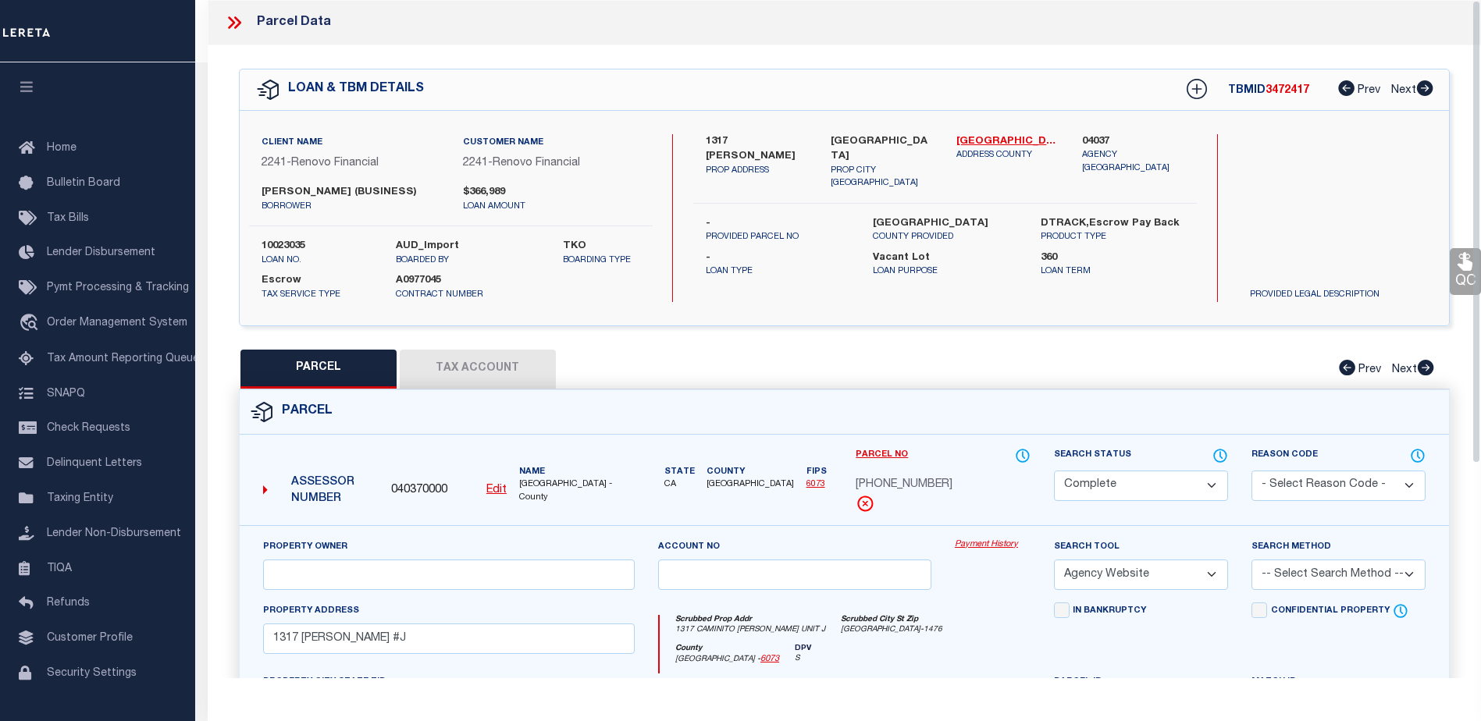
click at [990, 540] on link "Payment History" at bounding box center [993, 545] width 76 height 13
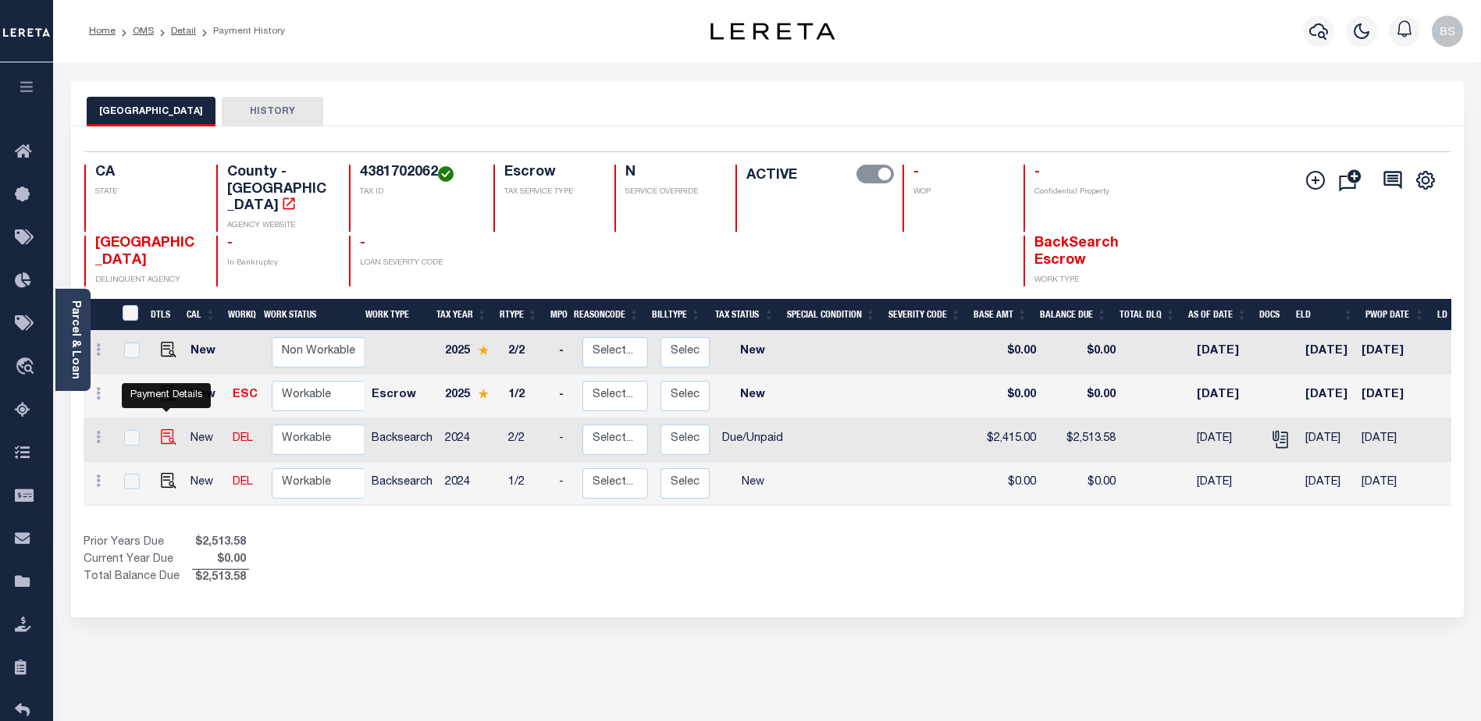
click at [161, 429] on img "" at bounding box center [169, 437] width 16 height 16
checkbox input "true"
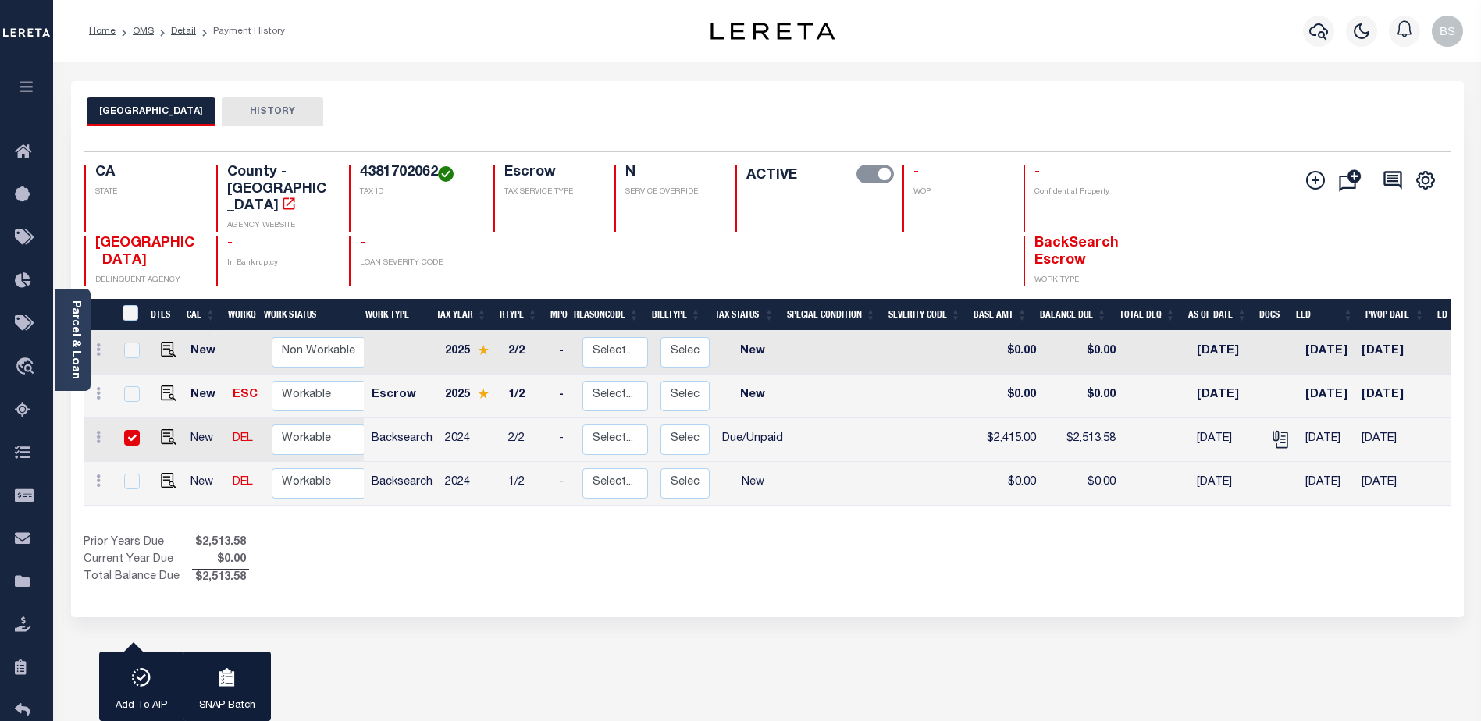
click at [134, 430] on input "checkbox" at bounding box center [132, 438] width 16 height 16
checkbox input "false"
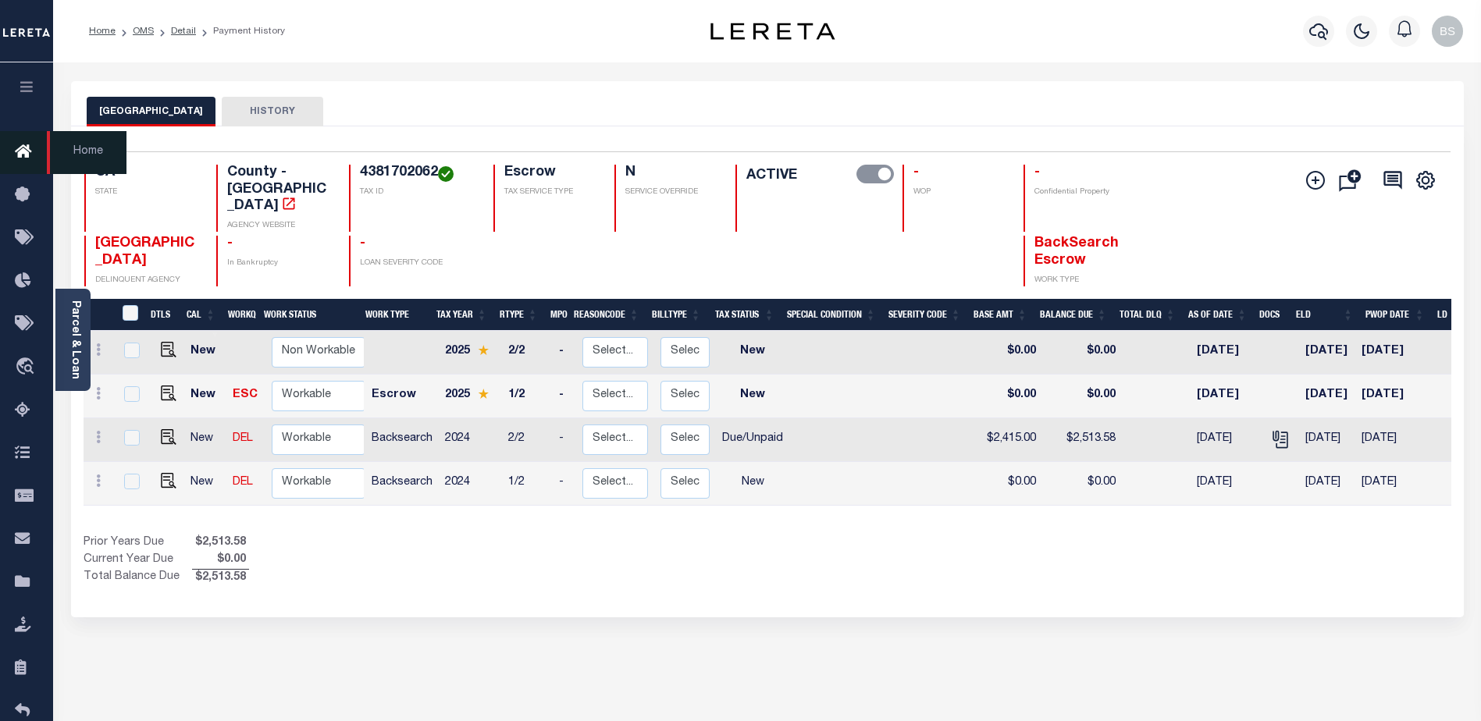
click at [25, 165] on link "Home" at bounding box center [26, 152] width 53 height 43
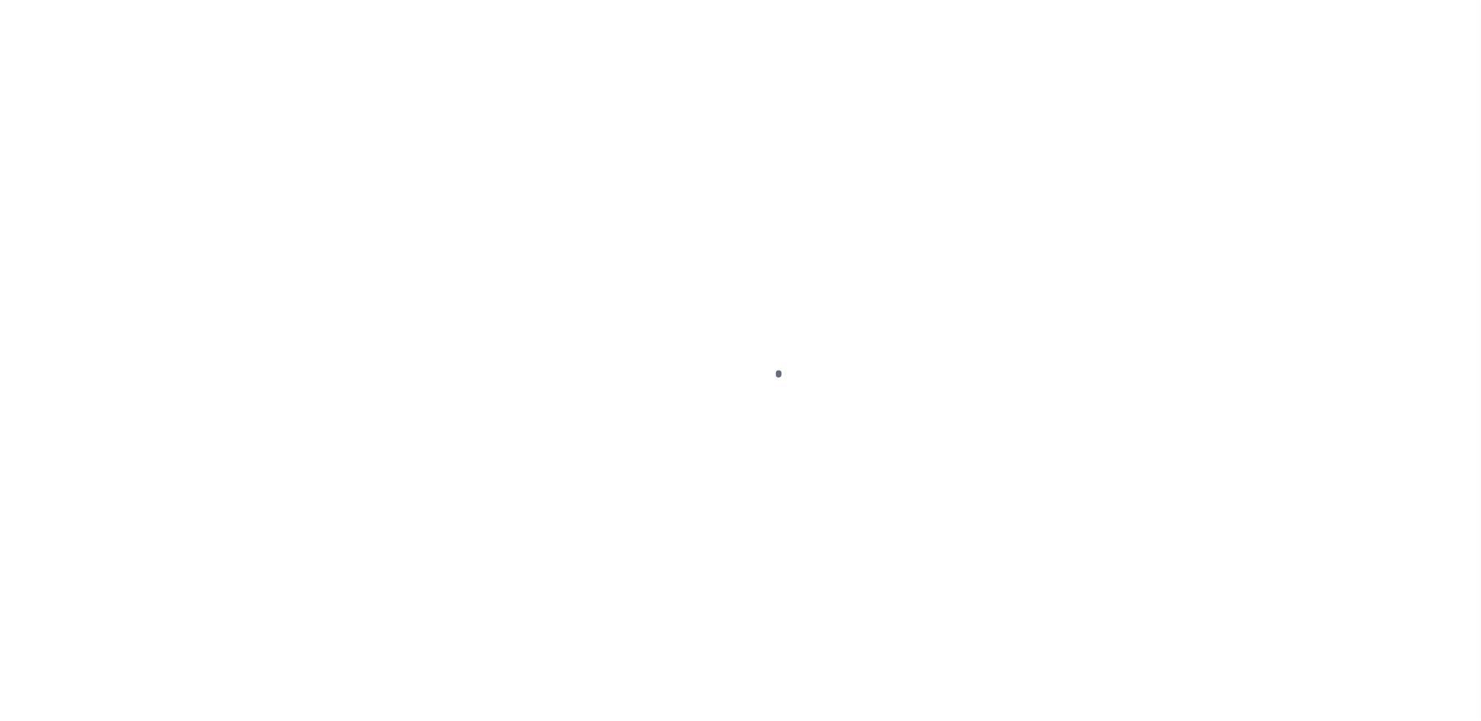
select select "DUE"
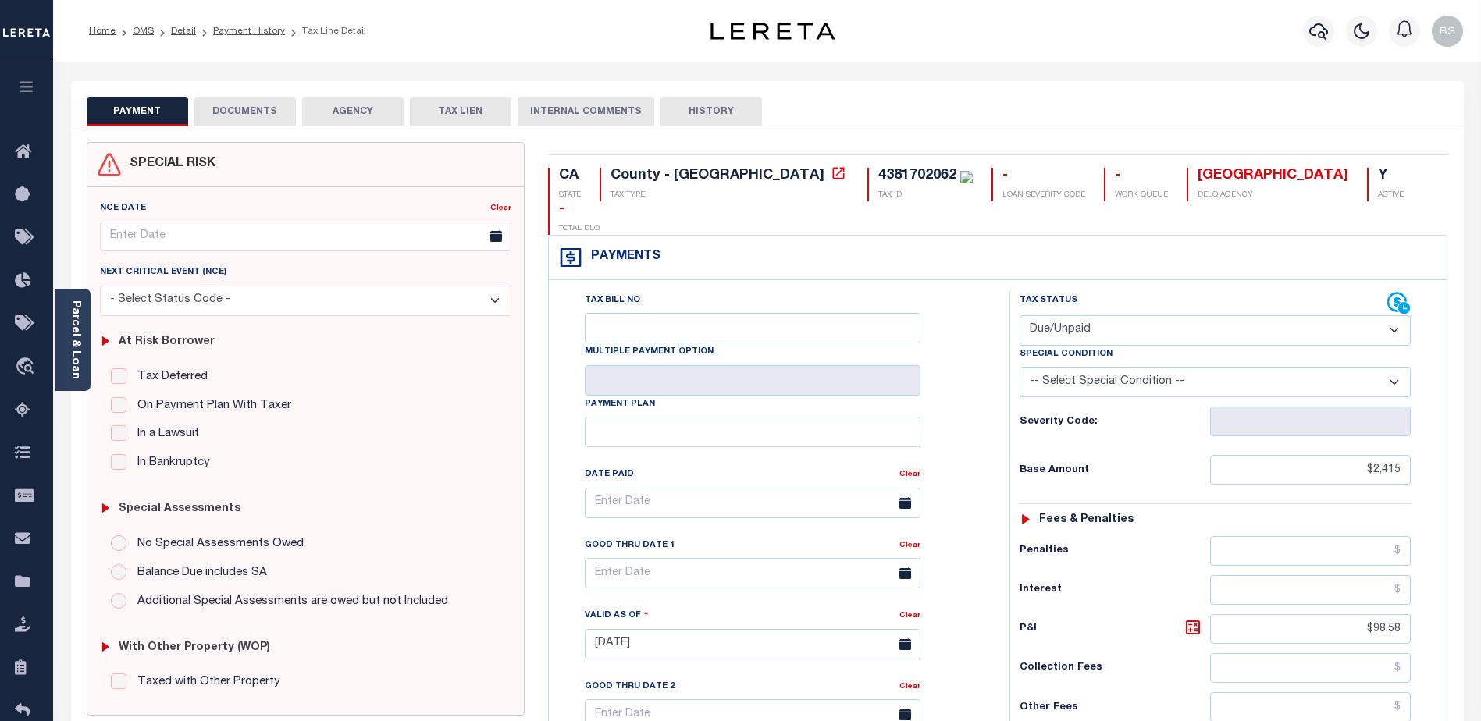
click at [539, 116] on button "INTERNAL COMMENTS" at bounding box center [585, 112] width 137 height 30
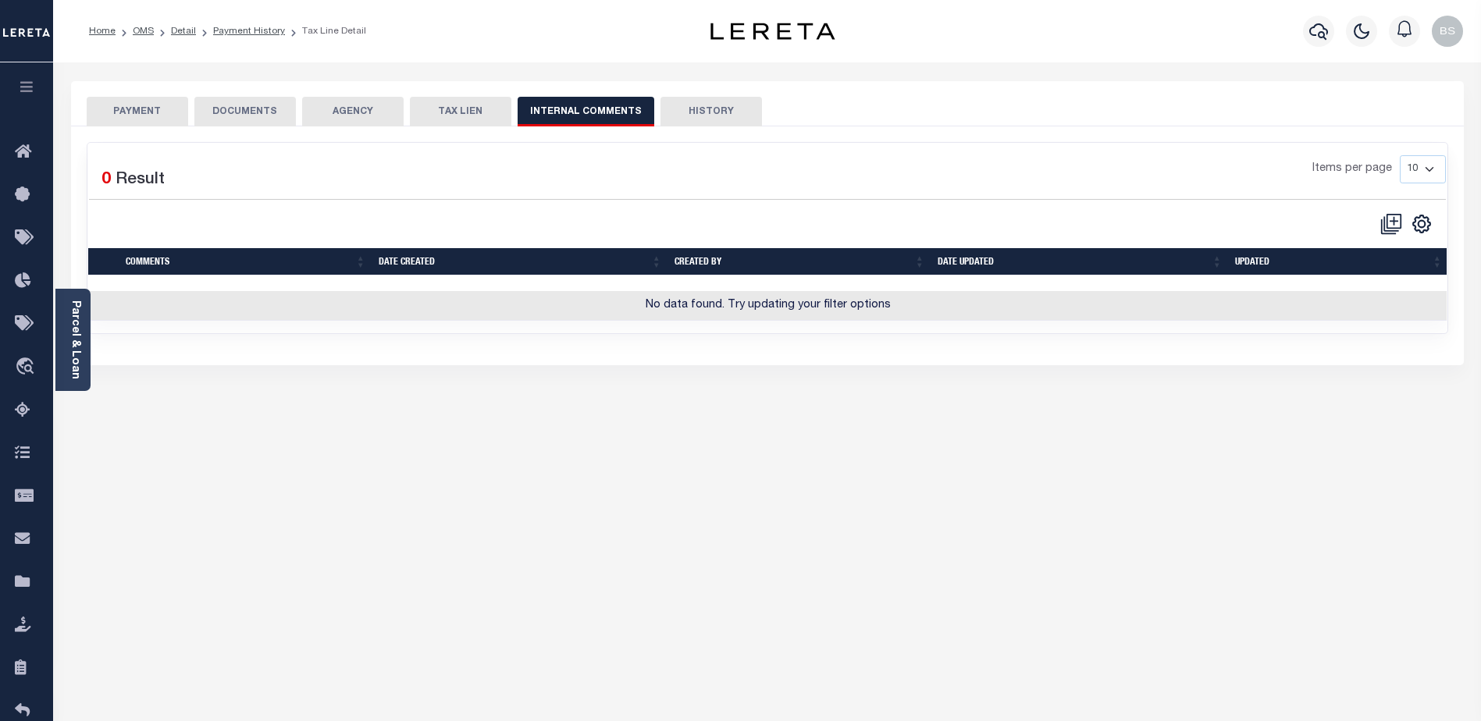
click at [102, 106] on button "PAYMENT" at bounding box center [137, 112] width 101 height 30
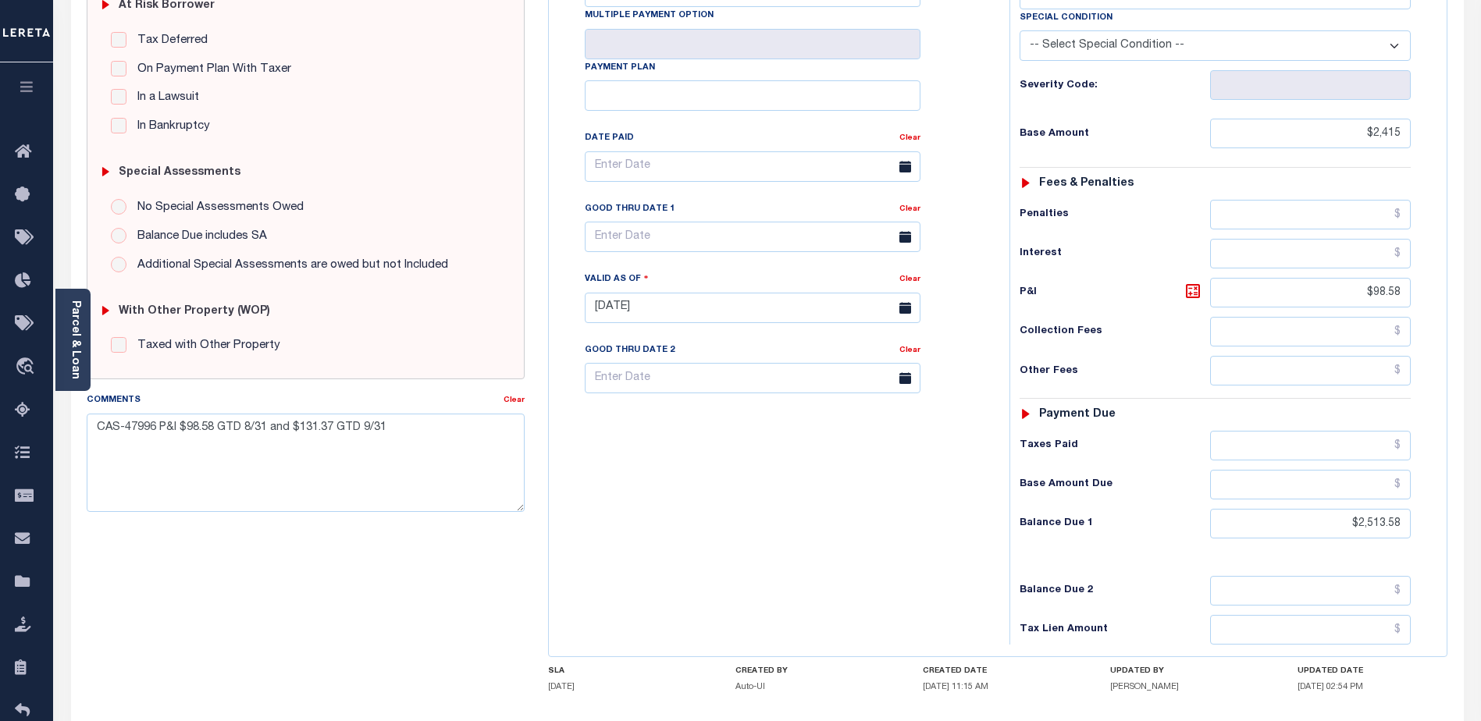
scroll to position [390, 0]
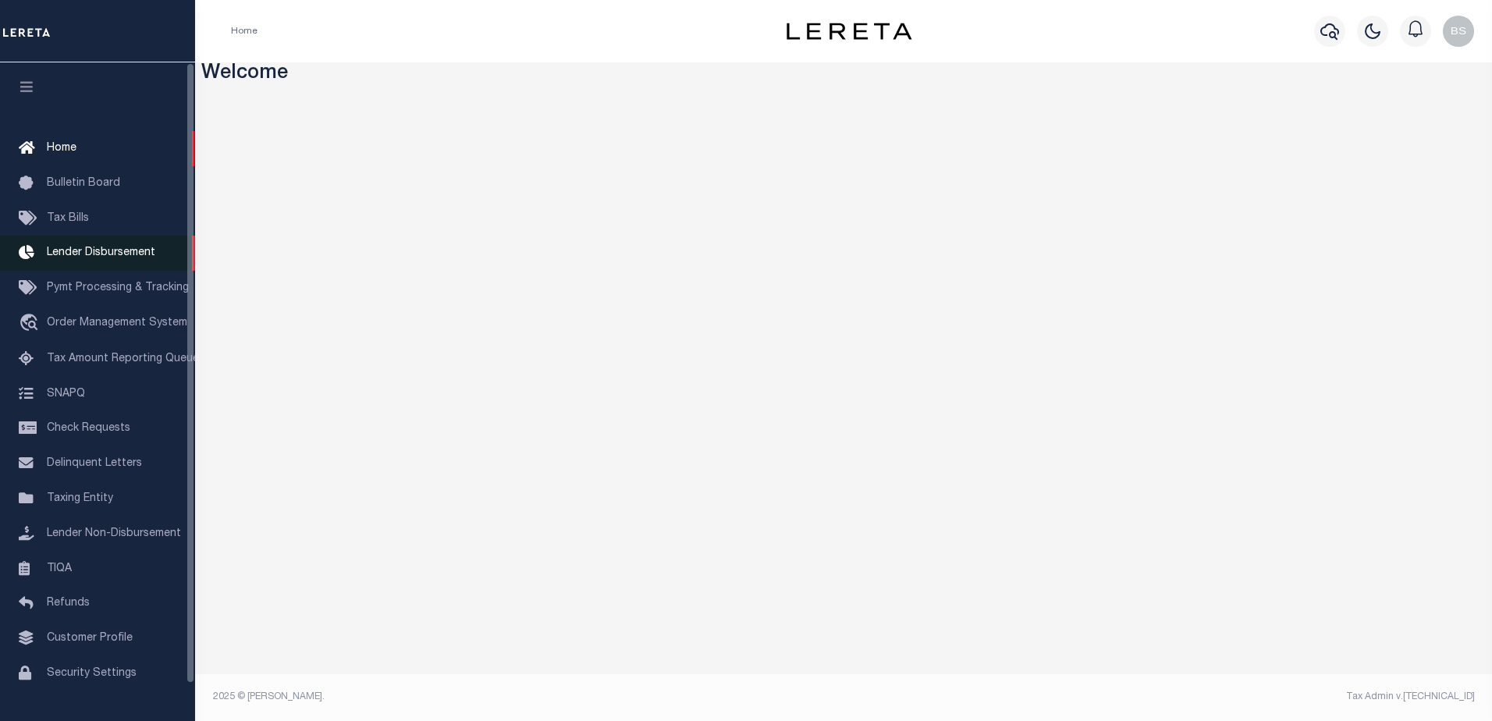
click at [103, 258] on span "Lender Disbursement" at bounding box center [101, 252] width 108 height 11
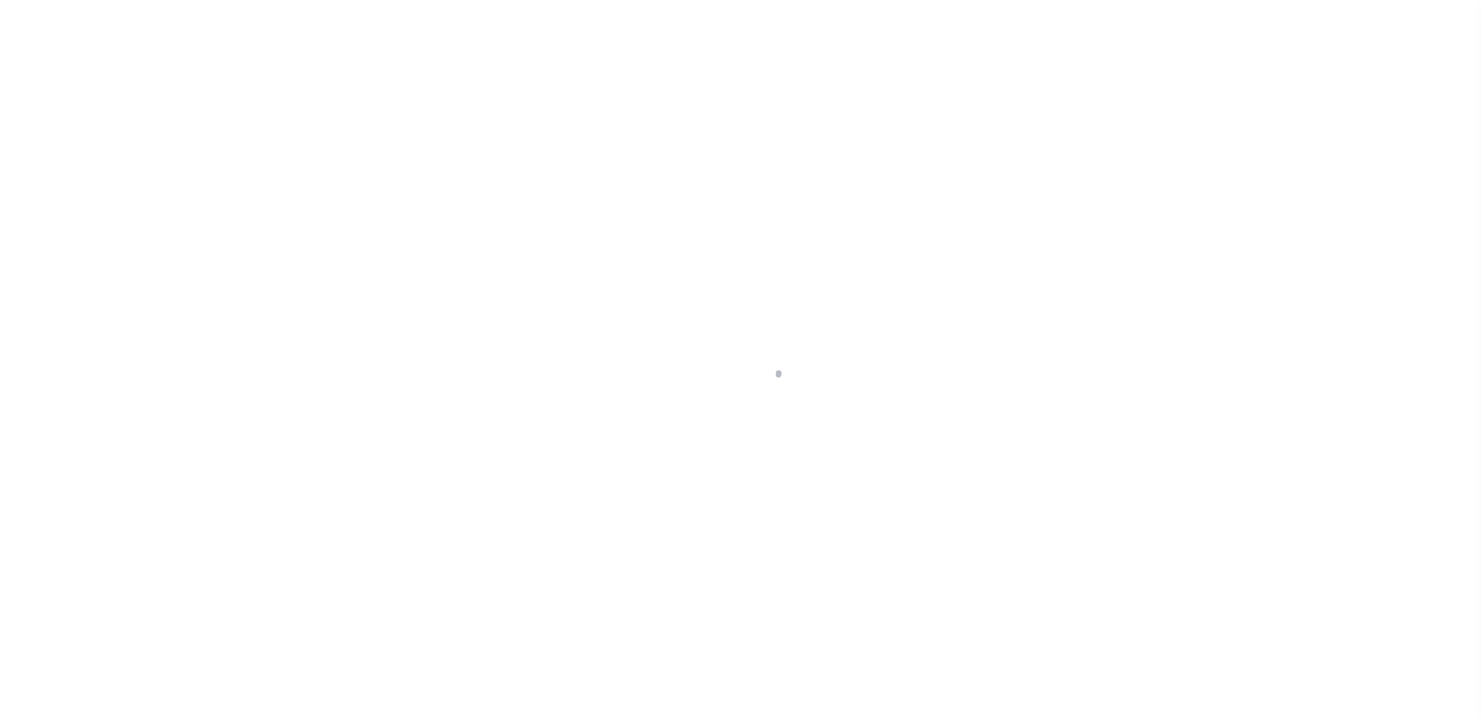
scroll to position [27, 0]
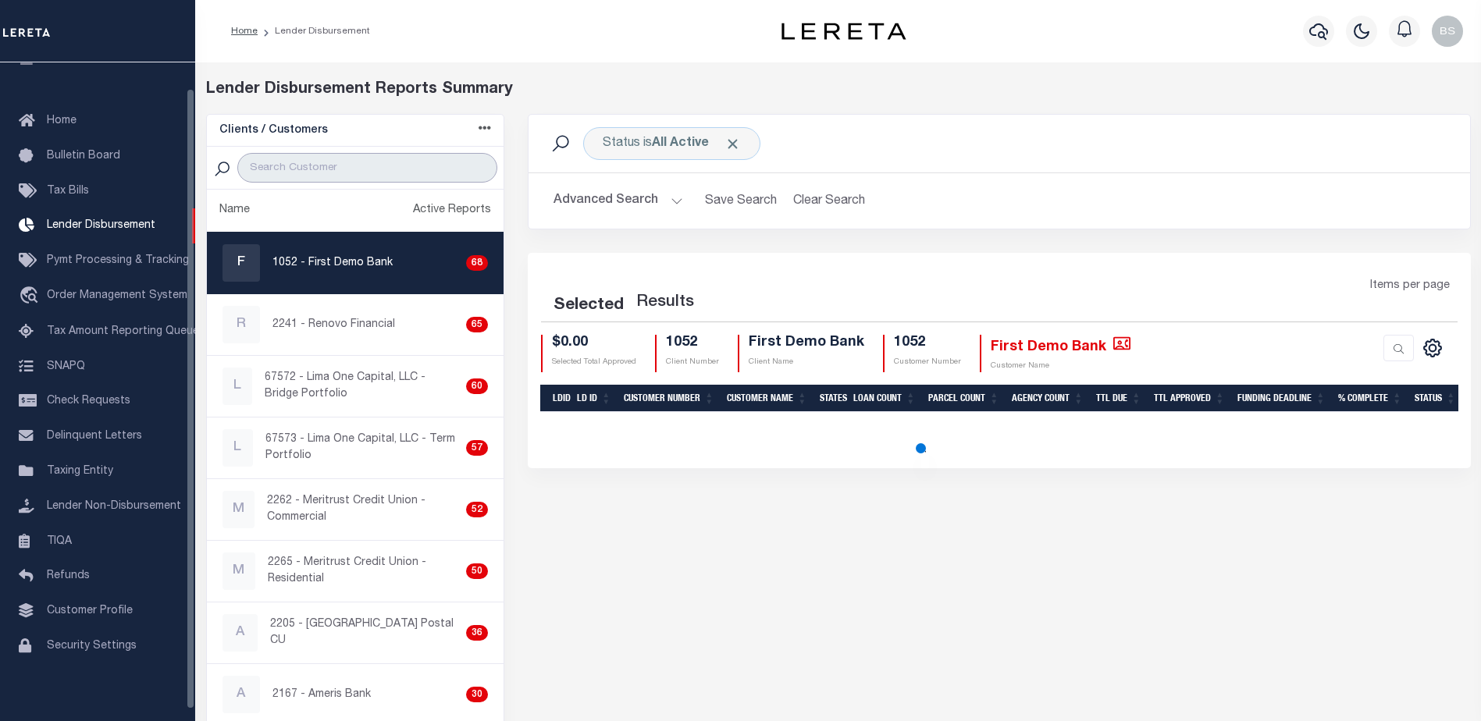
click at [282, 179] on input "search" at bounding box center [367, 168] width 260 height 30
select select "200"
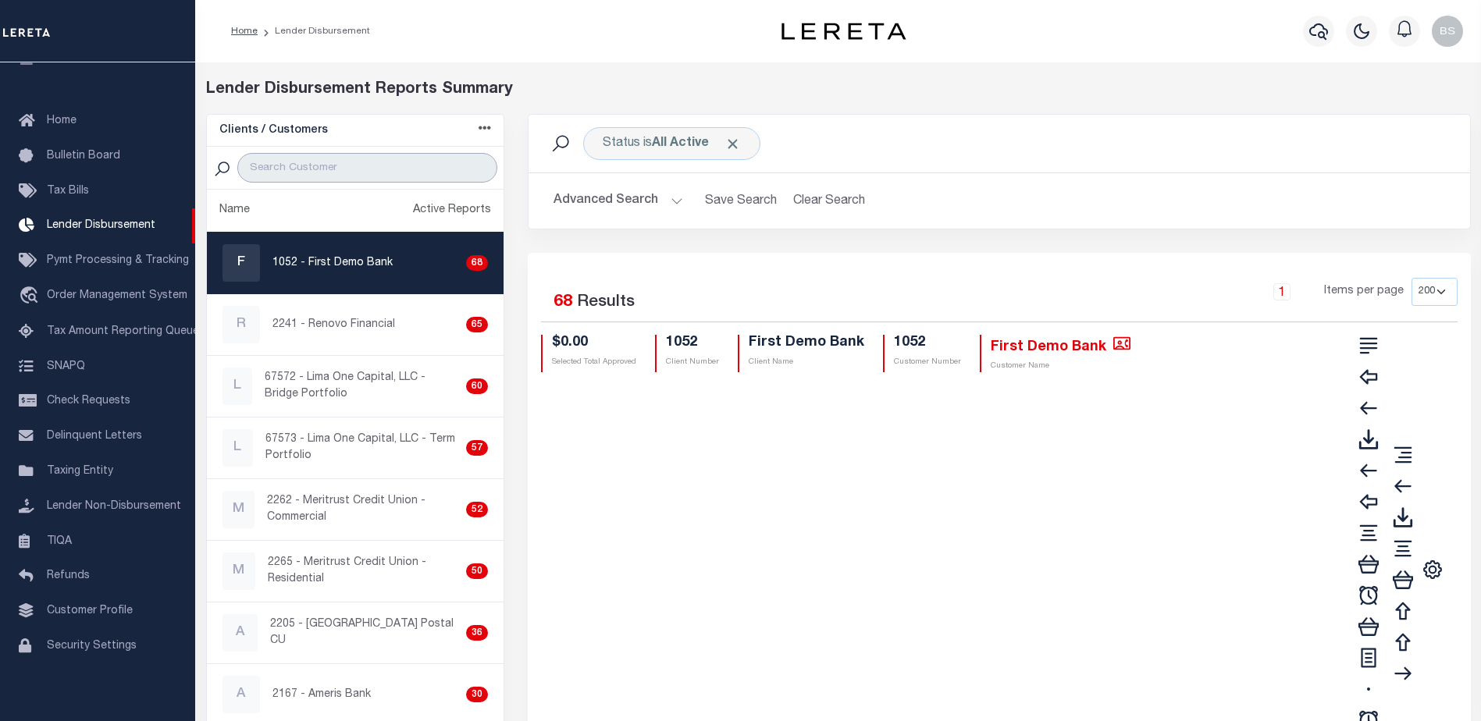
type input "Renovo Financial"
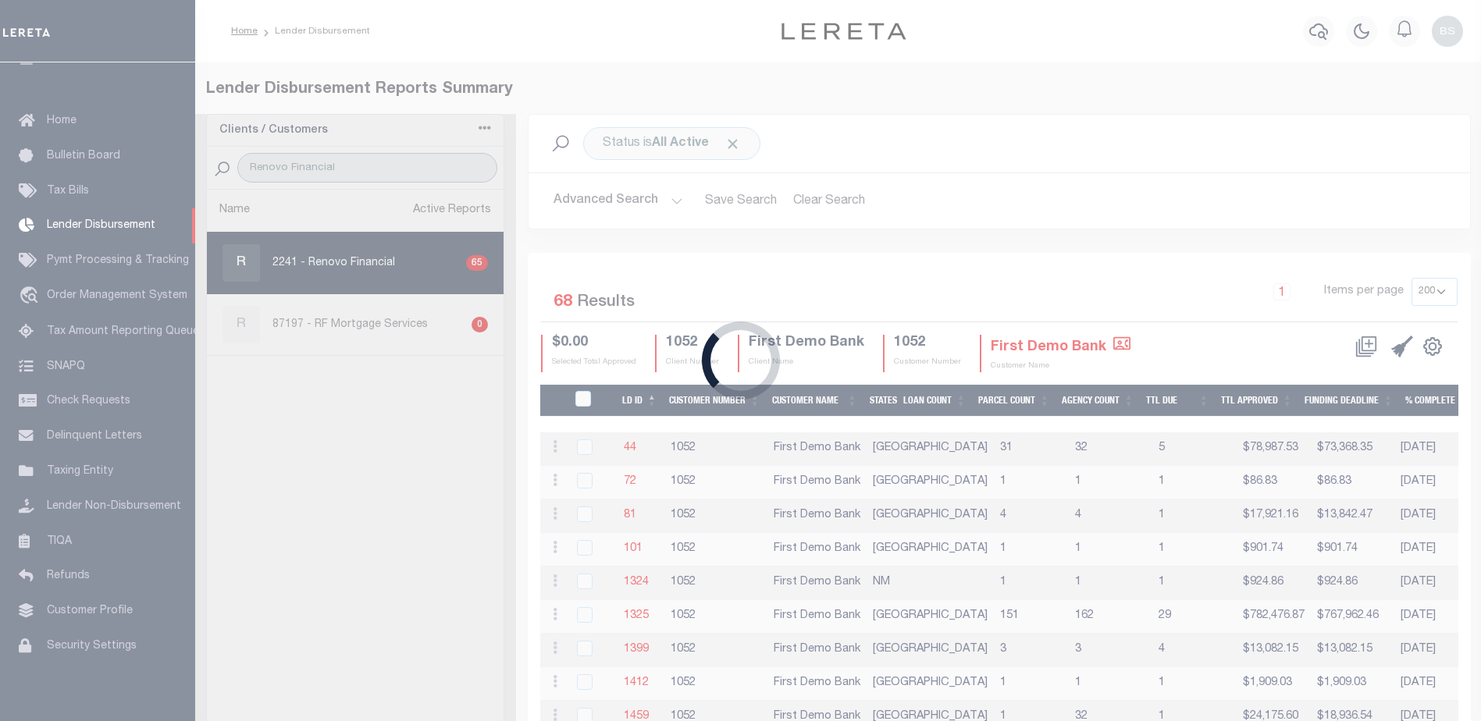
select select "200"
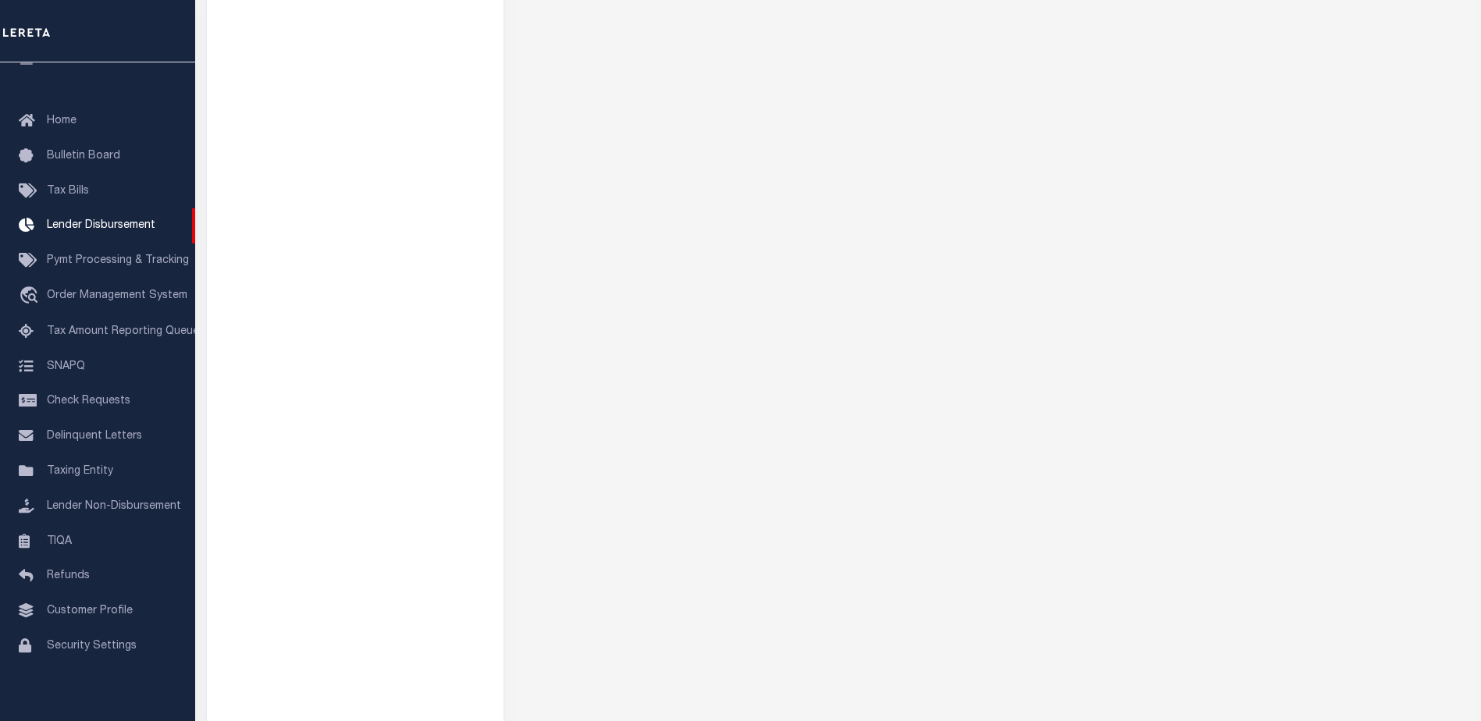
scroll to position [390, 0]
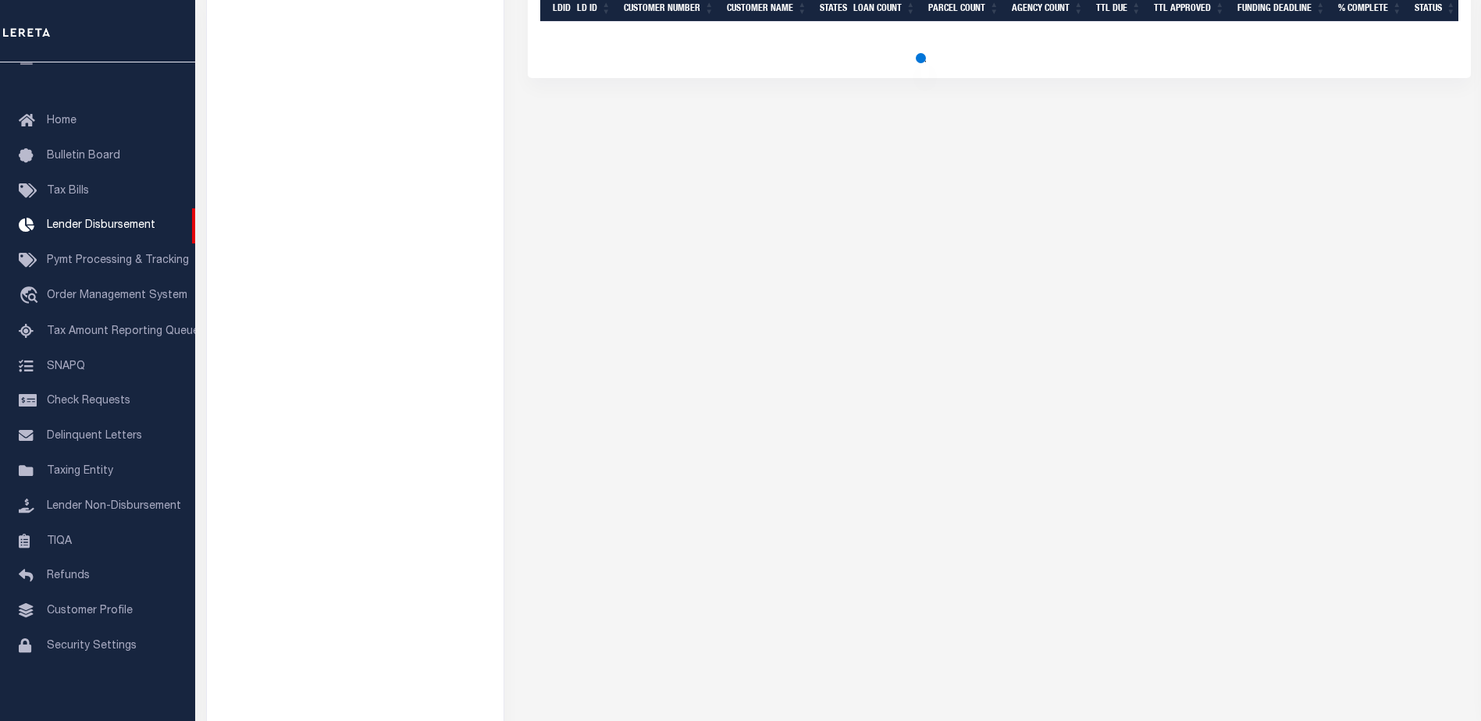
select select "200"
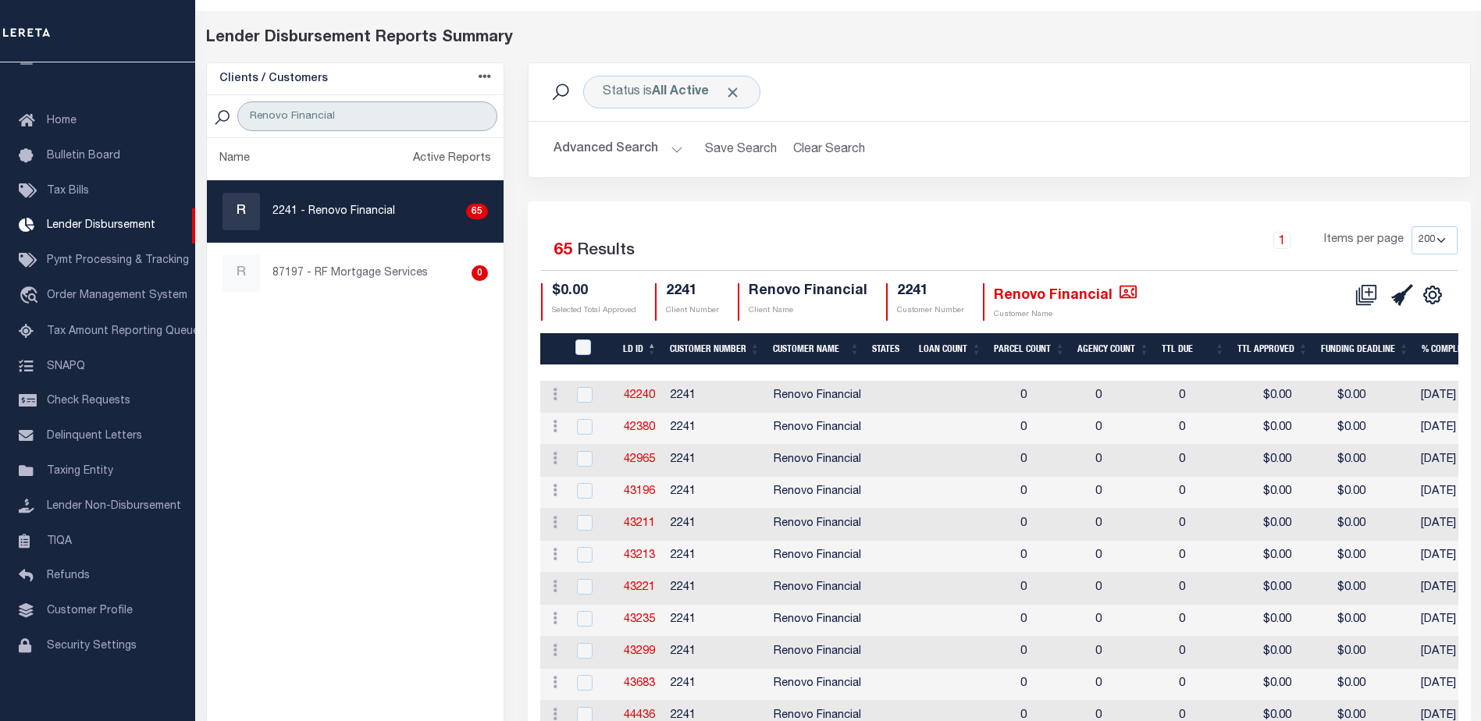
scroll to position [0, 0]
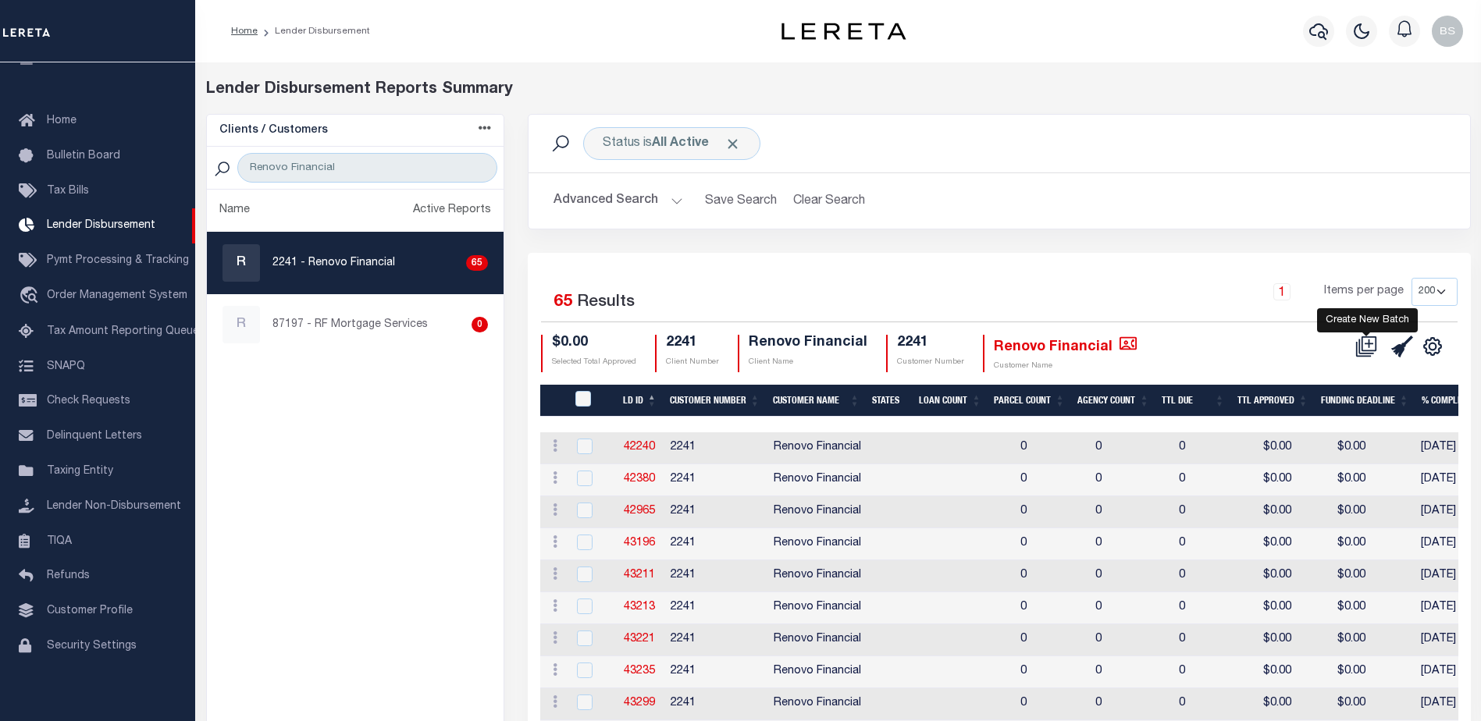
click at [1361, 350] on icon at bounding box center [1366, 347] width 22 height 22
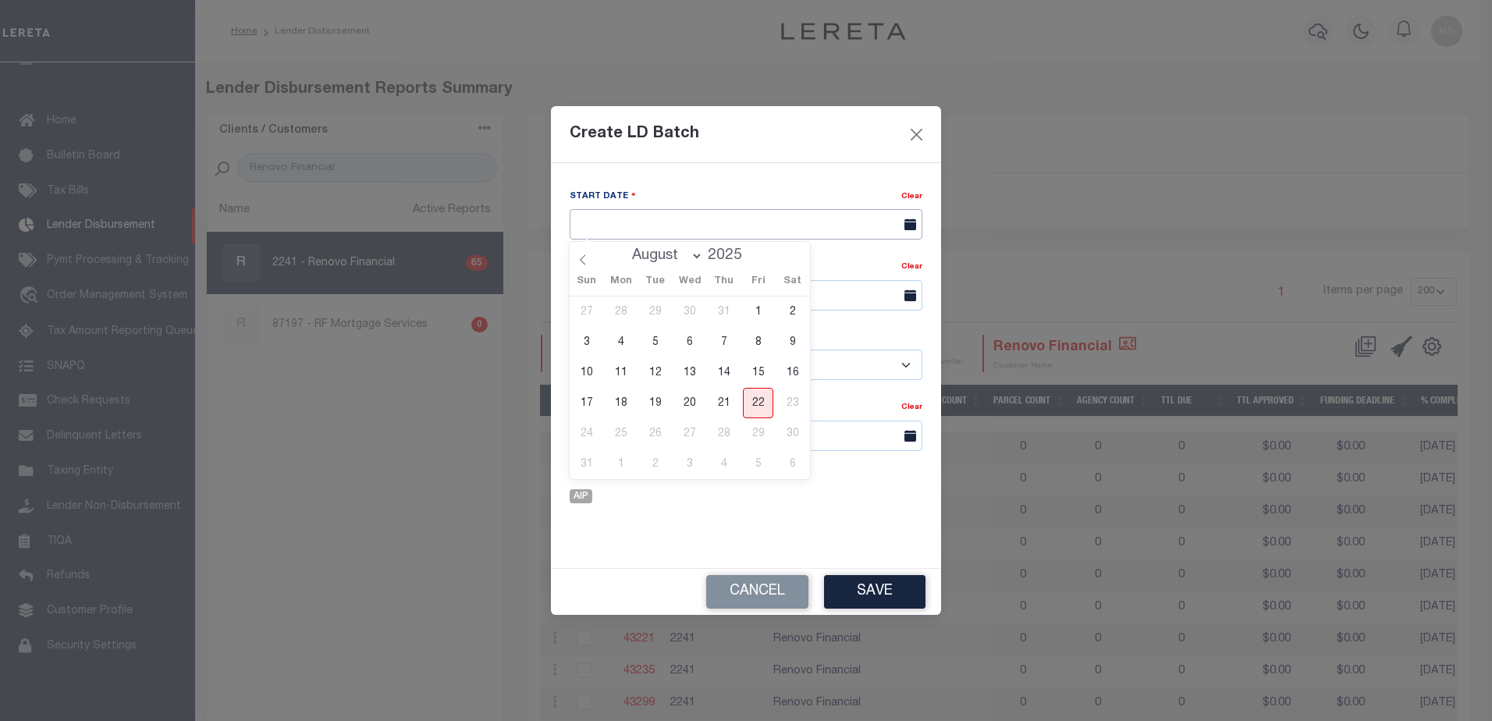
click at [874, 218] on input "text" at bounding box center [746, 224] width 353 height 30
click at [756, 408] on span "22" at bounding box center [758, 403] width 30 height 30
type input "[DATE]"
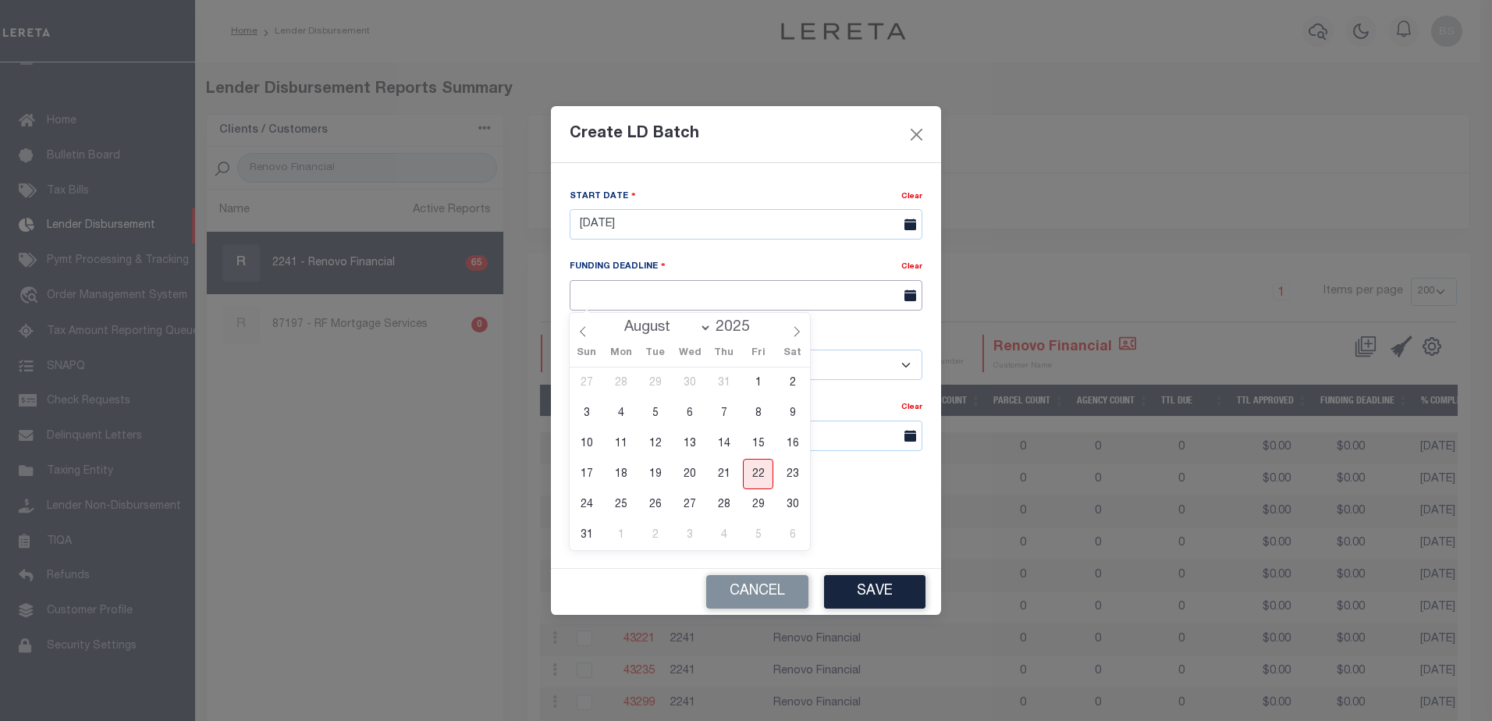
click at [782, 295] on input "text" at bounding box center [746, 295] width 353 height 30
click at [656, 505] on span "26" at bounding box center [655, 504] width 30 height 30
type input "08/26/25"
click at [642, 434] on input "text" at bounding box center [746, 436] width 353 height 30
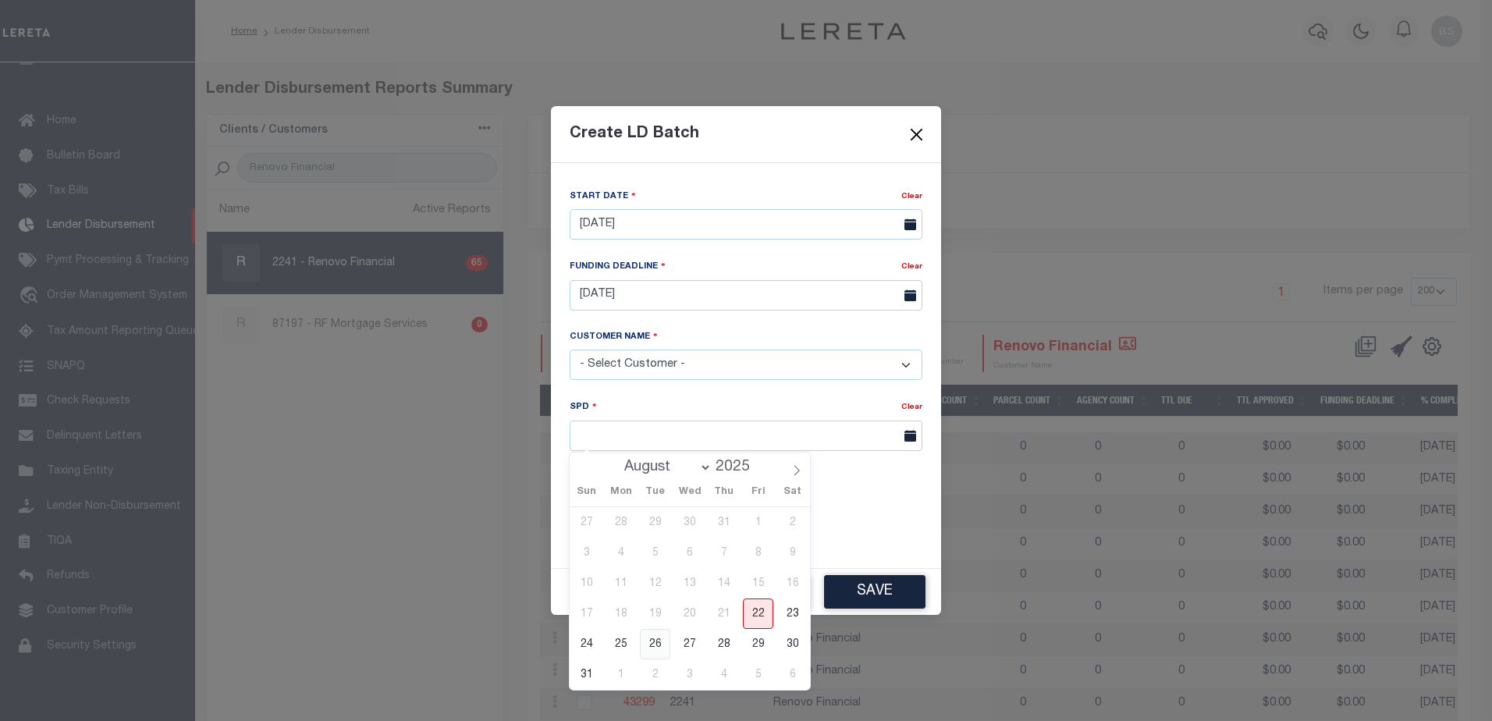
click at [653, 645] on span "26" at bounding box center [655, 644] width 30 height 30
type input "08/26/2025"
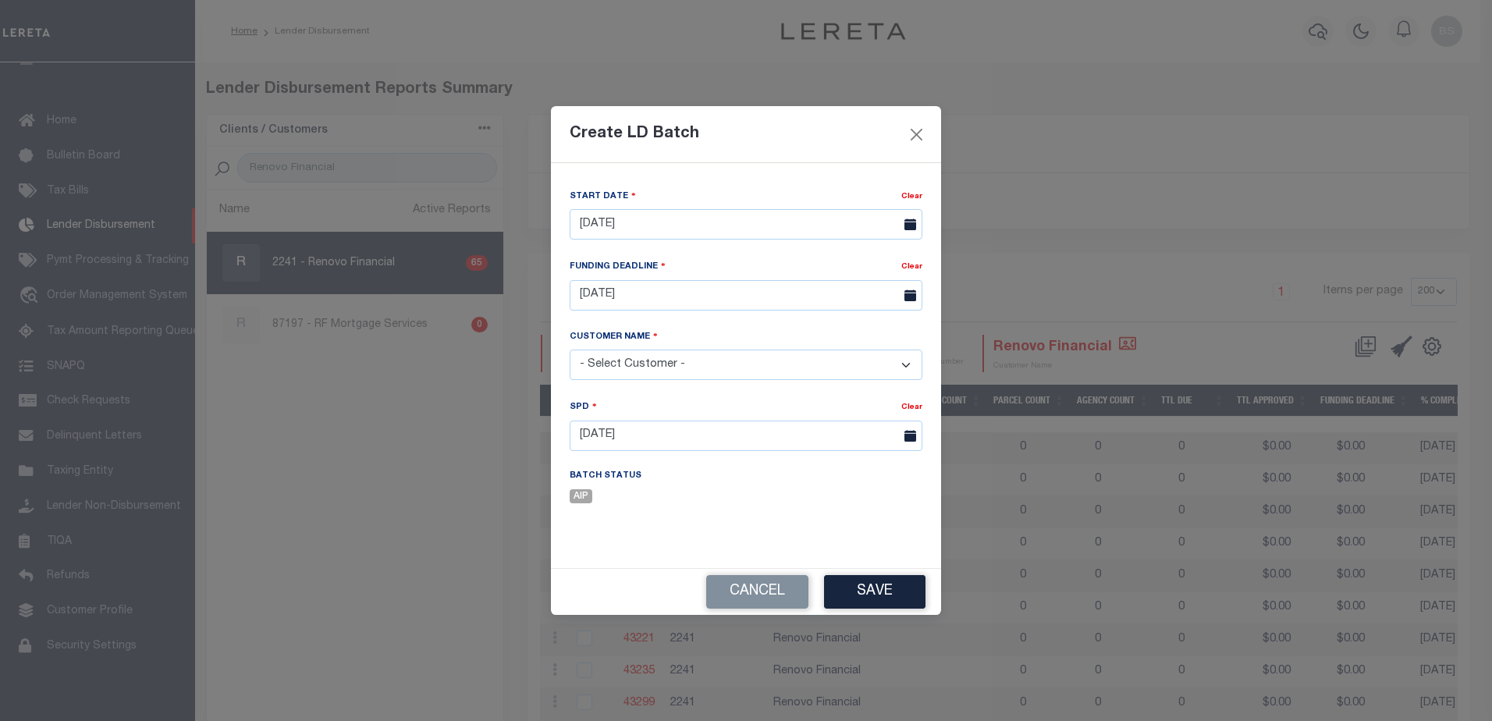
click at [782, 356] on select "- Select Customer - Accumatch - Refunds All In Credit Union Amarillo National B…" at bounding box center [746, 365] width 353 height 30
select select "2241"
click at [570, 350] on select "- Select Customer - Accumatch - Refunds All In Credit Union Amarillo National B…" at bounding box center [746, 365] width 353 height 30
click at [882, 589] on button "Save" at bounding box center [874, 592] width 101 height 34
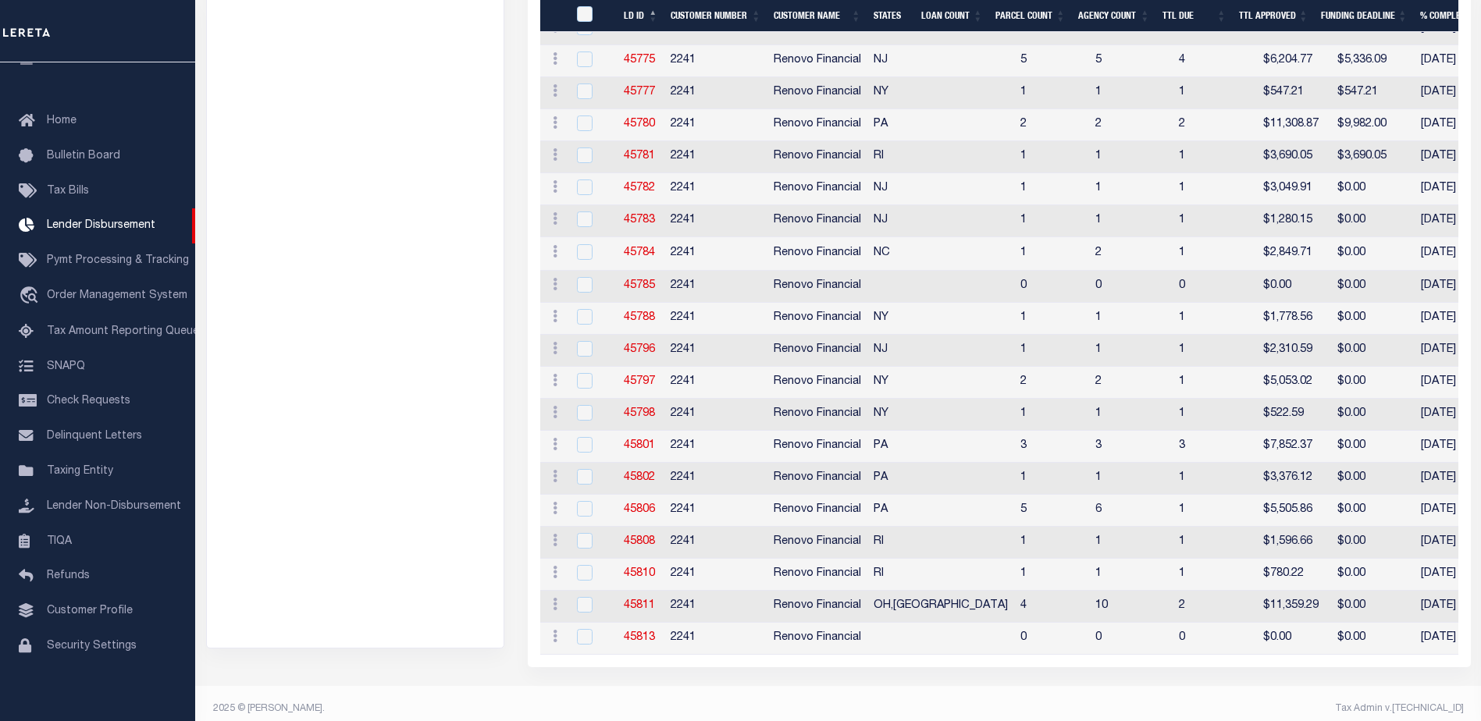
scroll to position [1898, 0]
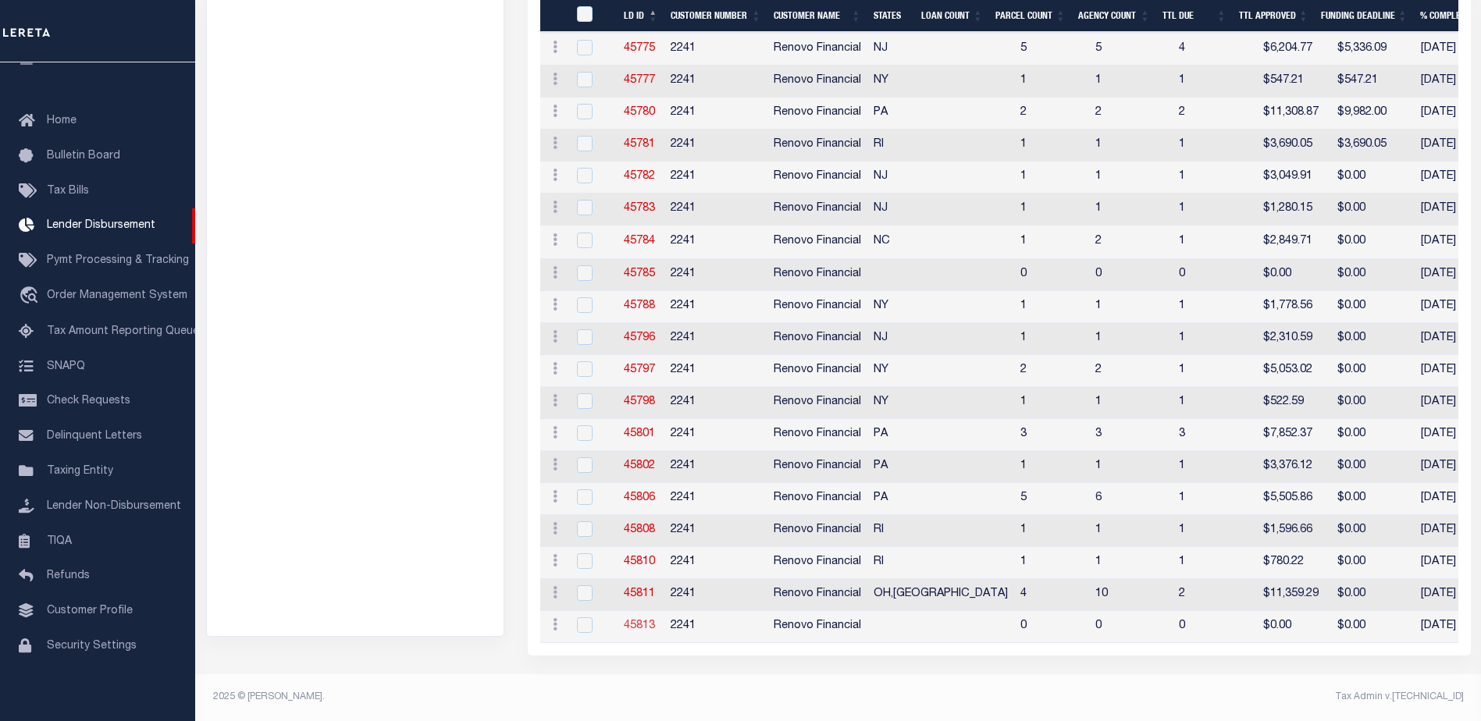
click at [639, 621] on link "45813" at bounding box center [639, 626] width 31 height 11
checkbox input "true"
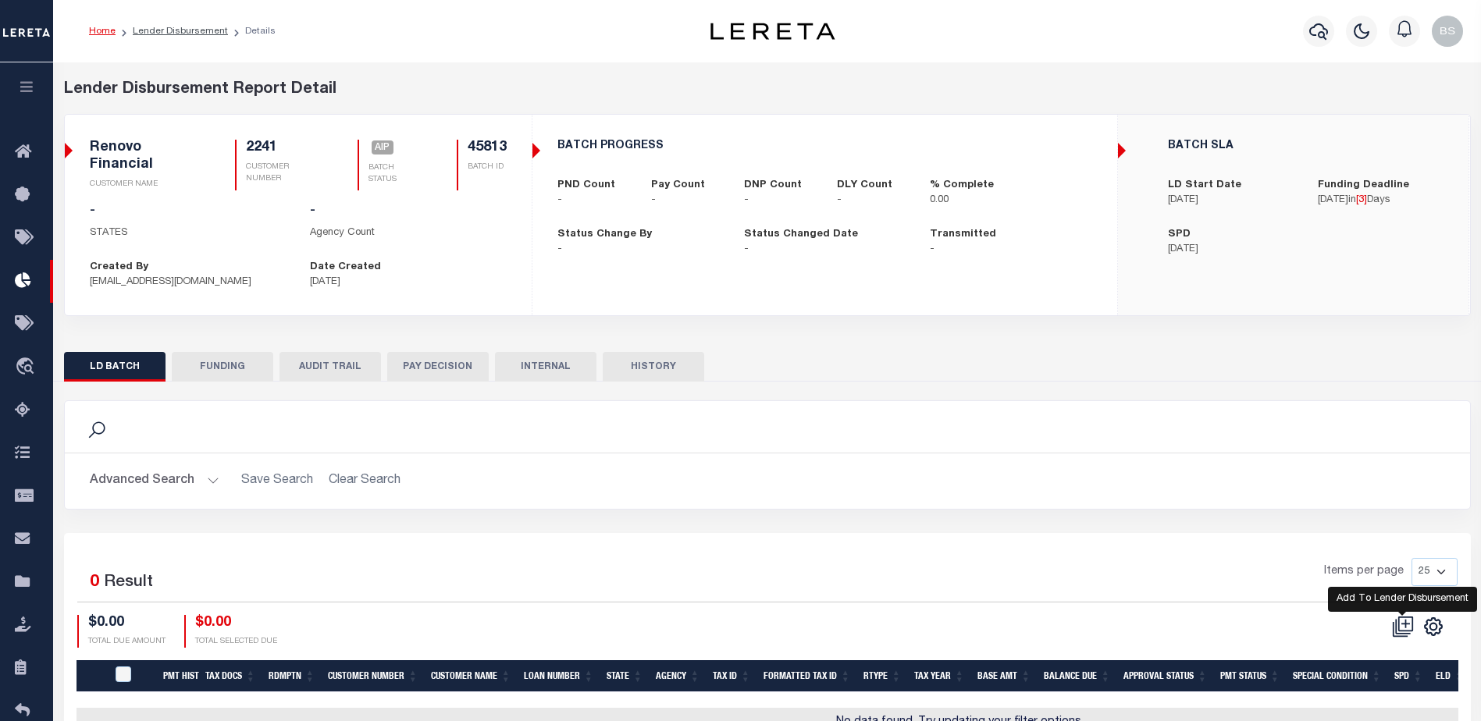
click at [1405, 622] on icon at bounding box center [1405, 623] width 9 height 9
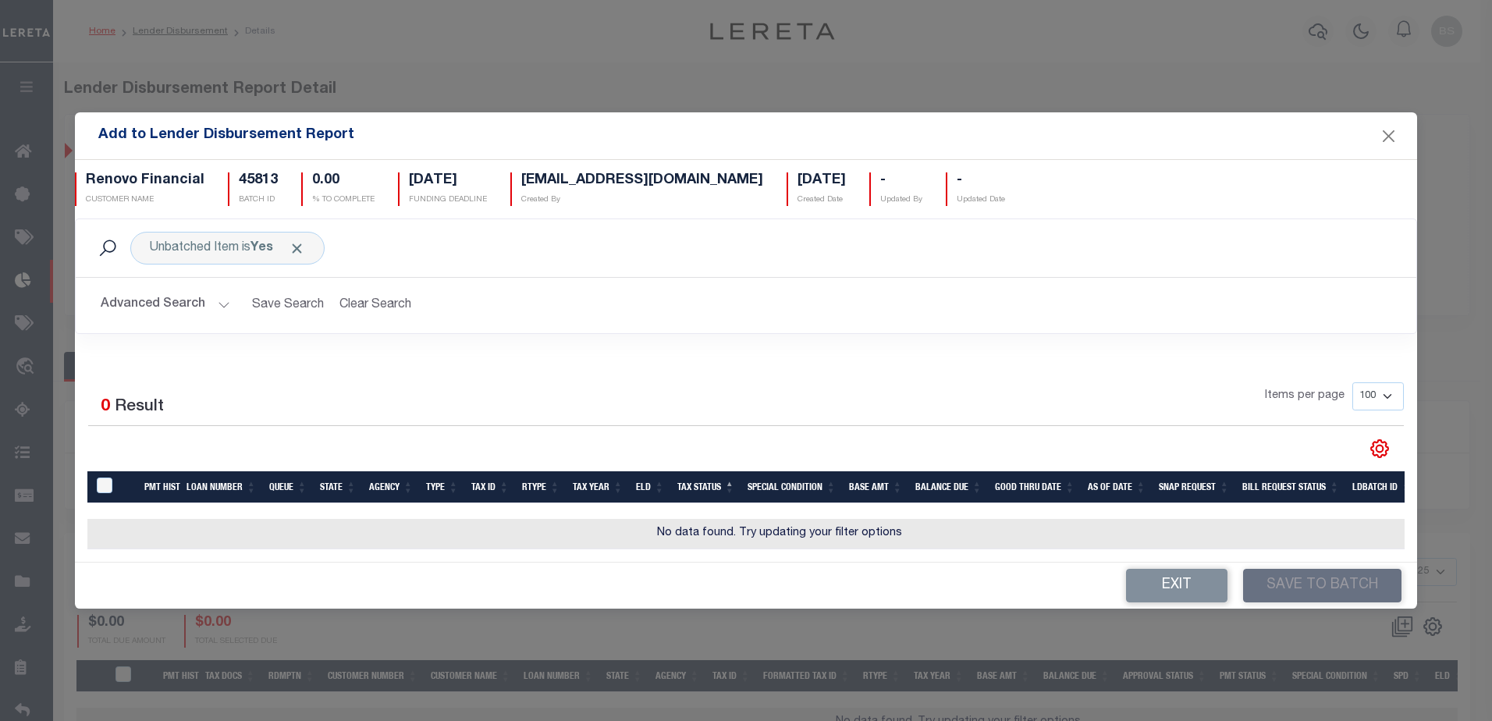
click at [221, 296] on button "Advanced Search" at bounding box center [166, 305] width 130 height 30
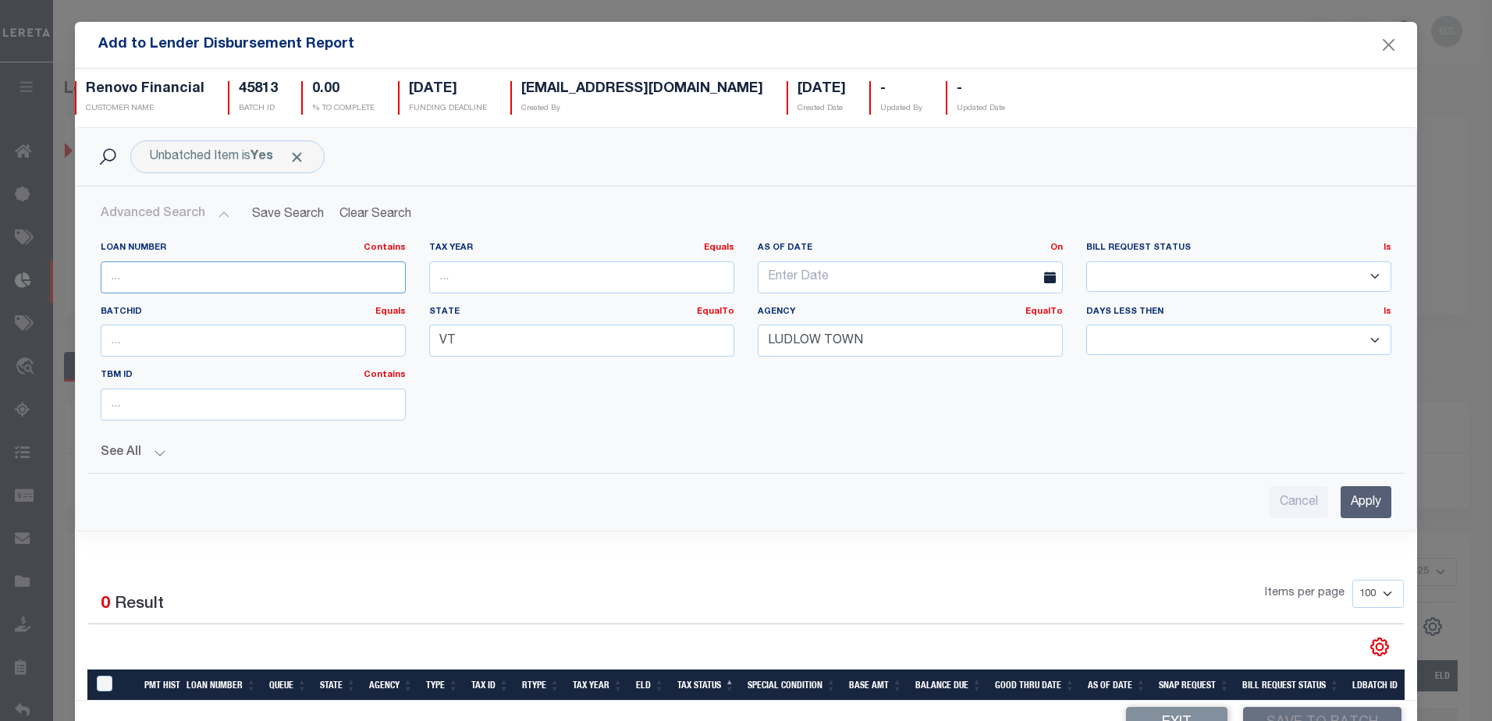
click at [228, 278] on input "text" at bounding box center [253, 277] width 305 height 32
type input "10023035"
click at [967, 350] on input "LUDLOW TOWN" at bounding box center [910, 341] width 305 height 32
type input "L"
click at [446, 343] on input "VT" at bounding box center [581, 341] width 305 height 32
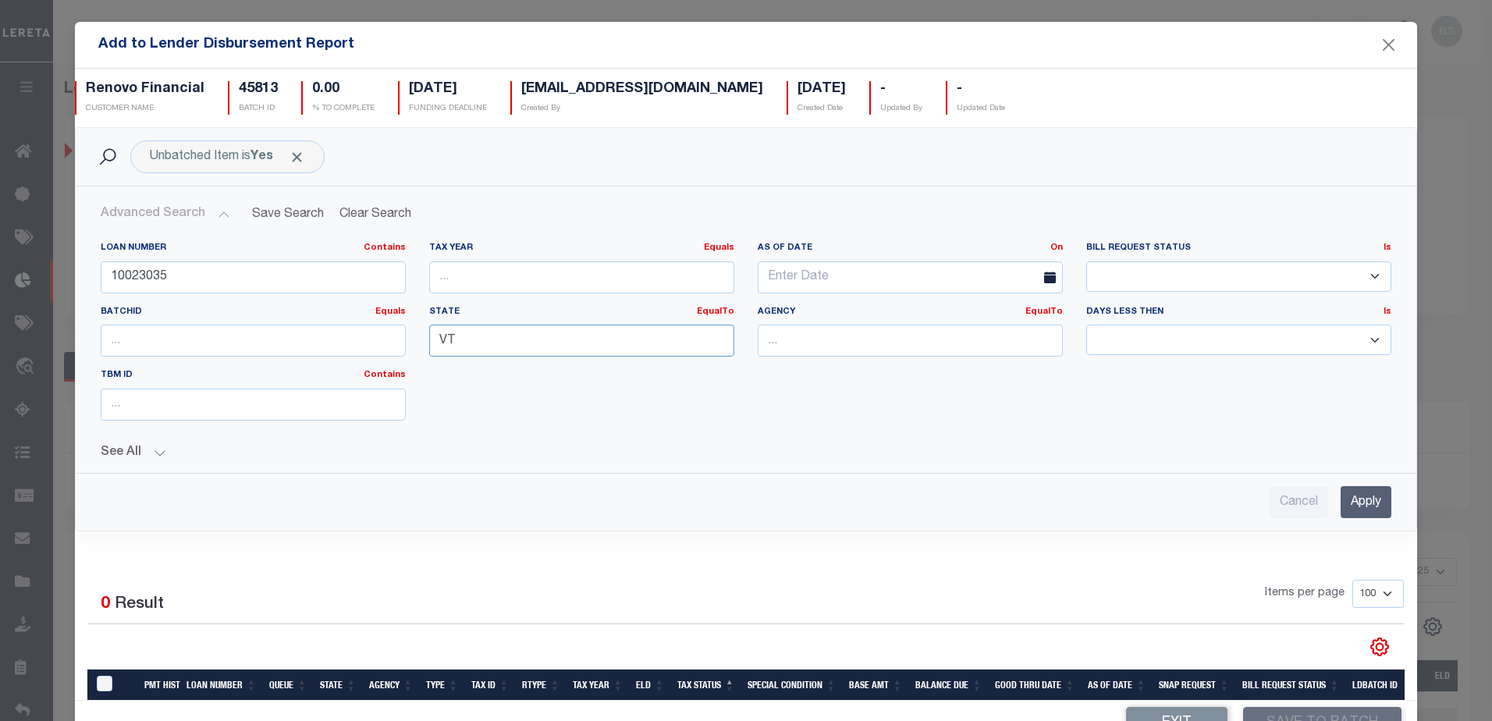
type input "V"
click at [1342, 503] on input "Apply" at bounding box center [1366, 502] width 51 height 32
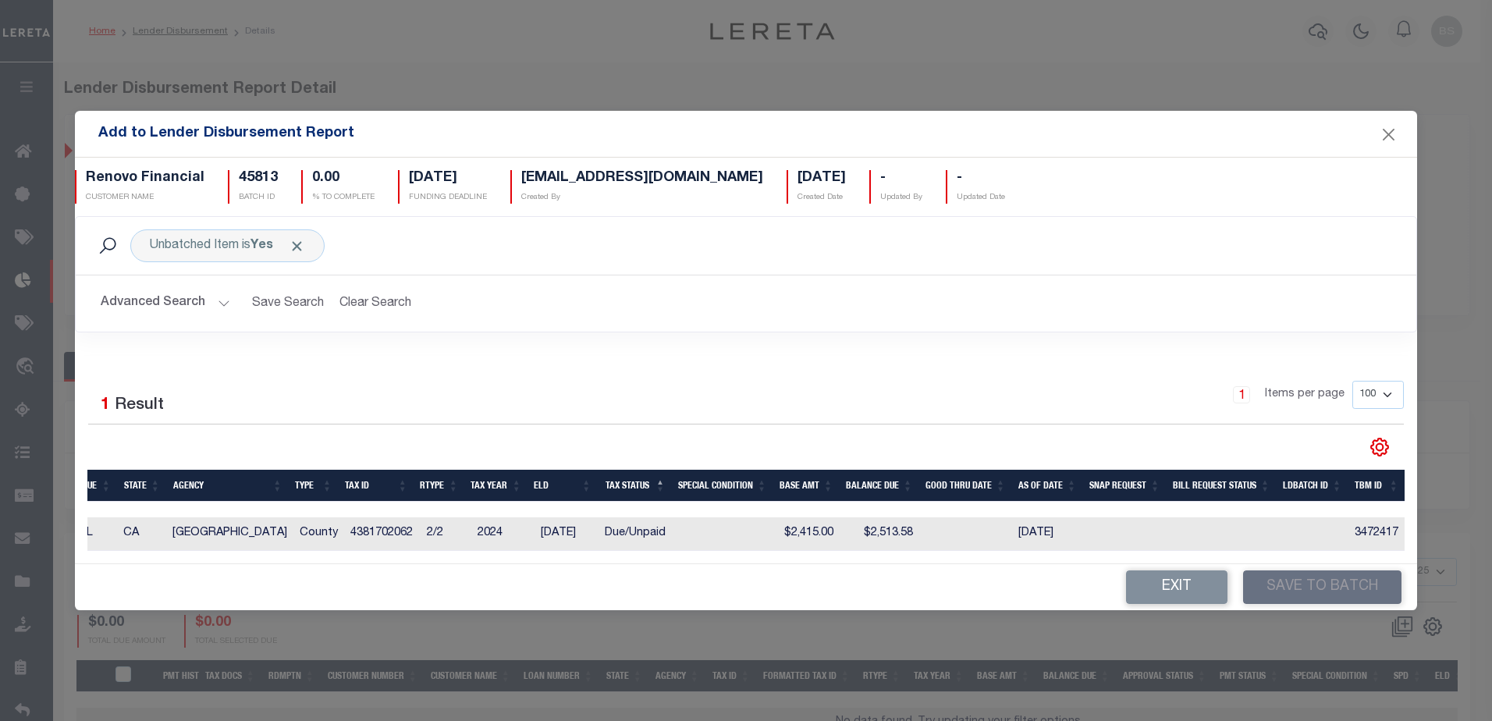
scroll to position [0, 87]
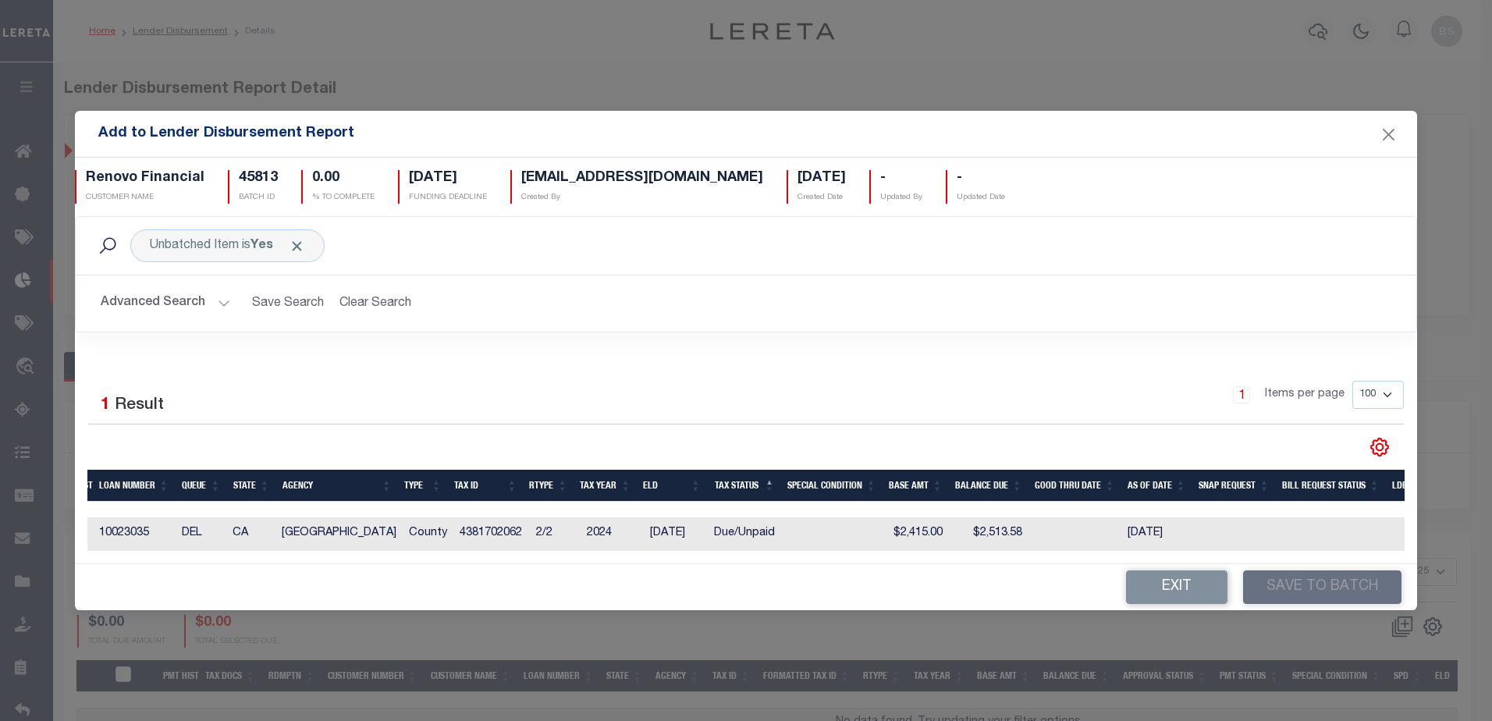
drag, startPoint x: 267, startPoint y: 557, endPoint x: 34, endPoint y: 557, distance: 233.4
click at [34, 557] on div "Add to Lender Disbursement Report Renovo Financial CUSTOMER NAME 45813 BATCH ID…" at bounding box center [746, 360] width 1492 height 721
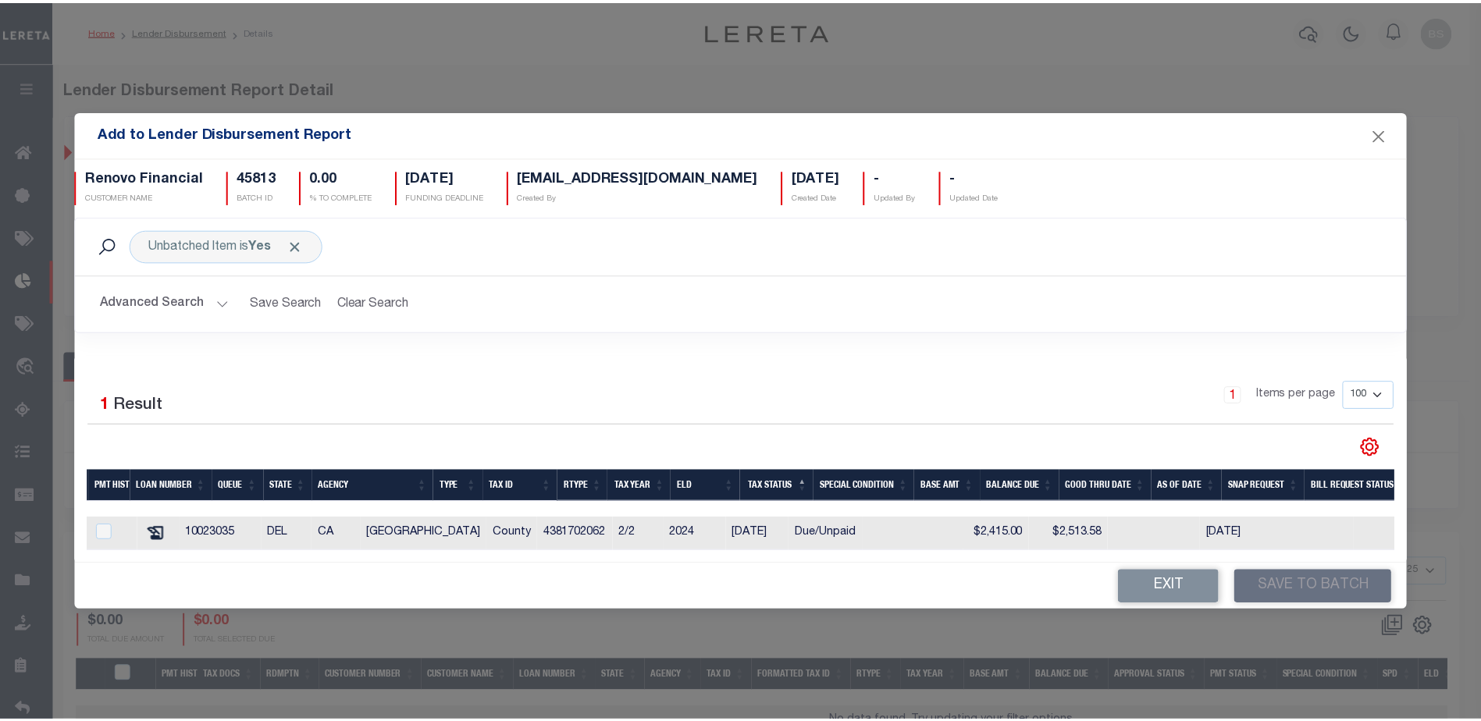
scroll to position [0, 0]
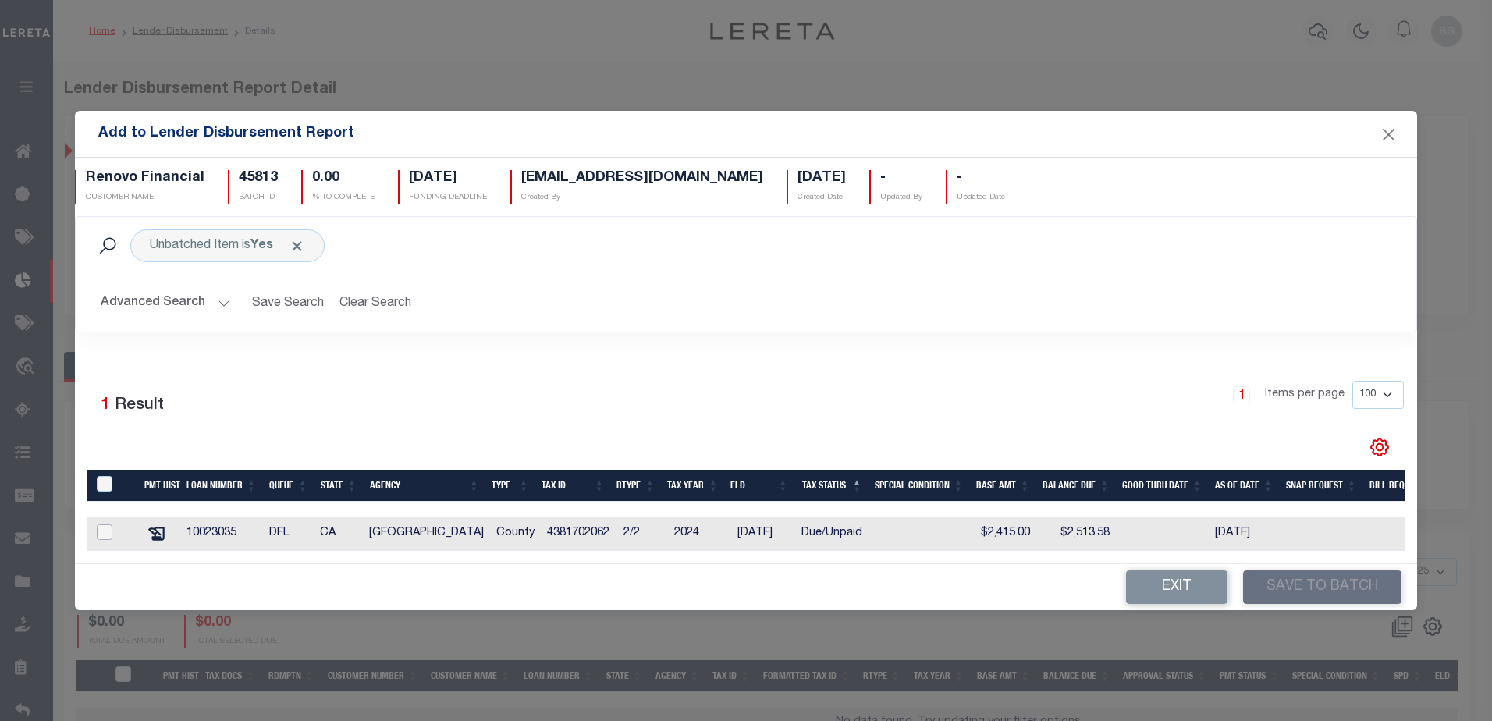
click at [99, 532] on input "checkbox" at bounding box center [105, 533] width 16 height 16
checkbox input "true"
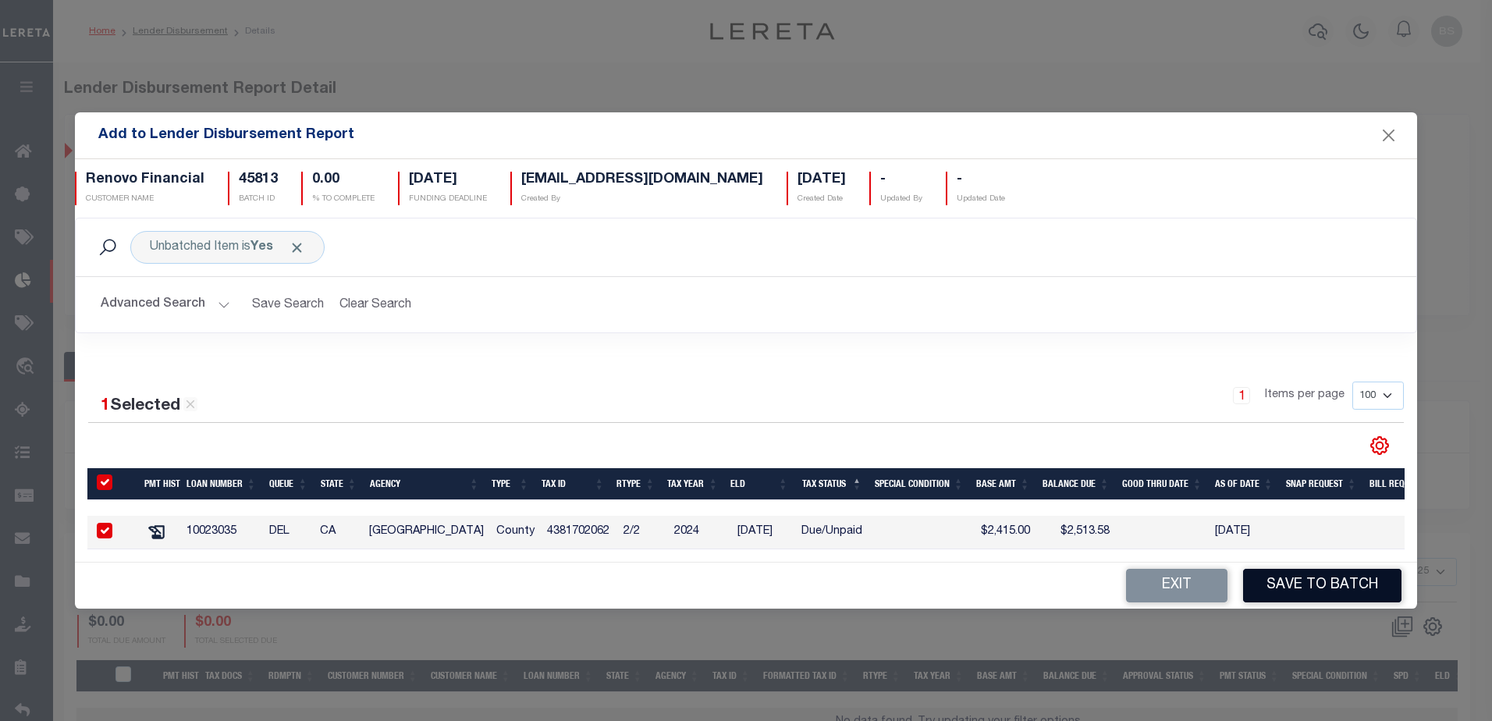
click at [1362, 593] on button "Save to Batch" at bounding box center [1322, 586] width 158 height 34
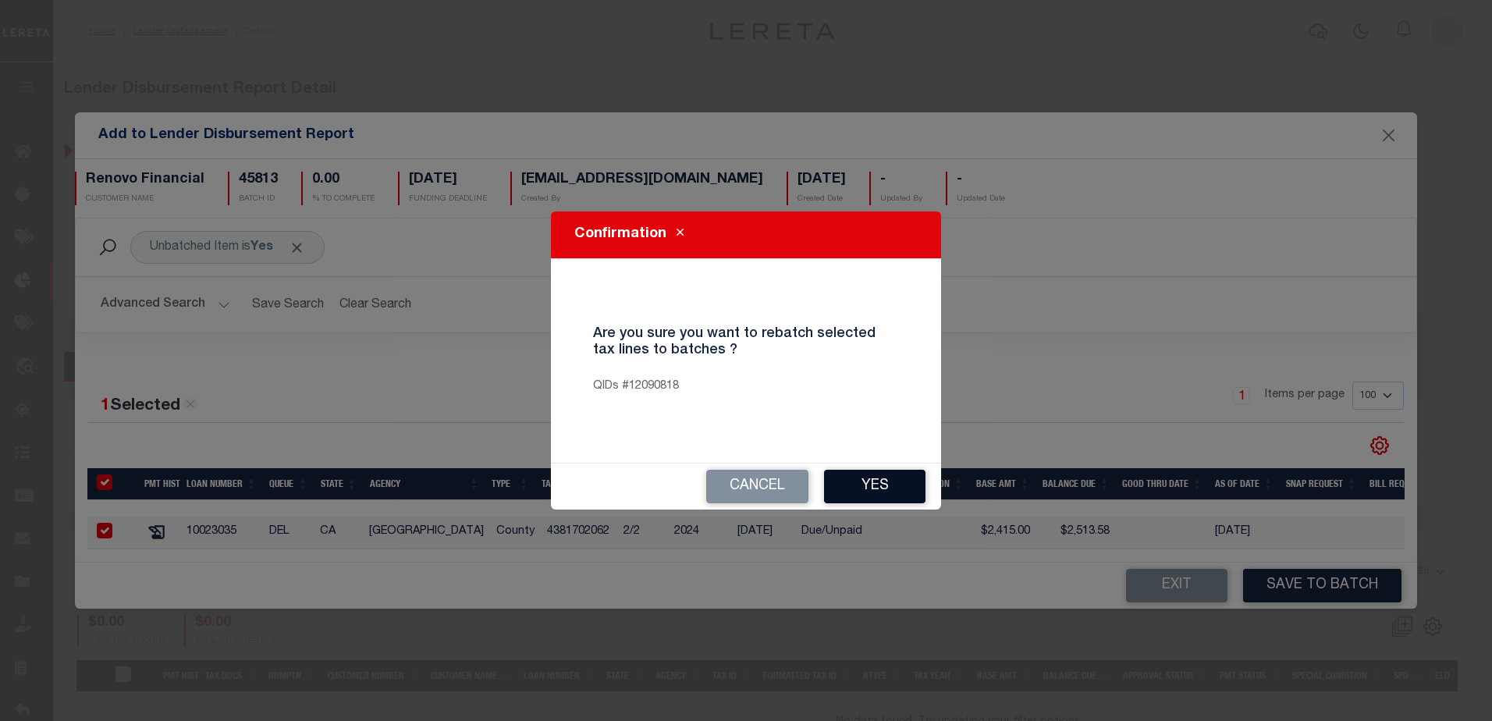
click at [857, 486] on button "Yes" at bounding box center [874, 487] width 101 height 34
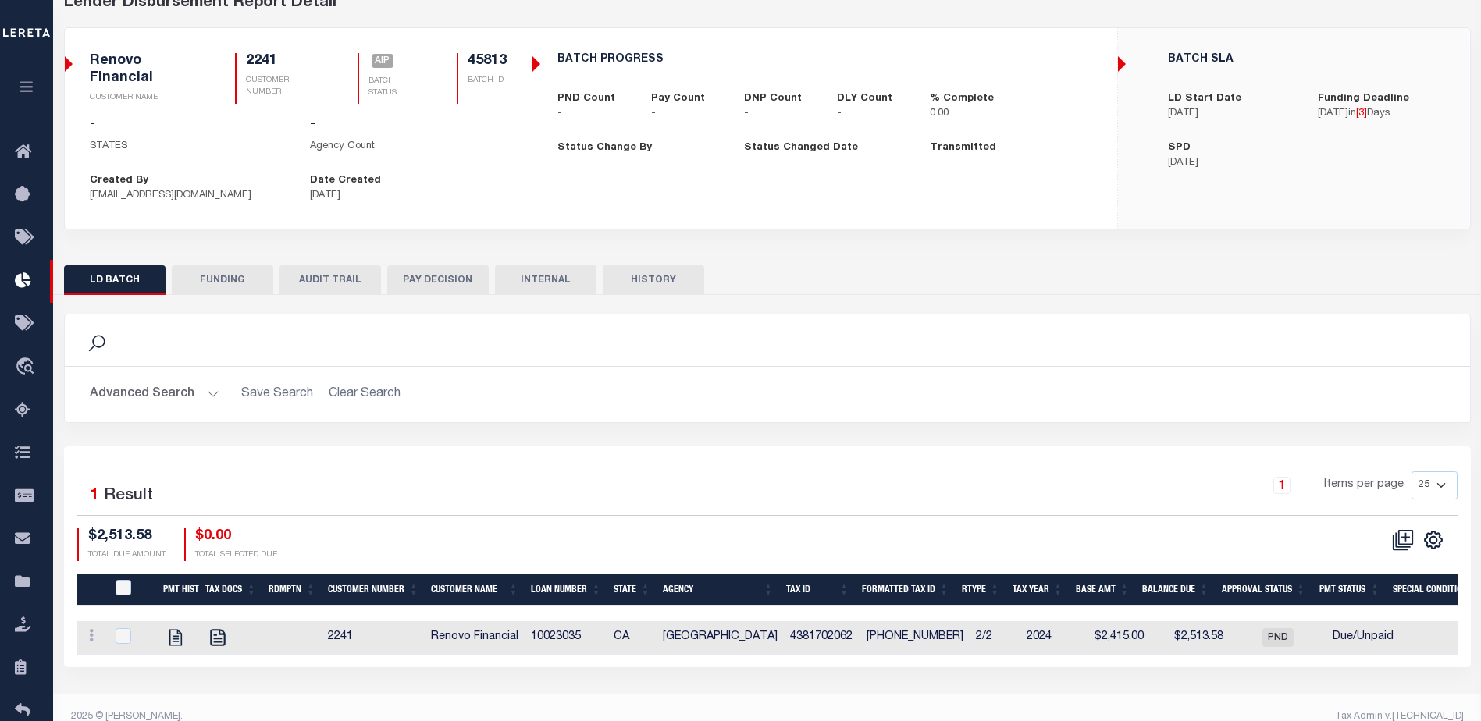
scroll to position [106, 0]
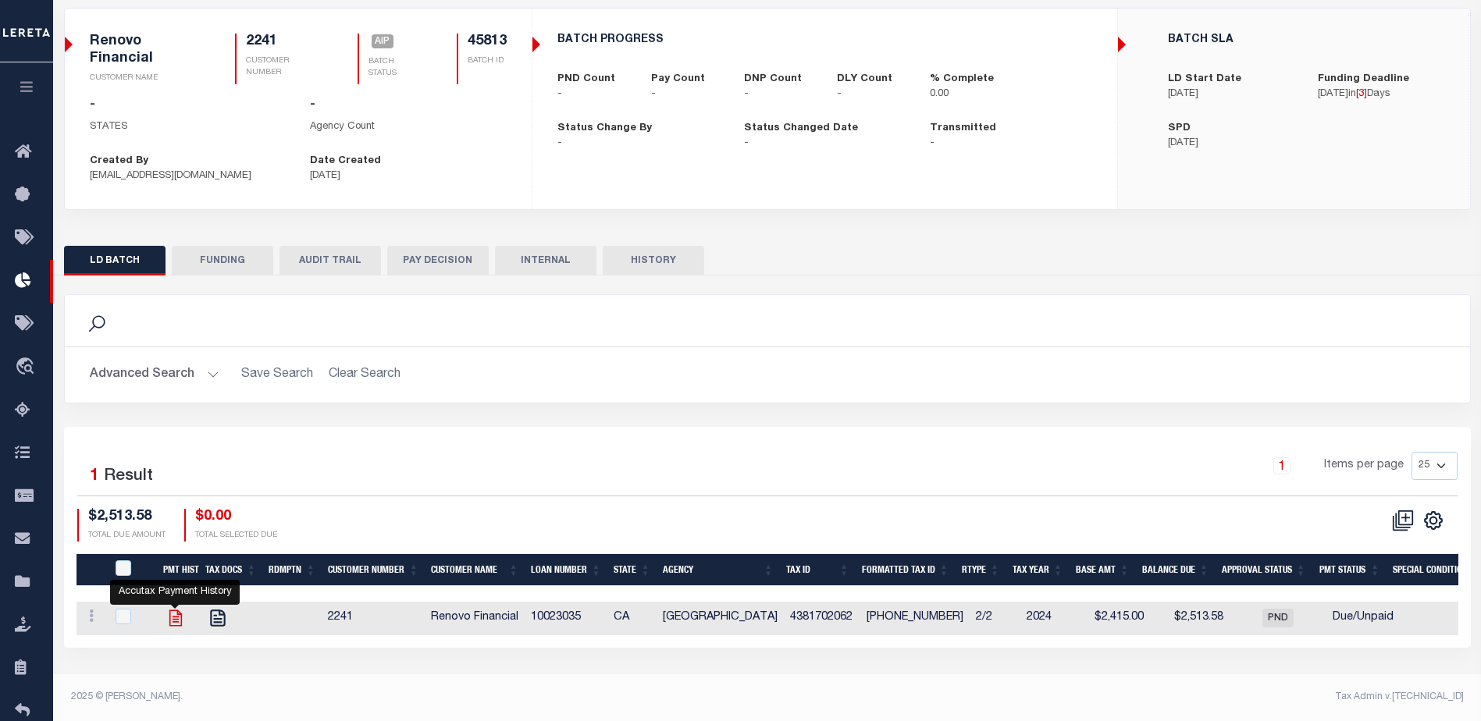
click at [170, 614] on icon at bounding box center [175, 618] width 20 height 20
checkbox input "true"
